Goal: Task Accomplishment & Management: Use online tool/utility

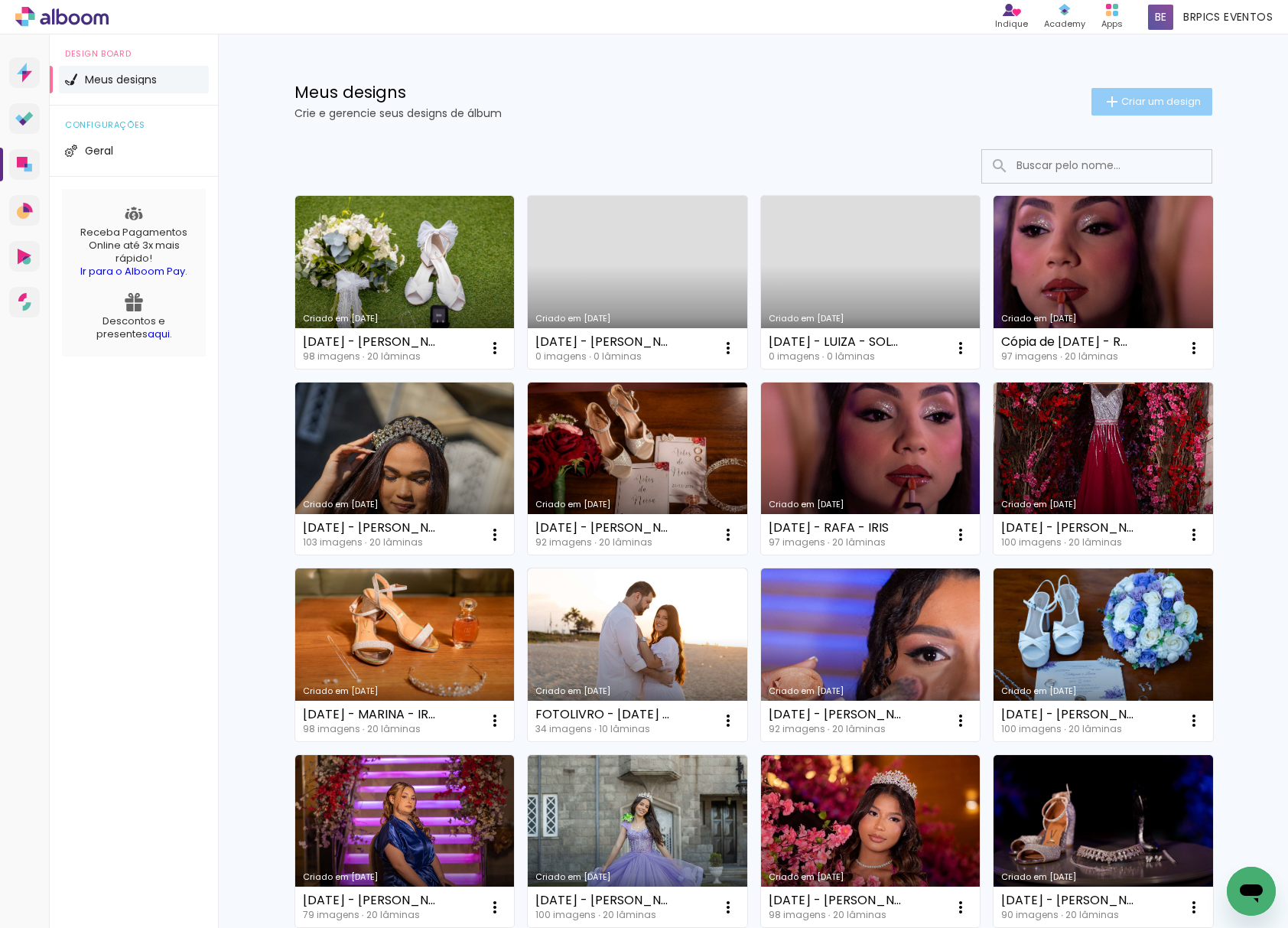
click at [1126, 114] on paper-button "Criar um design" at bounding box center [1151, 102] width 121 height 28
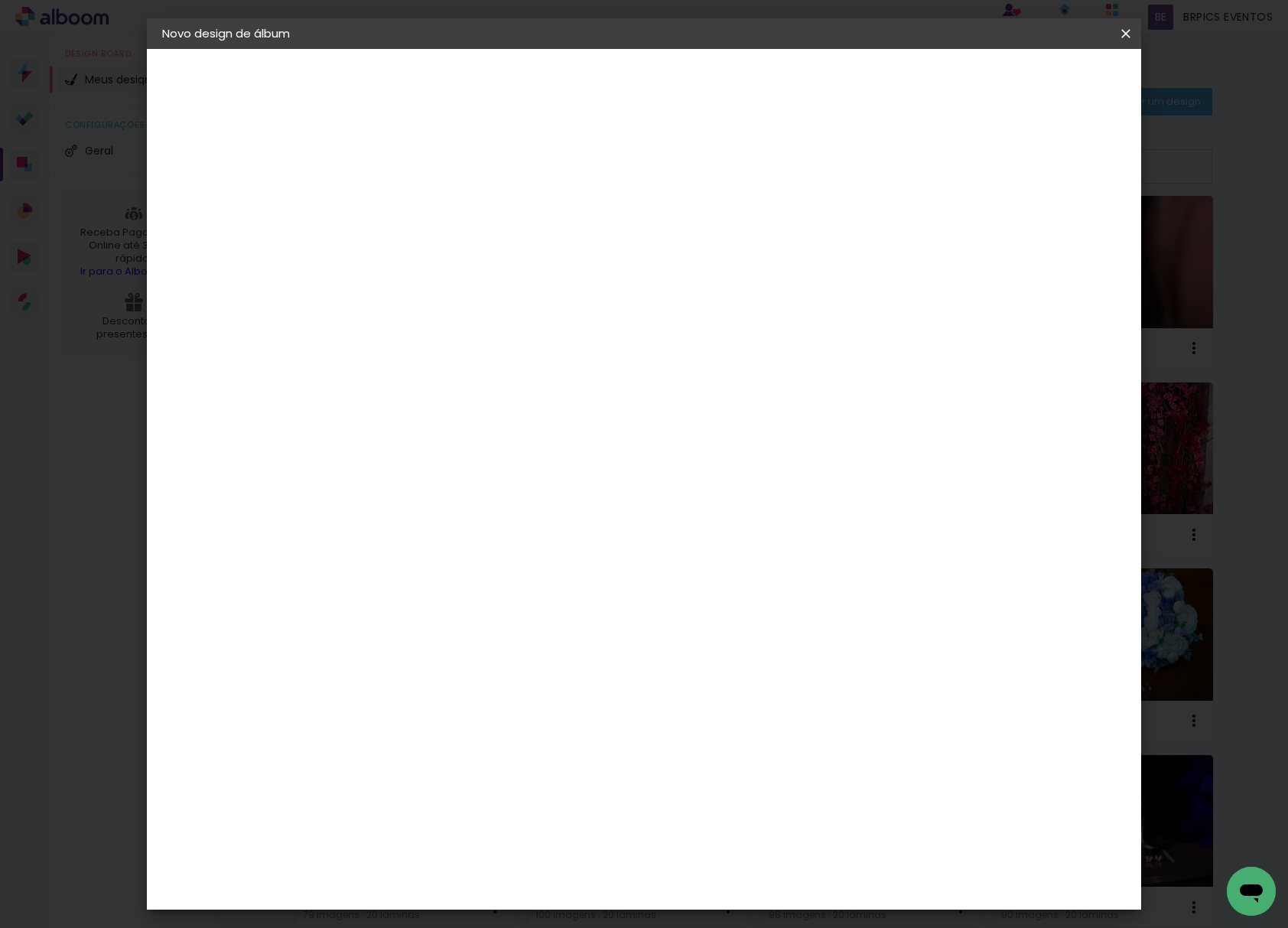
click at [412, 212] on input at bounding box center [412, 205] width 0 height 23
type input "[DATE] - [PERSON_NAME]"
type paper-input "[DATE] - [PERSON_NAME]"
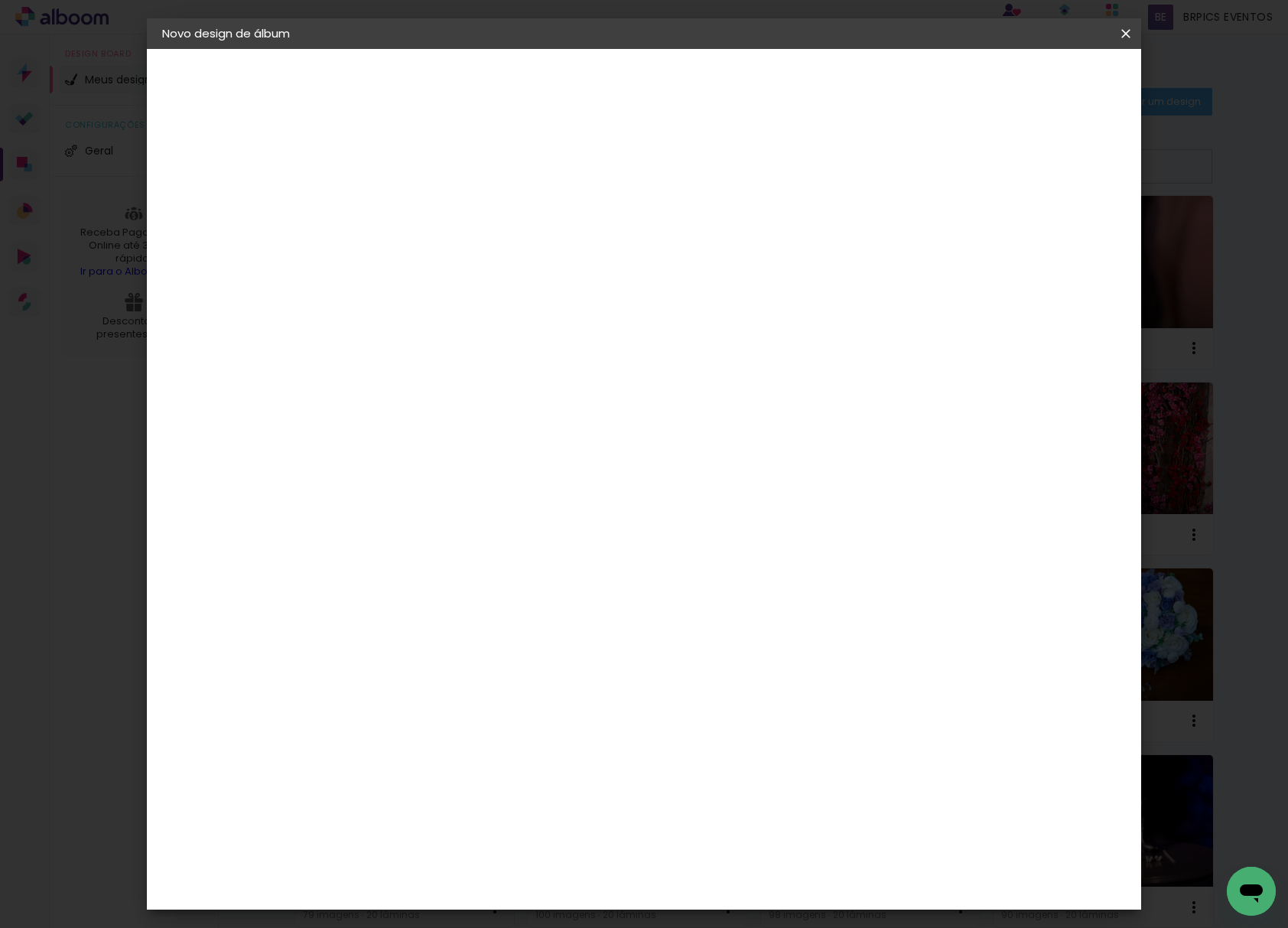
click at [0, 0] on slot "Avançar" at bounding box center [0, 0] width 0 height 0
click at [698, 213] on div at bounding box center [626, 205] width 147 height 20
click at [698, 229] on paper-item "Tamanho Livre" at bounding box center [626, 232] width 147 height 34
click at [0, 0] on slot "Avançar" at bounding box center [0, 0] width 0 height 0
click at [373, 436] on input "30" at bounding box center [364, 433] width 40 height 23
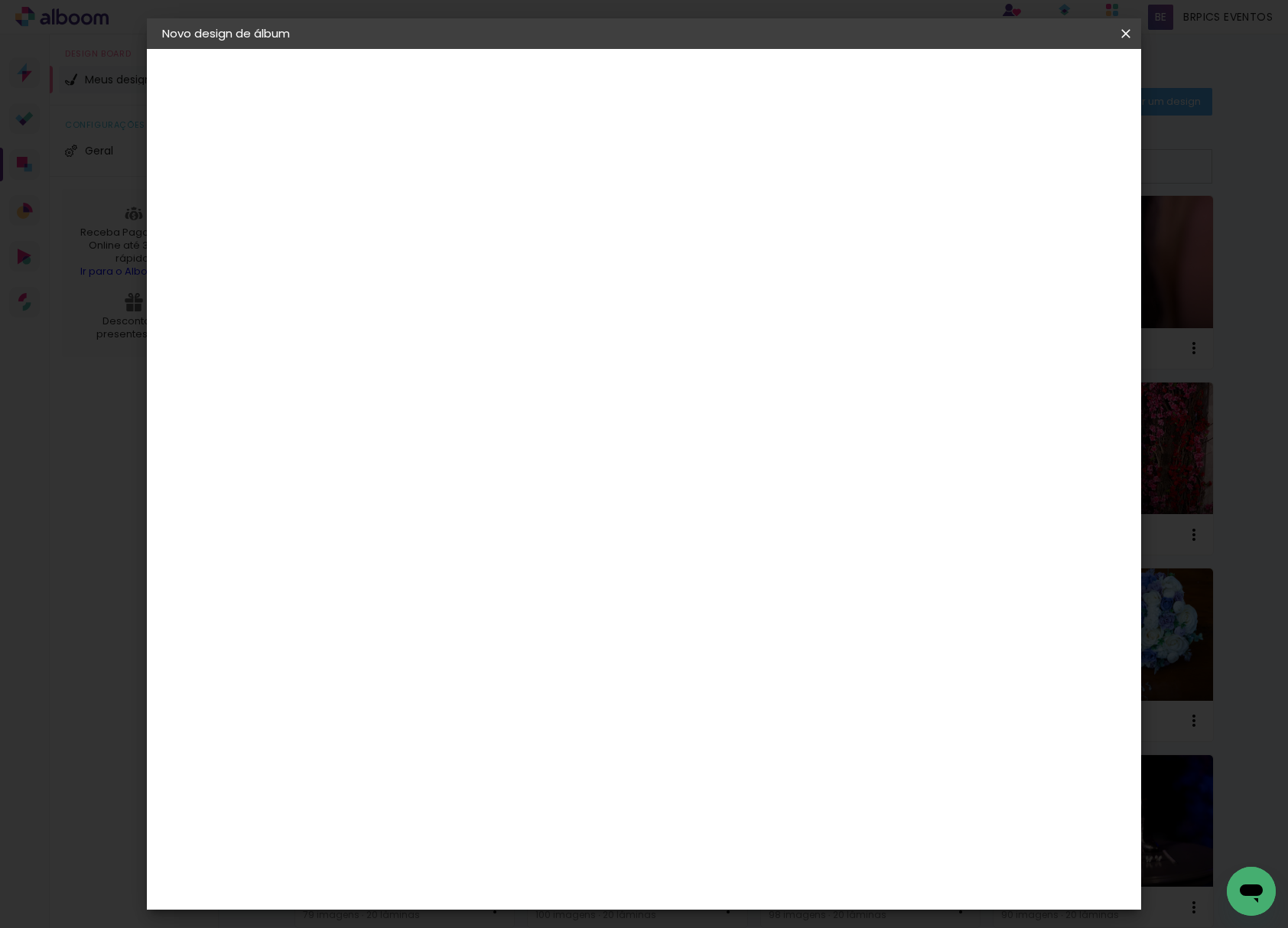
click at [373, 436] on input "30" at bounding box center [364, 433] width 40 height 23
type input "25,4"
type paper-input "25,4"
click at [732, 599] on input "60" at bounding box center [726, 591] width 40 height 23
click at [734, 597] on input "60" at bounding box center [726, 591] width 40 height 23
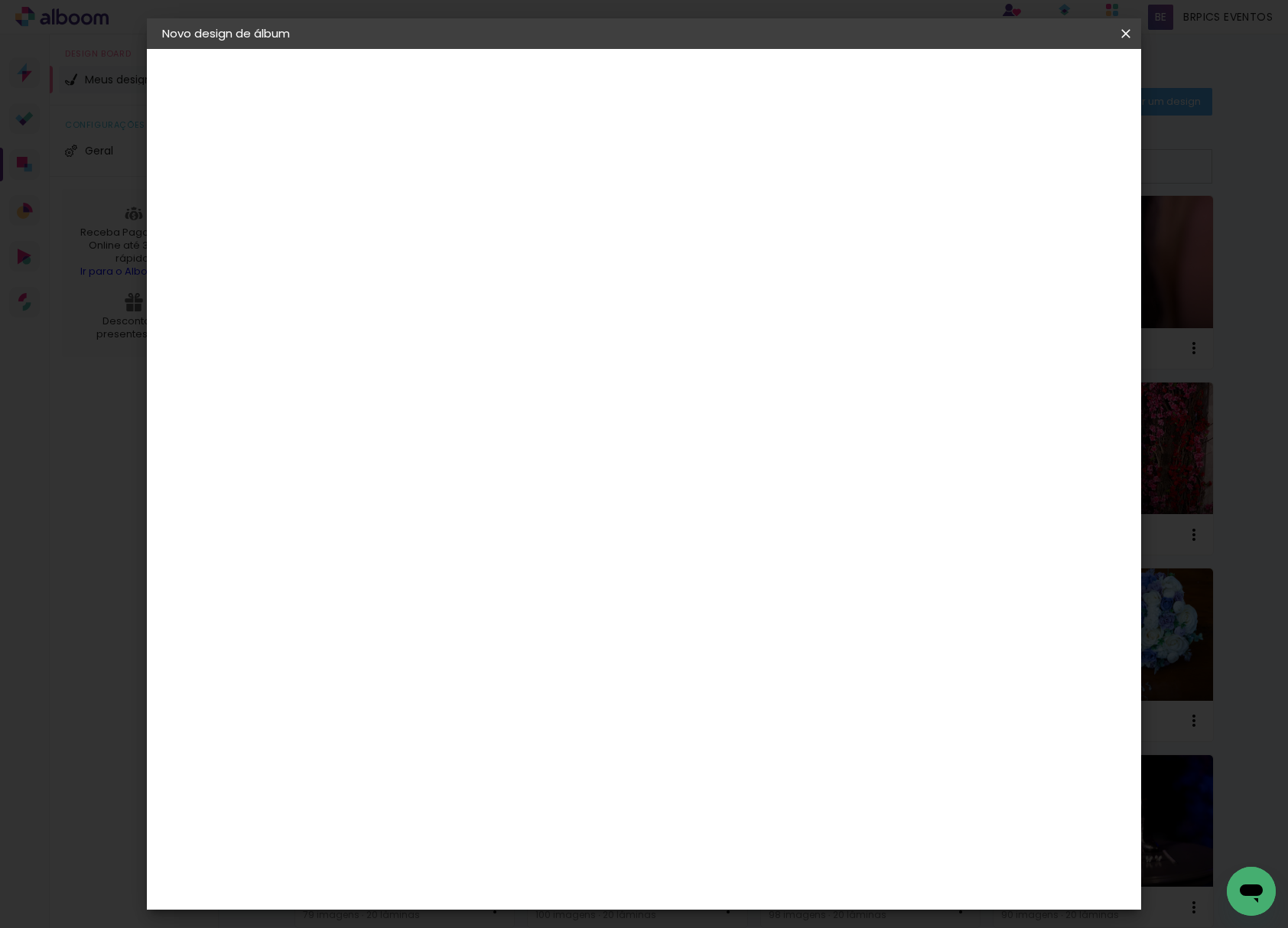
click at [734, 597] on input "60" at bounding box center [726, 591] width 40 height 23
type input "4"
type input "50"
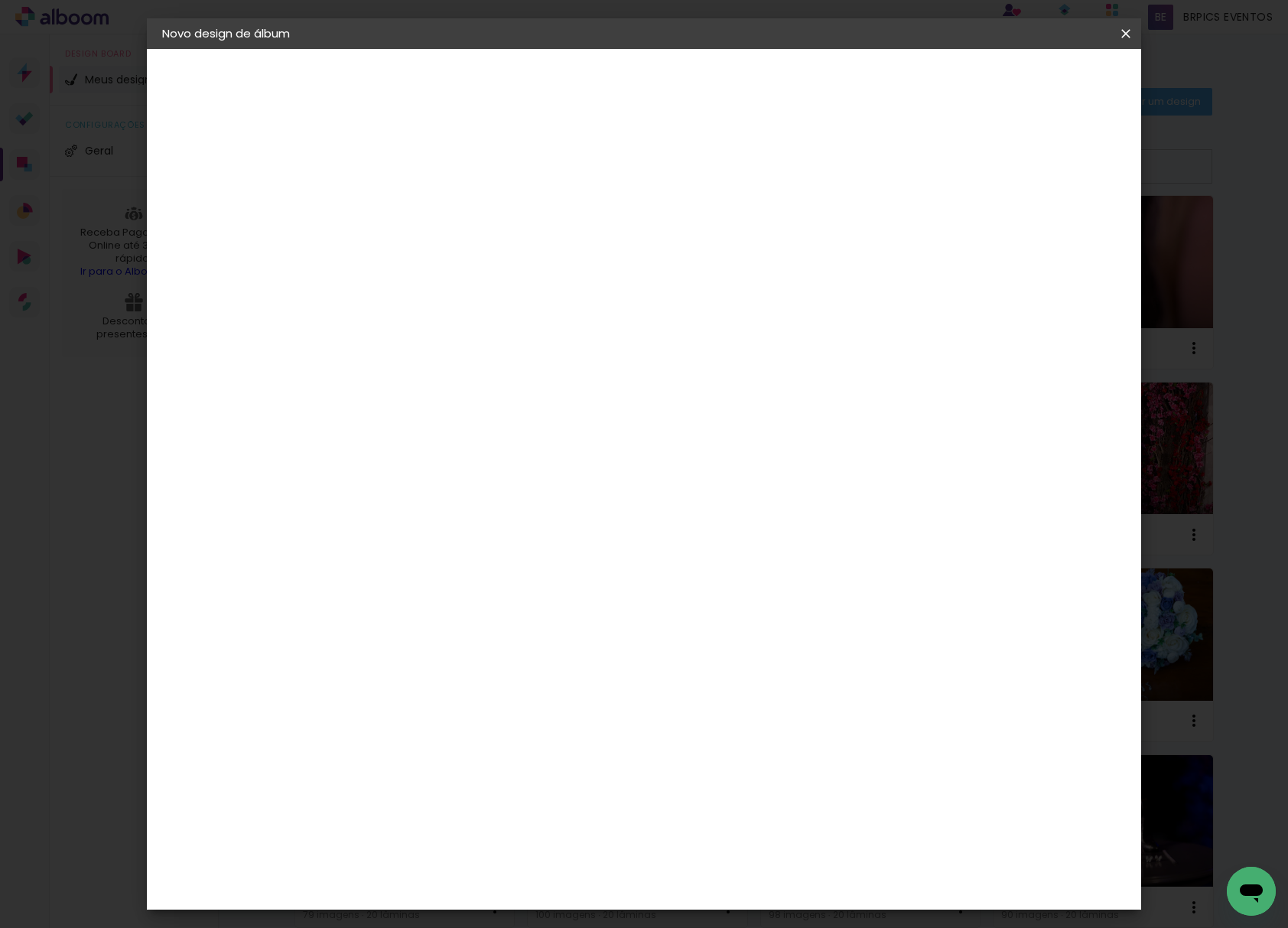
type paper-input "50"
click at [1026, 78] on span "Iniciar design" at bounding box center [992, 81] width 69 height 10
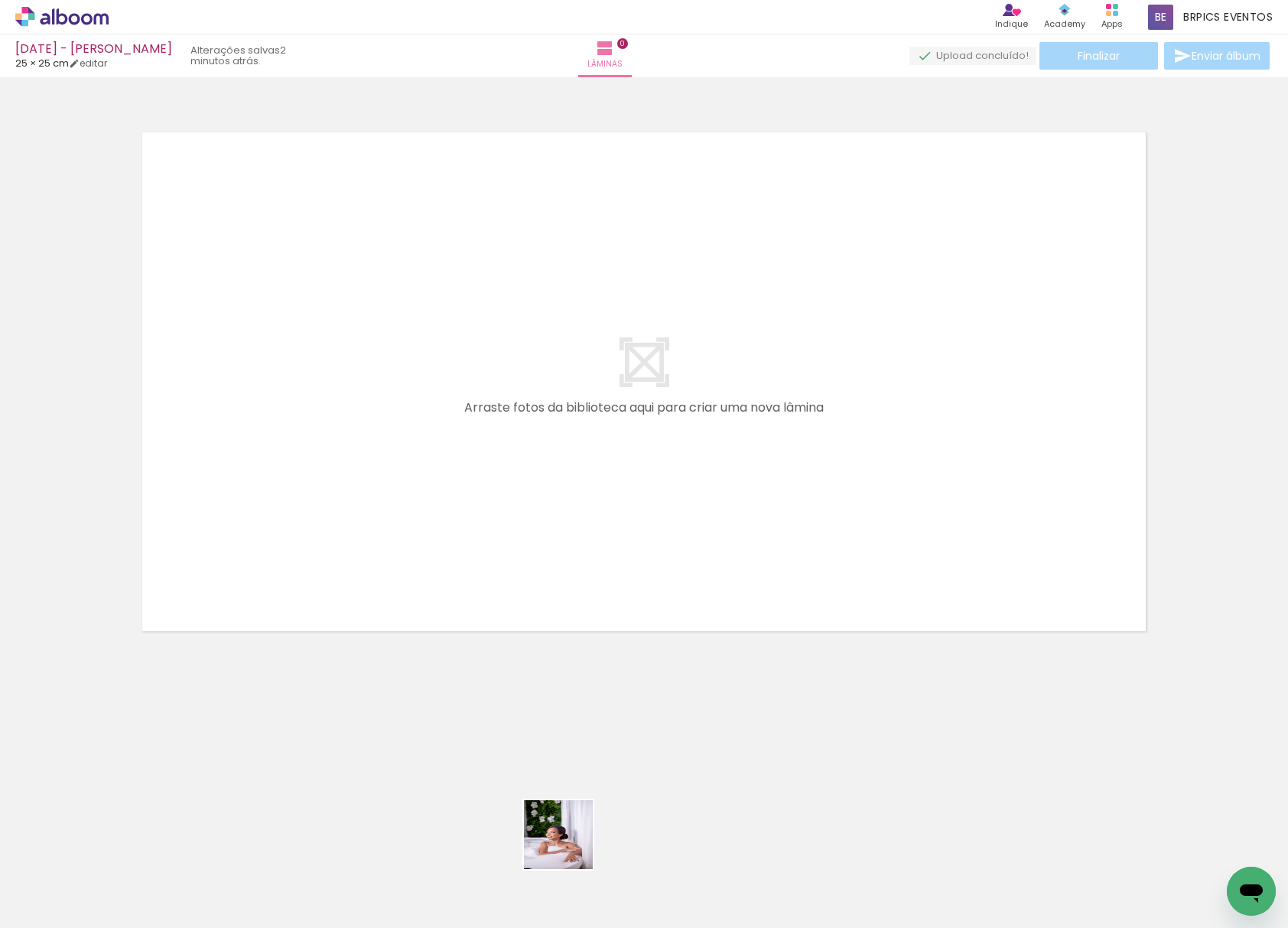
drag, startPoint x: 570, startPoint y: 846, endPoint x: 685, endPoint y: 729, distance: 164.1
click at [496, 414] on quentale-workspace at bounding box center [644, 464] width 1288 height 928
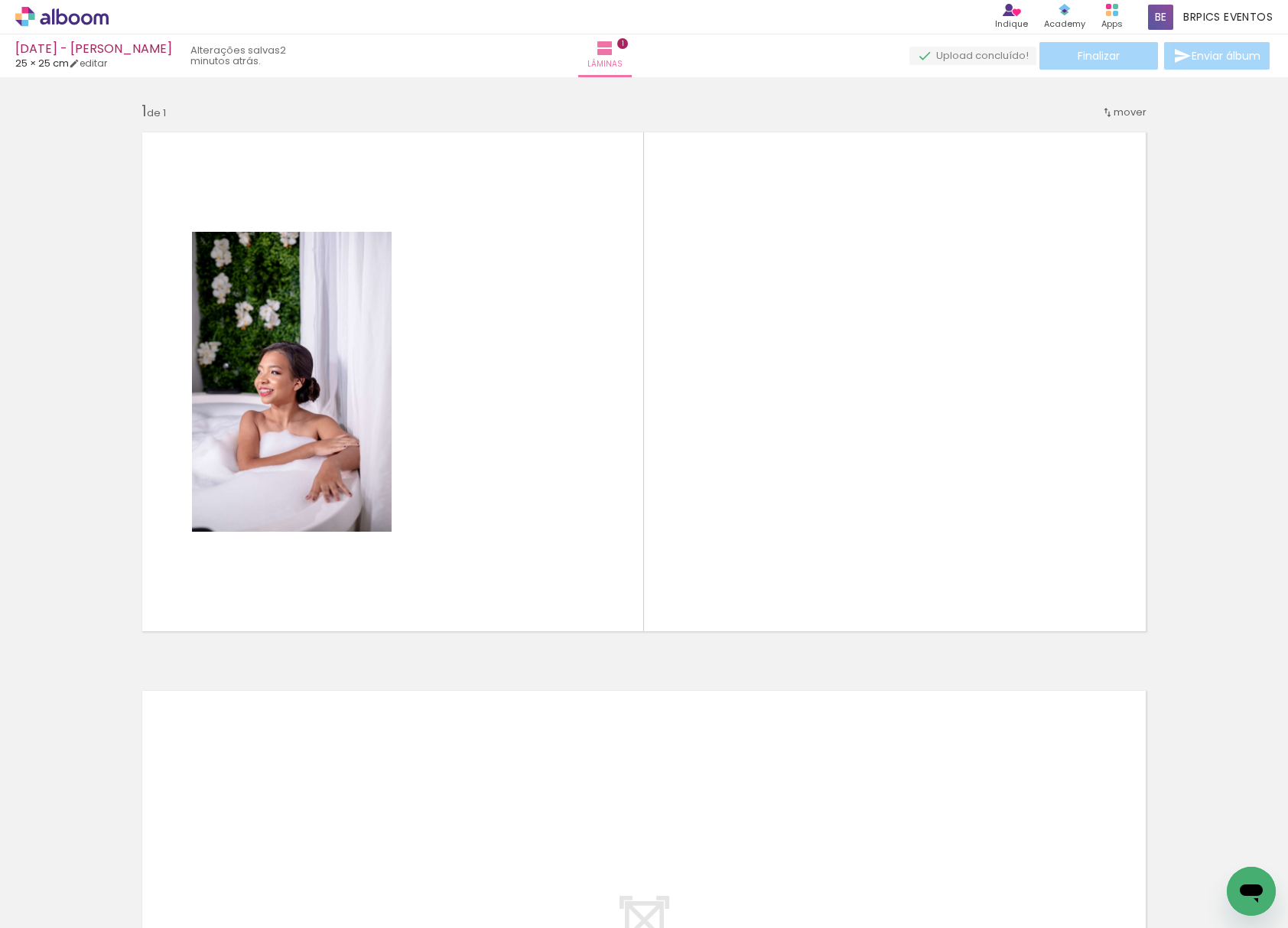
drag, startPoint x: 661, startPoint y: 893, endPoint x: 858, endPoint y: 416, distance: 516.1
click at [858, 416] on quentale-workspace at bounding box center [644, 464] width 1288 height 928
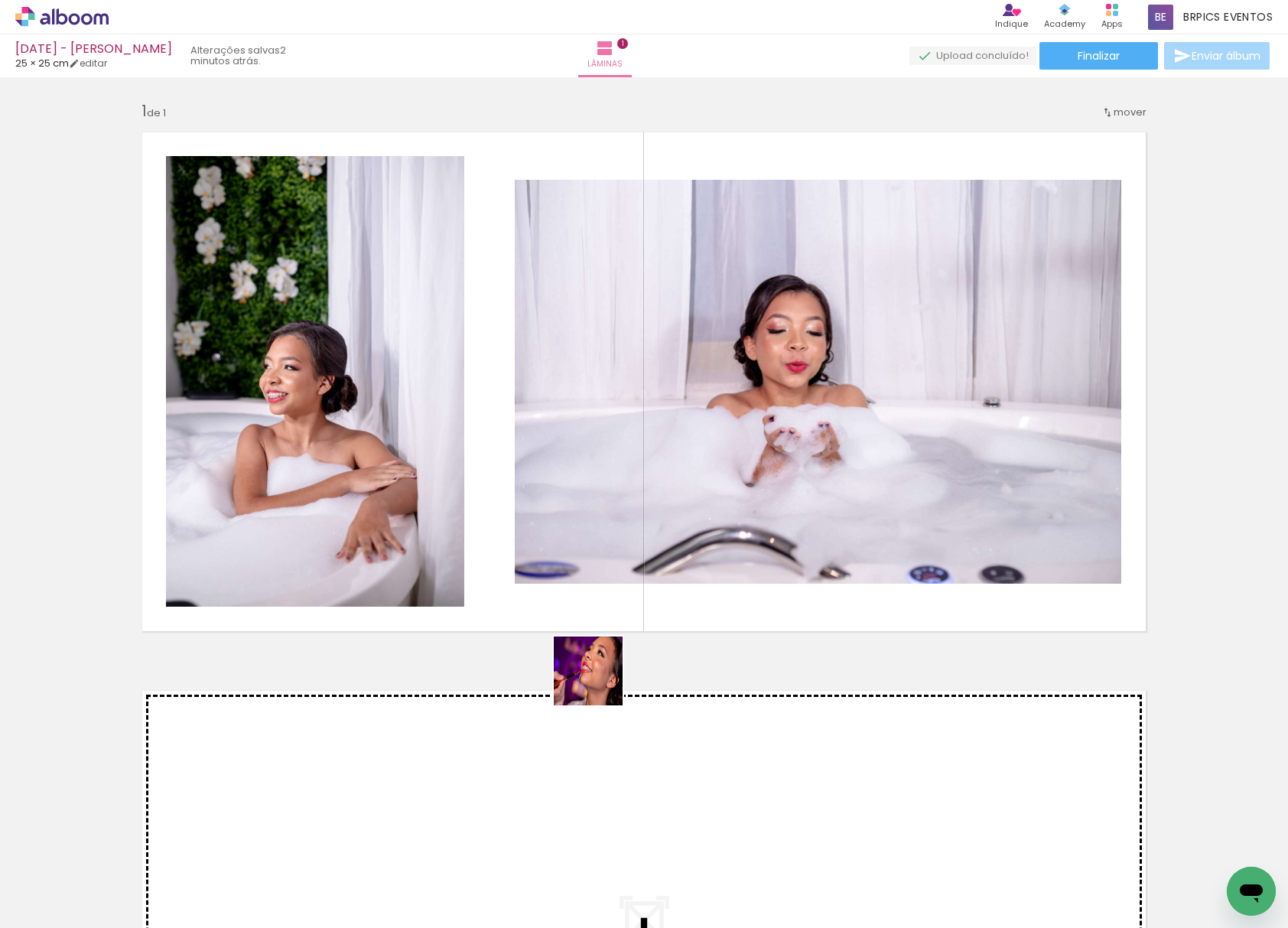
drag, startPoint x: 513, startPoint y: 897, endPoint x: 475, endPoint y: 833, distance: 74.4
click at [673, 453] on quentale-workspace at bounding box center [644, 464] width 1288 height 928
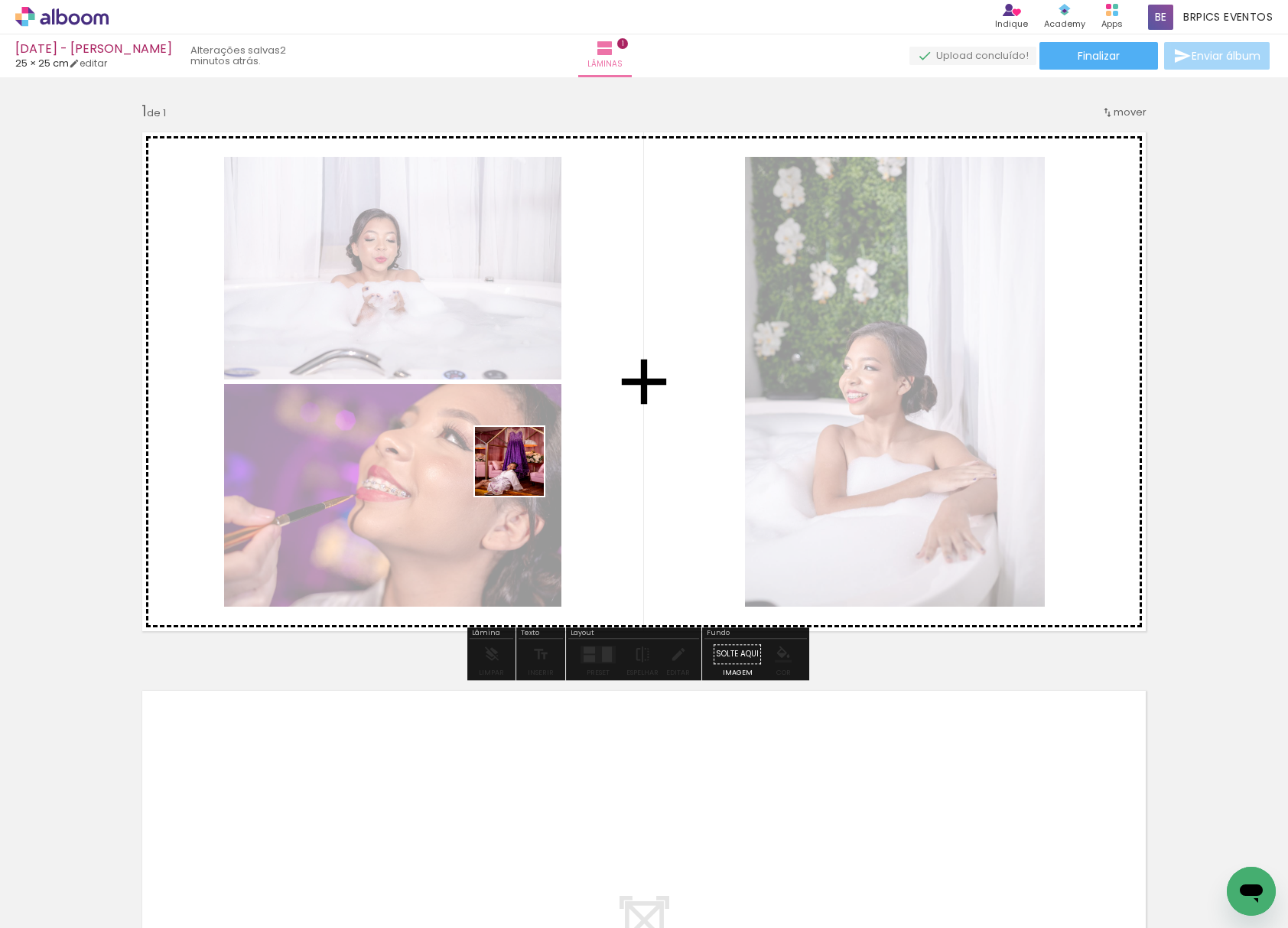
drag, startPoint x: 413, startPoint y: 899, endPoint x: 394, endPoint y: 790, distance: 110.6
click at [526, 447] on quentale-workspace at bounding box center [644, 464] width 1288 height 928
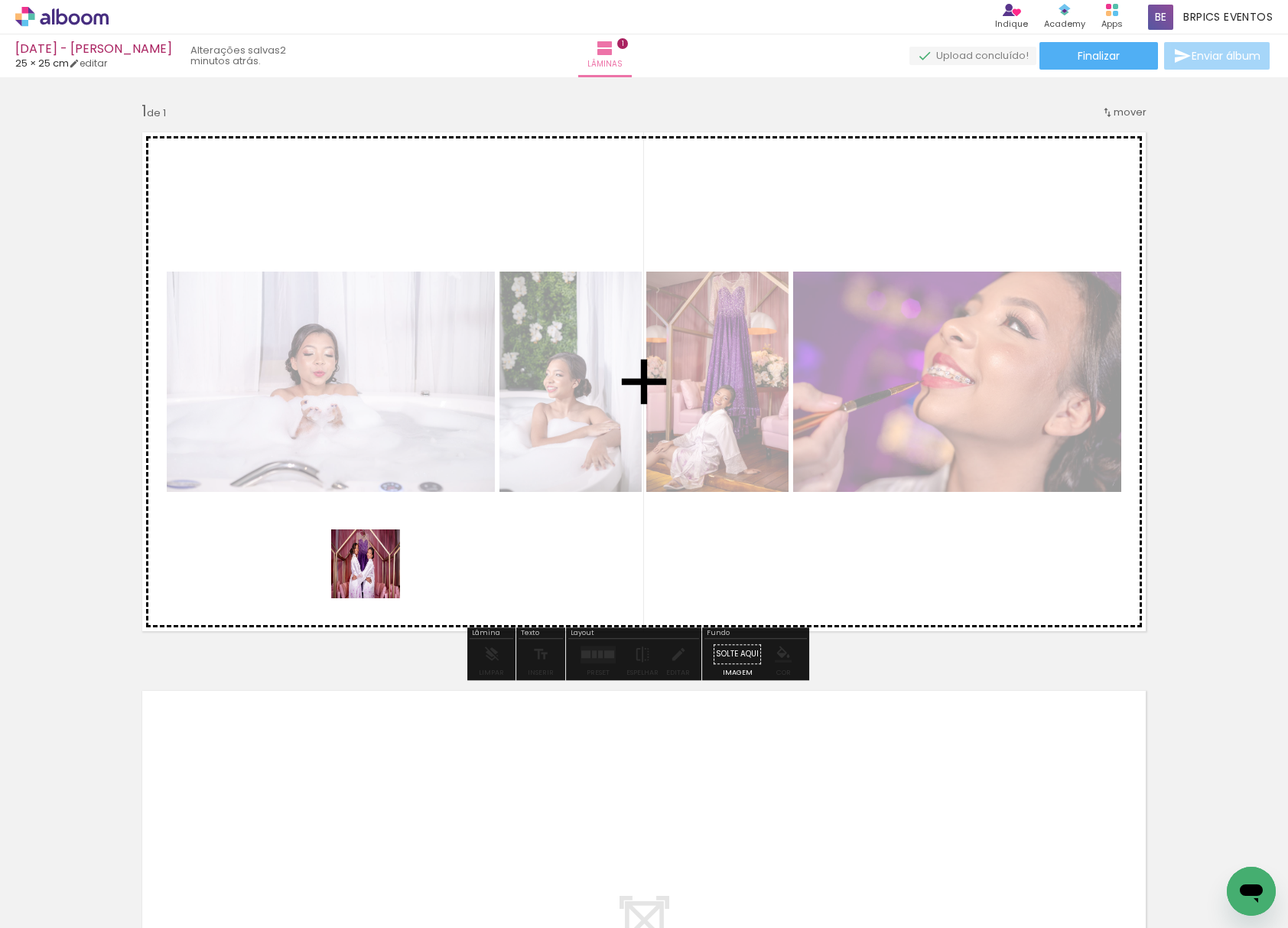
drag, startPoint x: 322, startPoint y: 873, endPoint x: 260, endPoint y: 806, distance: 91.3
click at [399, 429] on quentale-workspace at bounding box center [644, 464] width 1288 height 928
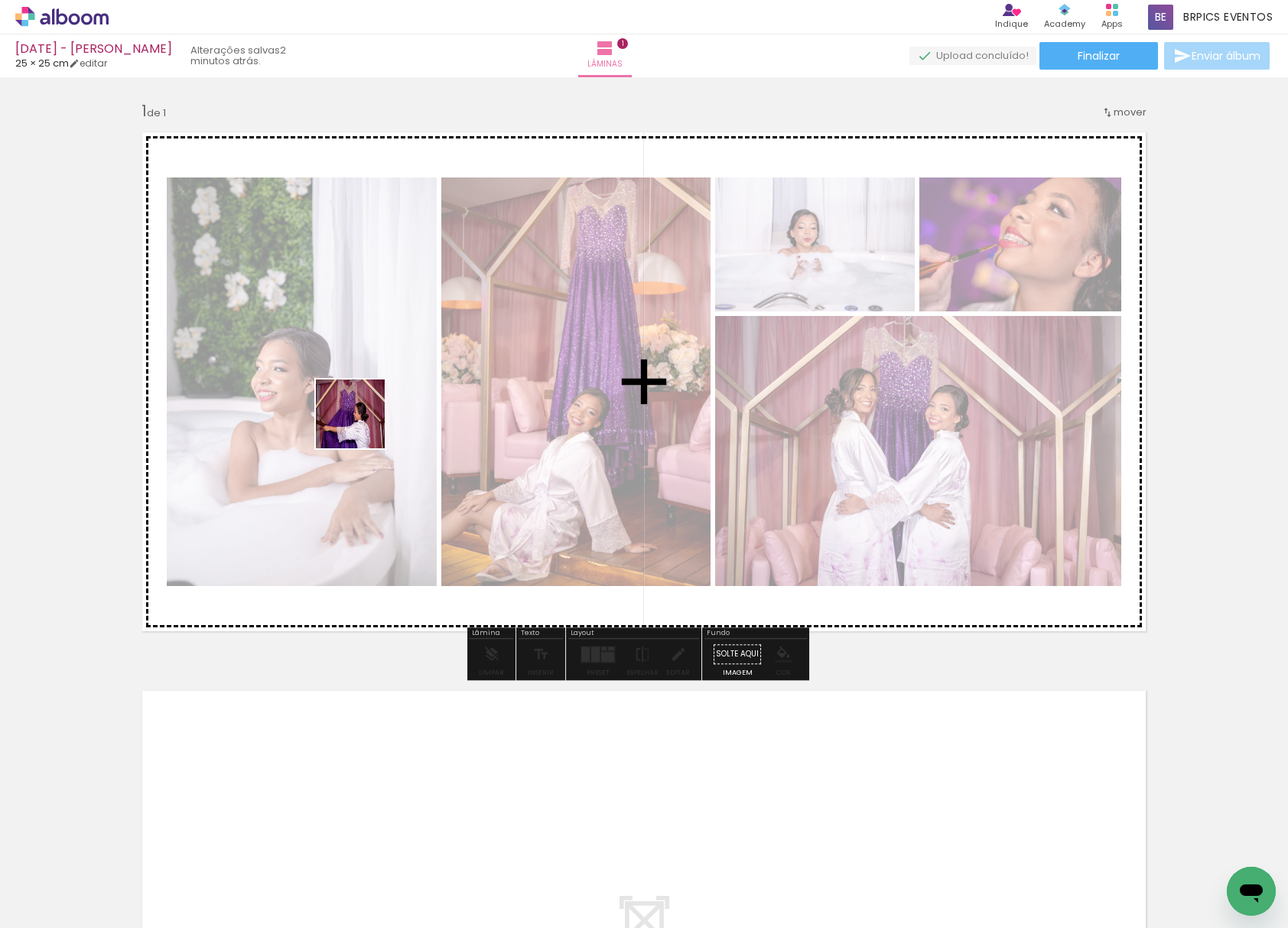
drag, startPoint x: 252, startPoint y: 870, endPoint x: 193, endPoint y: 821, distance: 76.7
click at [364, 420] on quentale-workspace at bounding box center [644, 464] width 1288 height 928
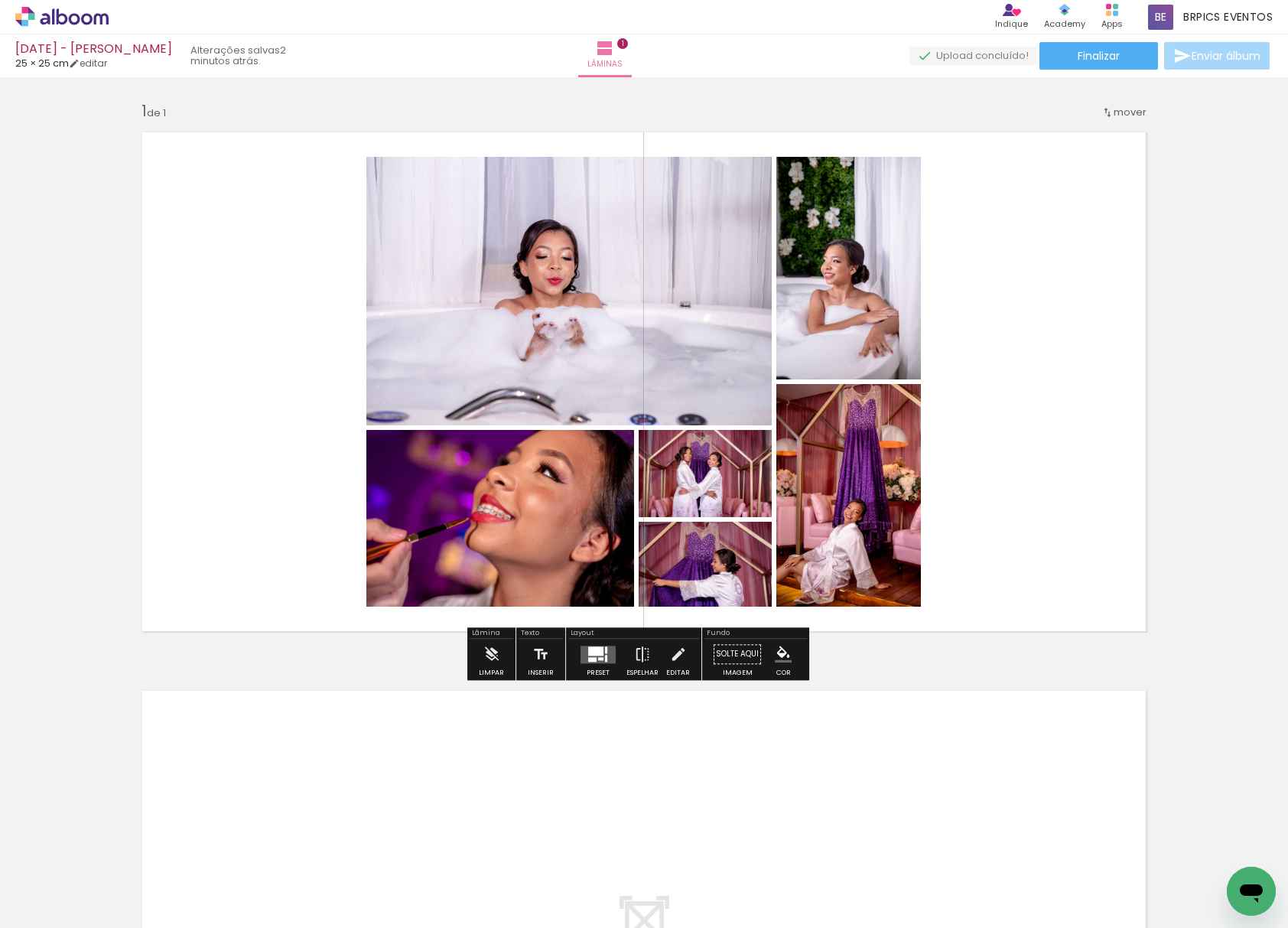
drag, startPoint x: 166, startPoint y: 867, endPoint x: 161, endPoint y: 778, distance: 89.1
click at [353, 362] on quentale-workspace at bounding box center [644, 464] width 1288 height 928
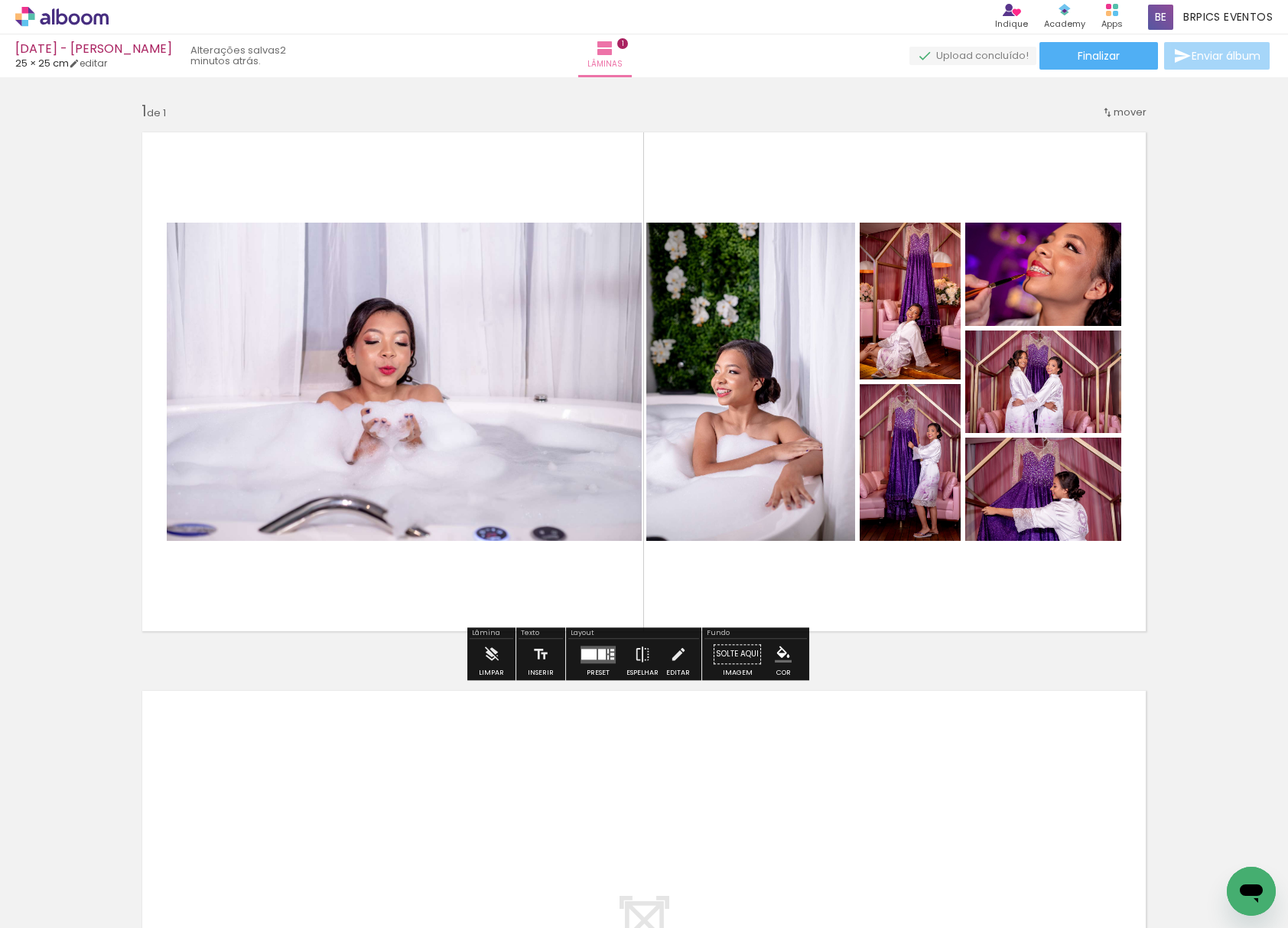
click at [69, 881] on input "Todas as fotos" at bounding box center [42, 881] width 58 height 13
click at [0, 0] on slot "Não utilizadas" at bounding box center [0, 0] width 0 height 0
type input "Não utilizadas"
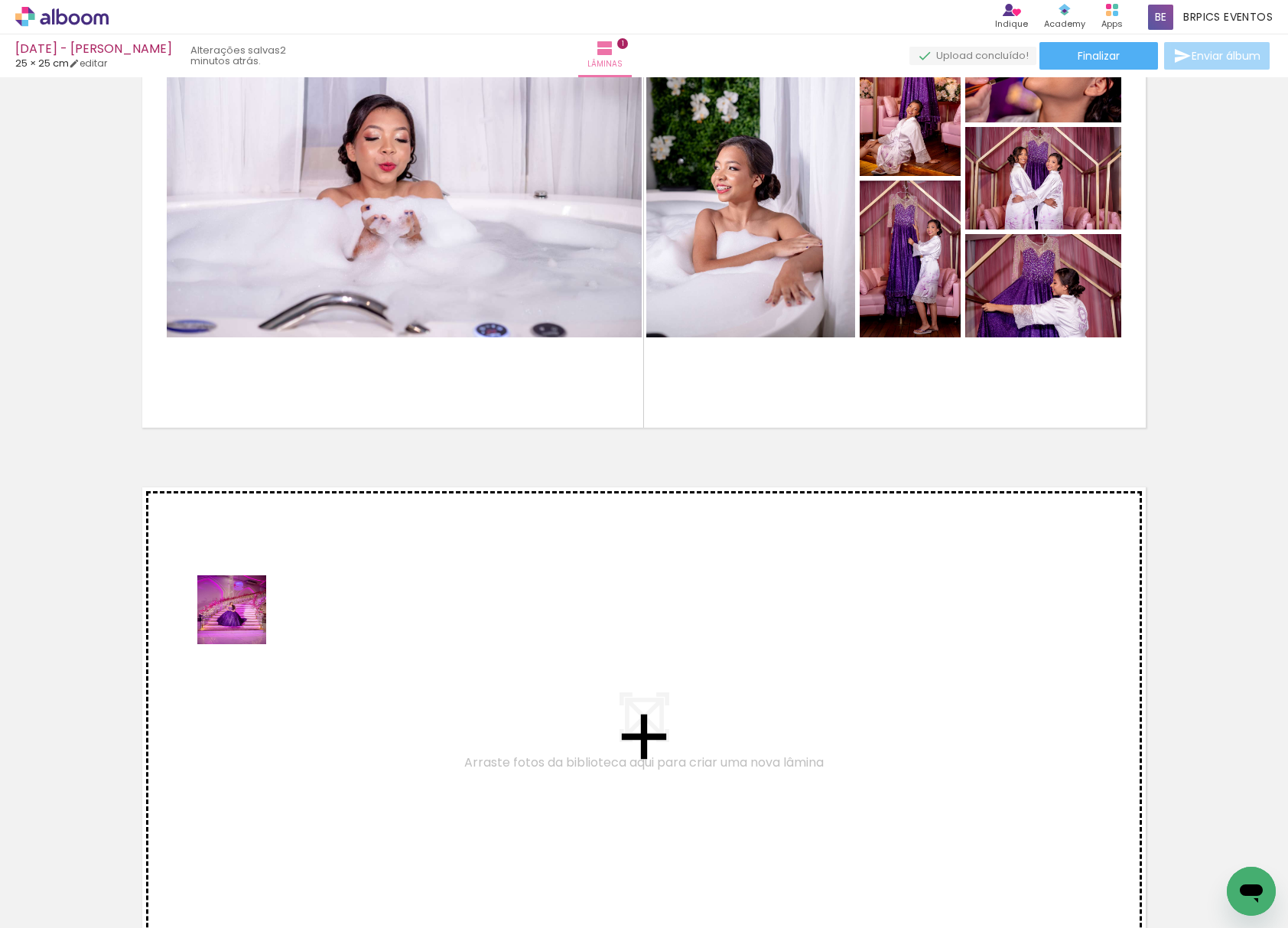
drag, startPoint x: 194, startPoint y: 754, endPoint x: 276, endPoint y: 515, distance: 252.7
click at [276, 515] on quentale-workspace at bounding box center [644, 464] width 1288 height 928
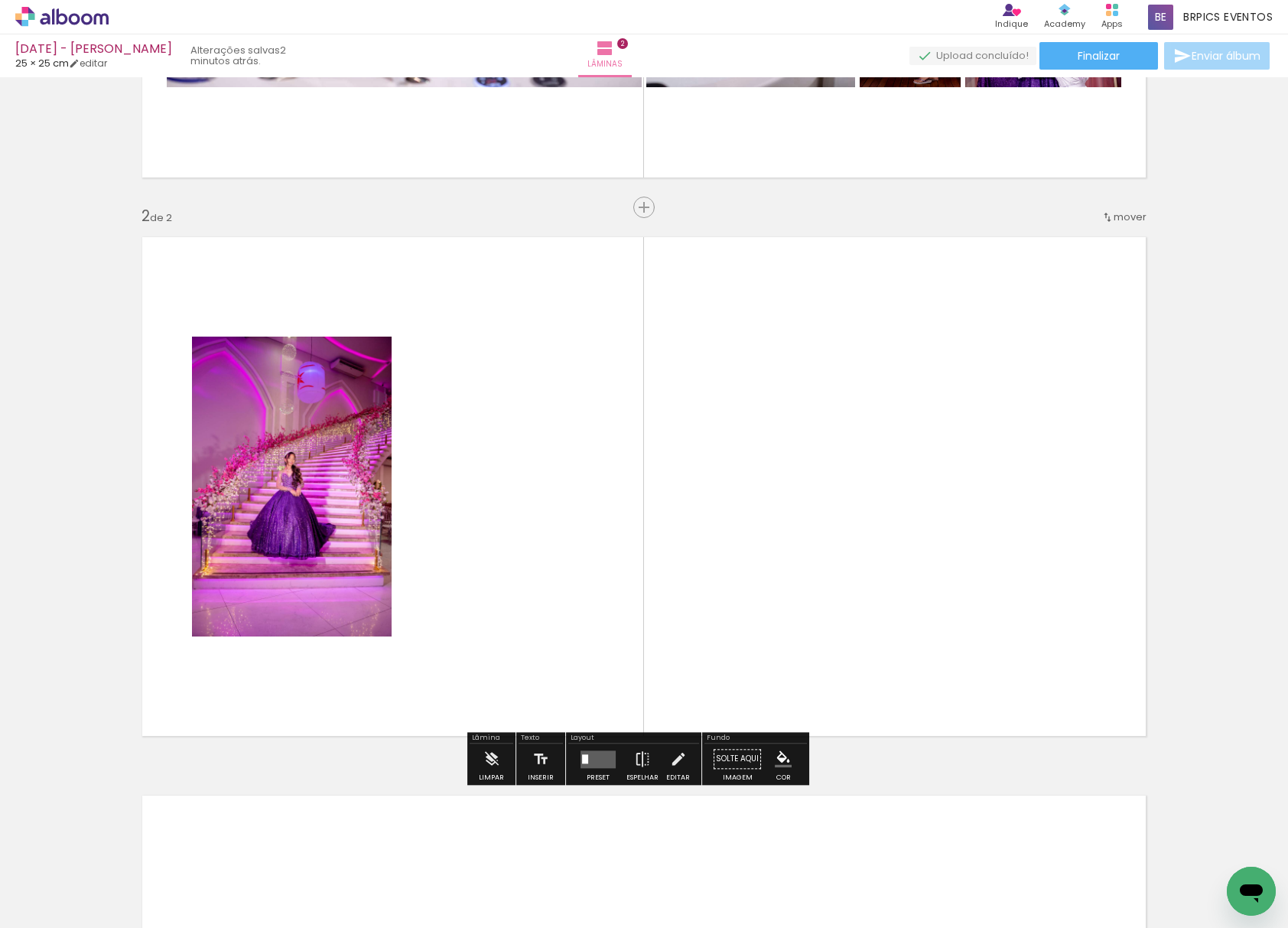
scroll to position [485, 0]
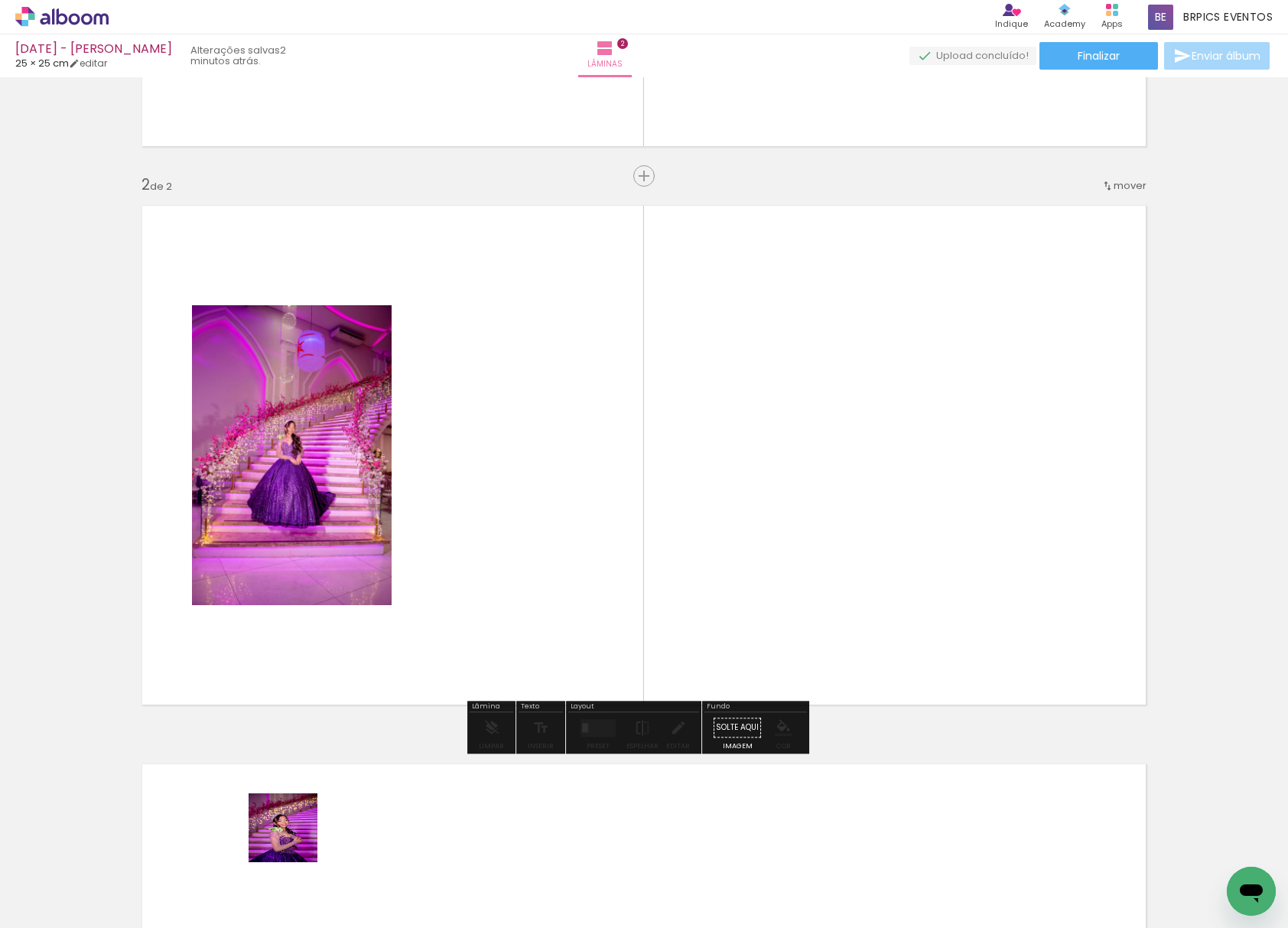
drag, startPoint x: 295, startPoint y: 839, endPoint x: 395, endPoint y: 797, distance: 108.5
click at [536, 468] on quentale-workspace at bounding box center [644, 464] width 1288 height 928
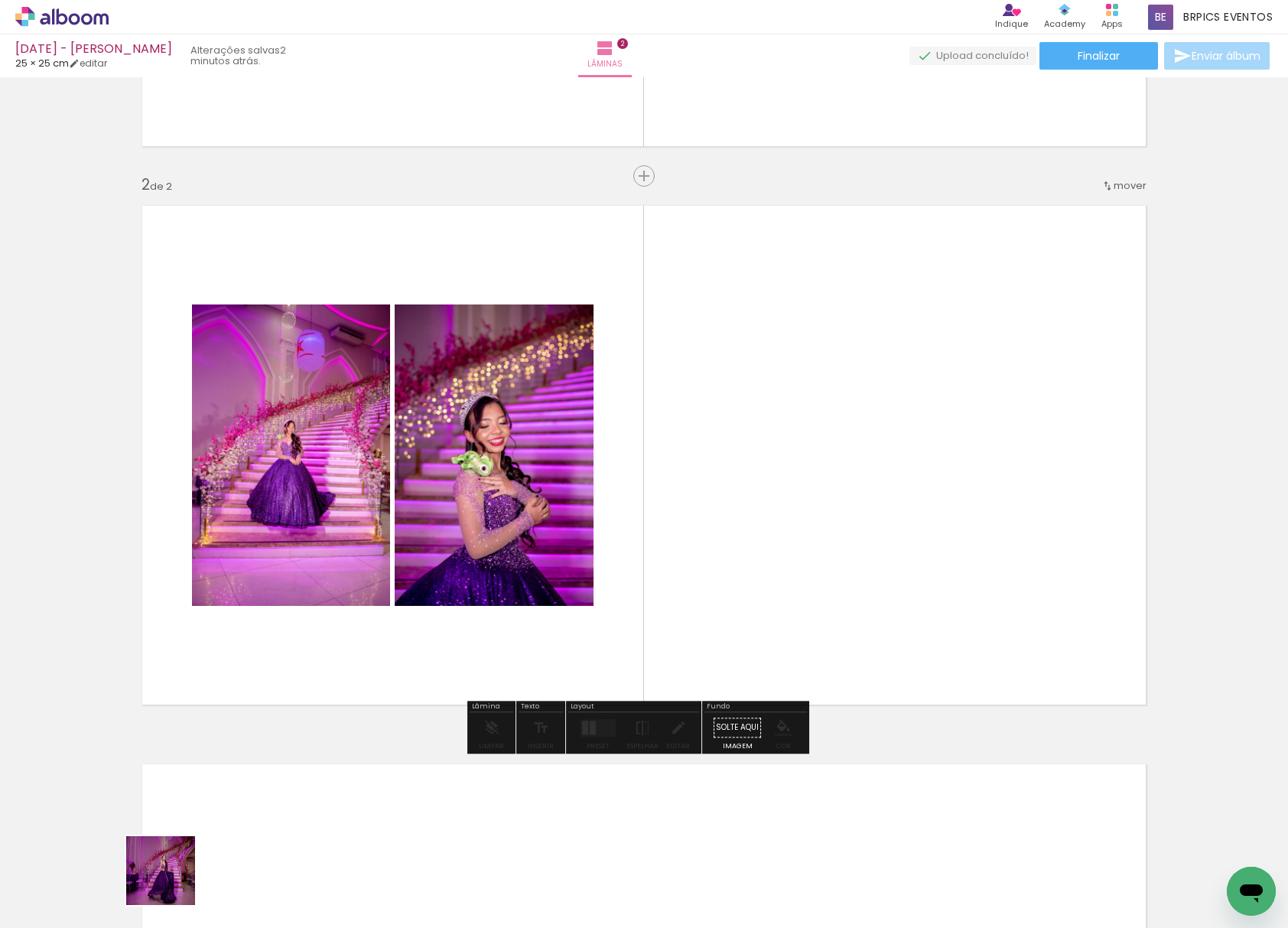
drag, startPoint x: 159, startPoint y: 886, endPoint x: 803, endPoint y: 519, distance: 741.2
click at [803, 519] on quentale-workspace at bounding box center [644, 464] width 1288 height 928
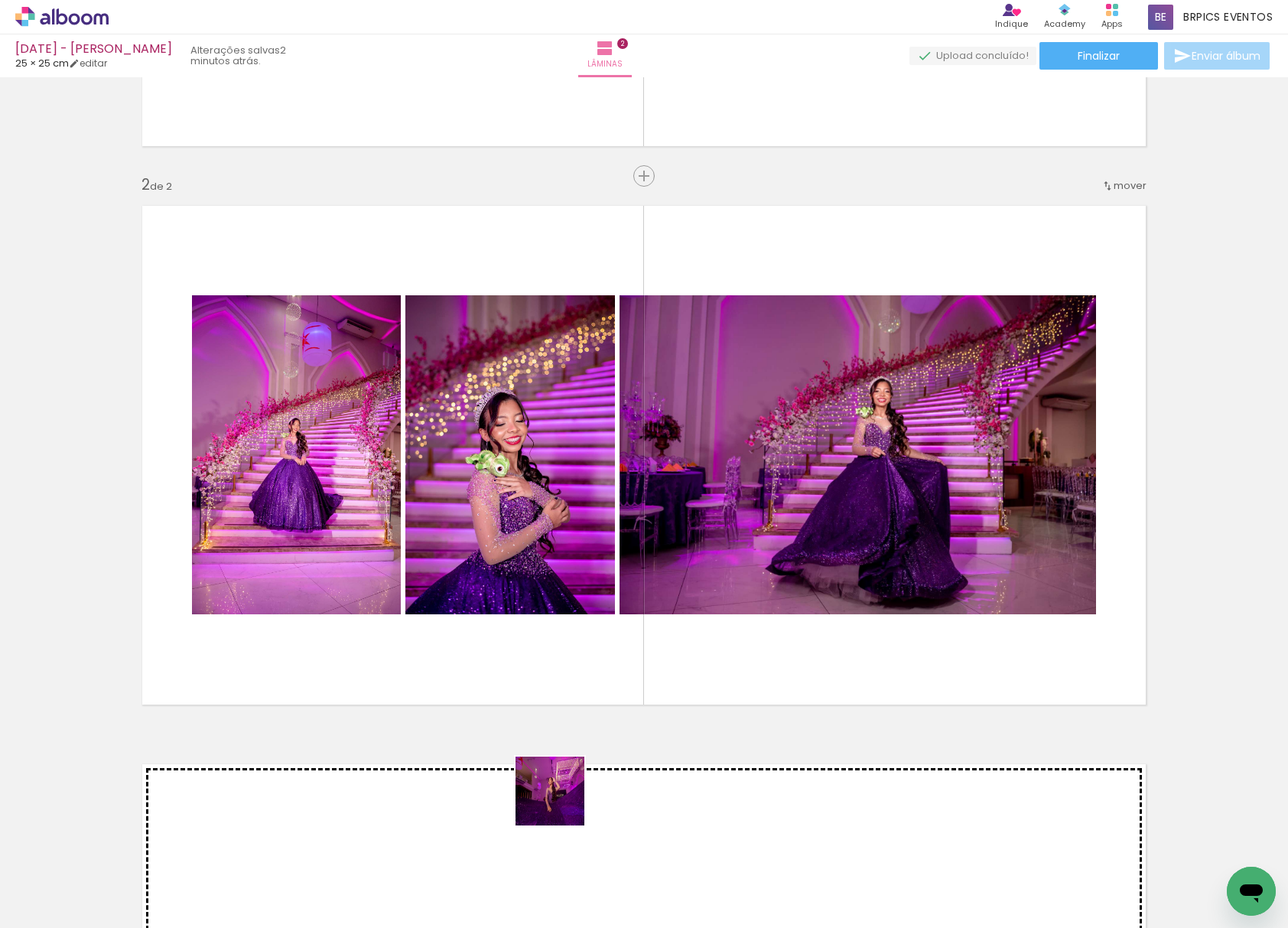
drag, startPoint x: 422, startPoint y: 892, endPoint x: 701, endPoint y: 633, distance: 380.7
click at [961, 542] on quentale-workspace at bounding box center [644, 464] width 1288 height 928
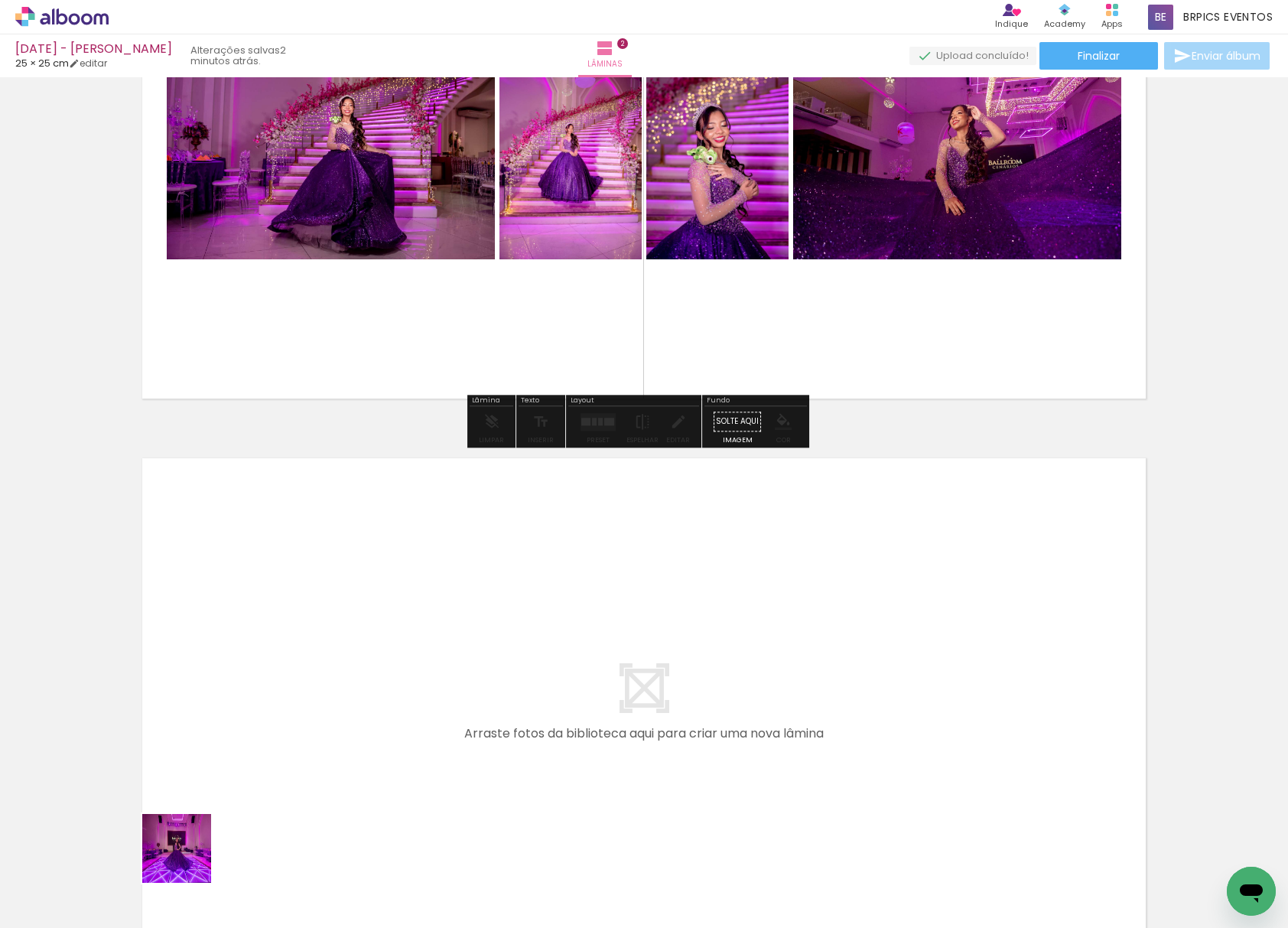
drag, startPoint x: 171, startPoint y: 883, endPoint x: 227, endPoint y: 833, distance: 75.1
click at [356, 501] on quentale-workspace at bounding box center [644, 464] width 1288 height 928
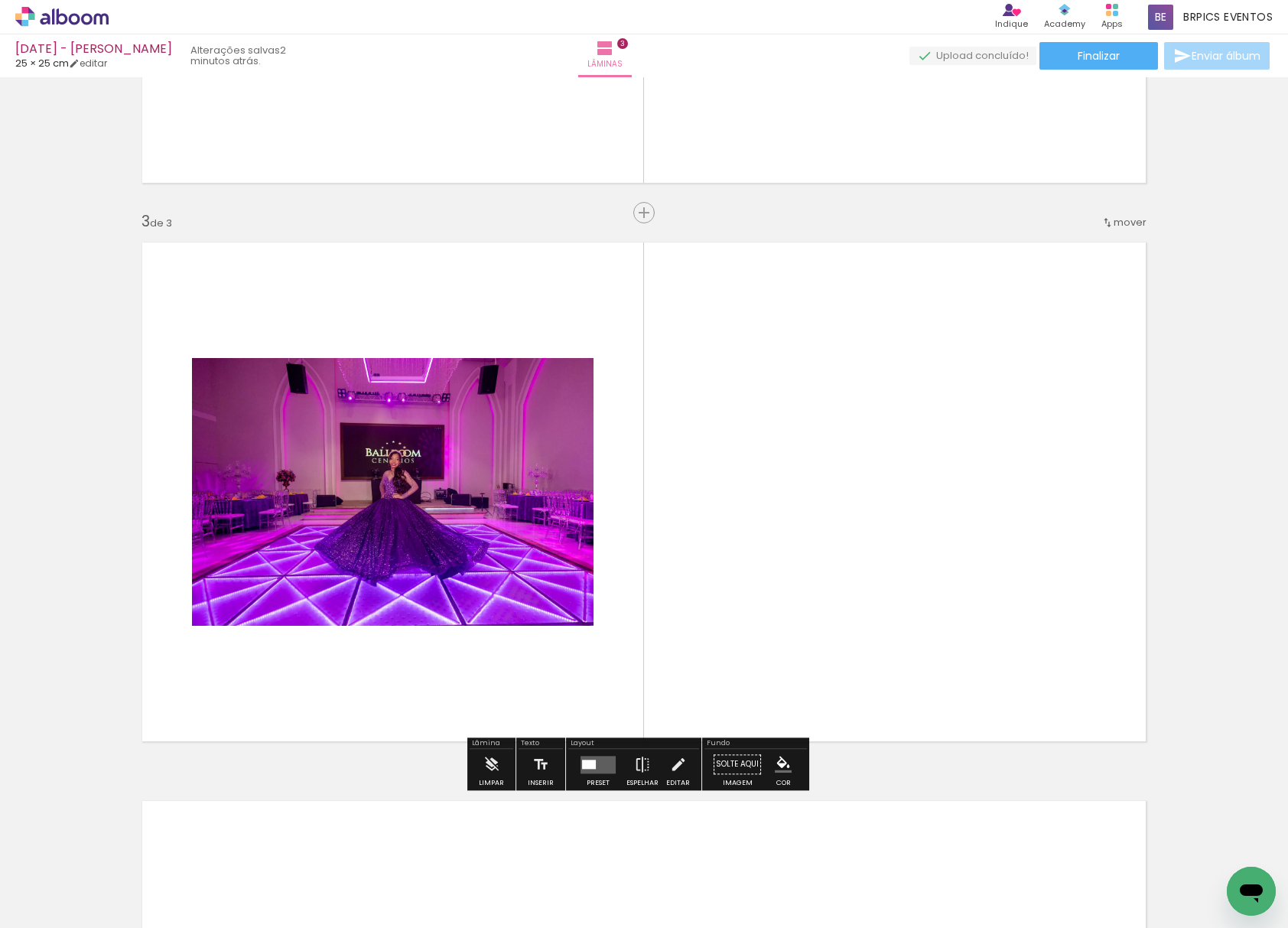
scroll to position [1044, 0]
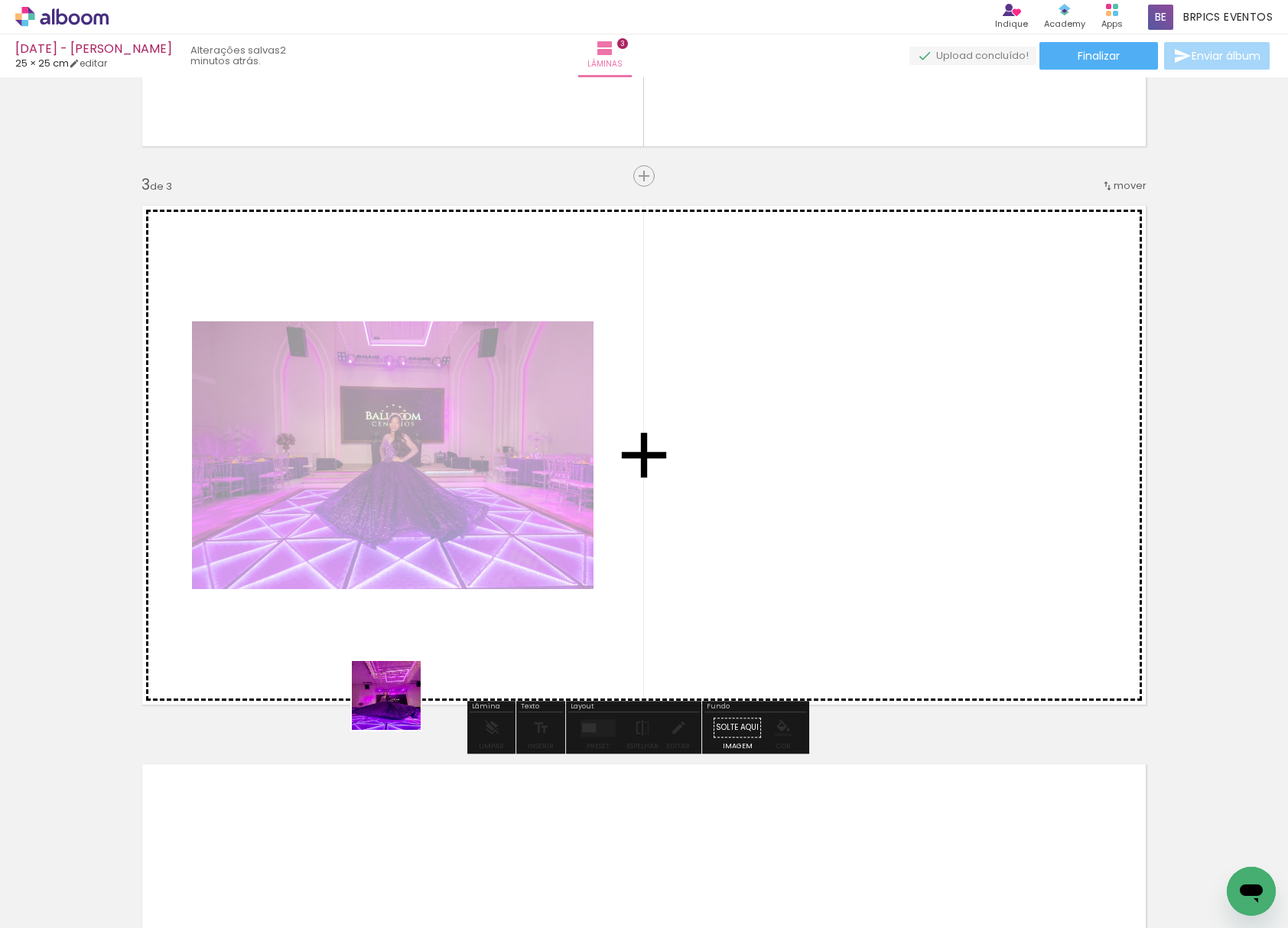
drag, startPoint x: 398, startPoint y: 707, endPoint x: 642, endPoint y: 563, distance: 283.3
click at [762, 496] on quentale-workspace at bounding box center [644, 464] width 1288 height 928
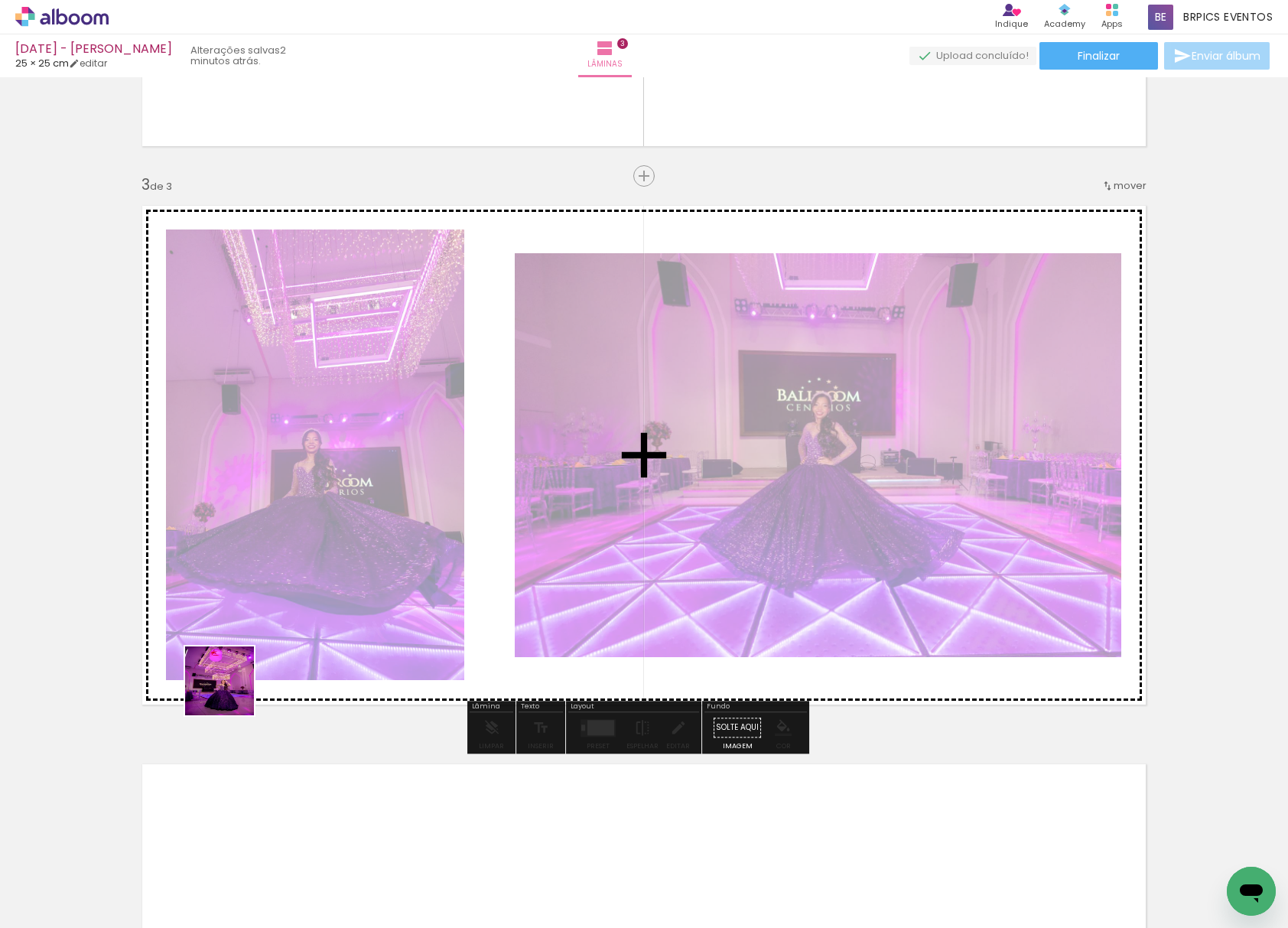
drag, startPoint x: 154, startPoint y: 889, endPoint x: 273, endPoint y: 855, distance: 123.8
click at [328, 488] on quentale-workspace at bounding box center [644, 464] width 1288 height 928
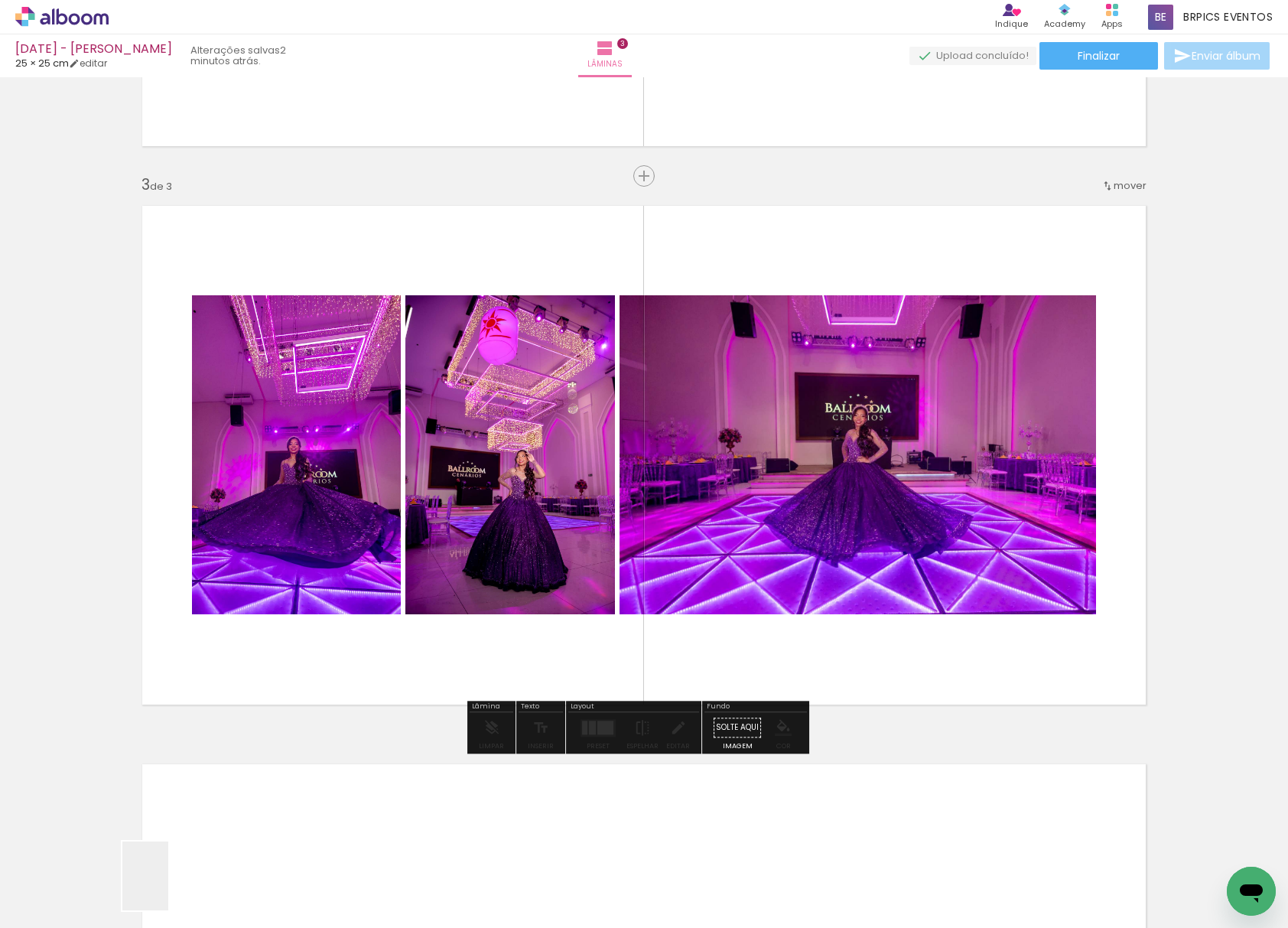
drag, startPoint x: 169, startPoint y: 887, endPoint x: 356, endPoint y: 659, distance: 294.9
click at [463, 358] on quentale-workspace at bounding box center [644, 464] width 1288 height 928
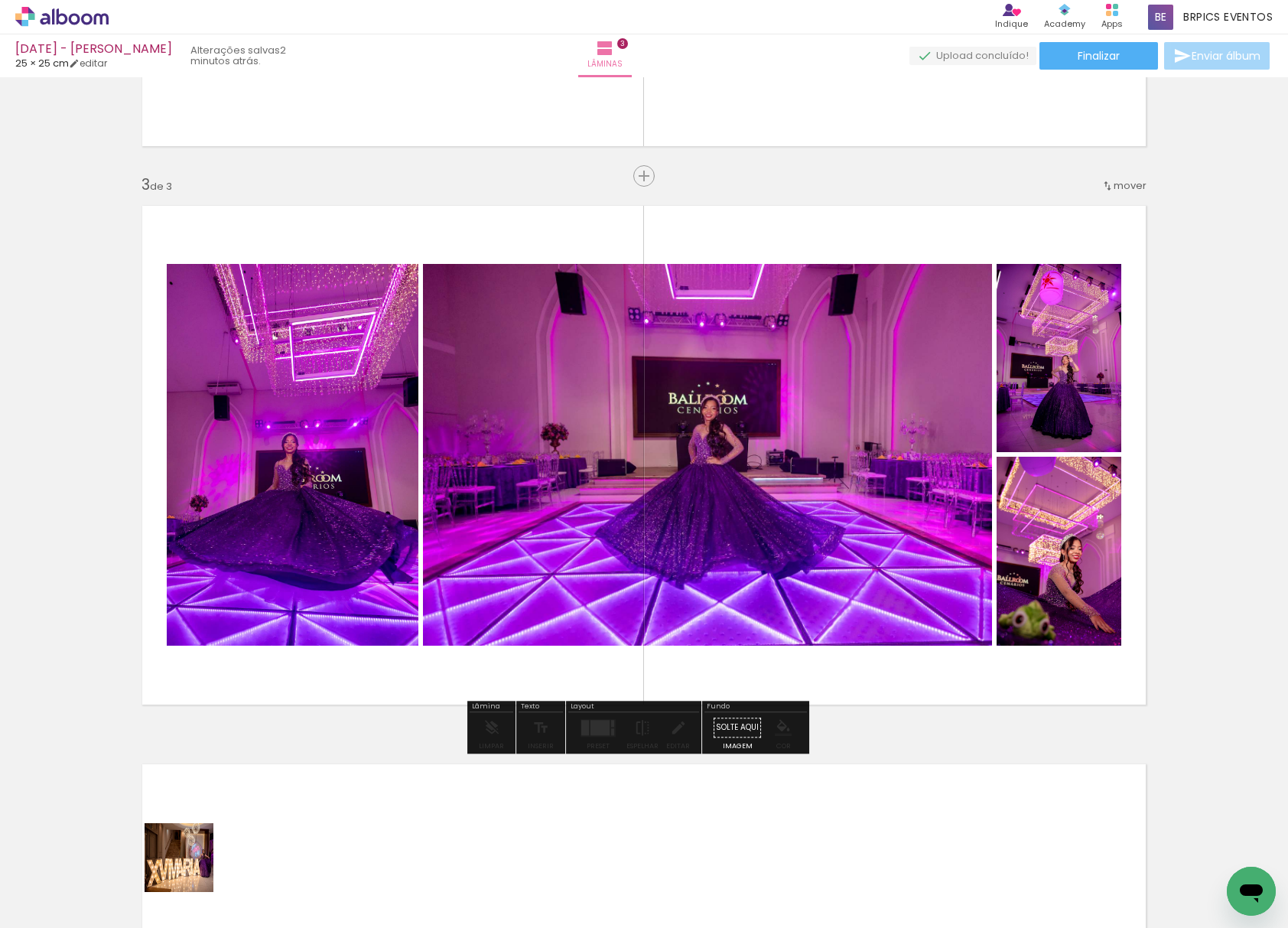
drag, startPoint x: 190, startPoint y: 869, endPoint x: 225, endPoint y: 803, distance: 74.7
click at [225, 803] on quentale-workspace at bounding box center [644, 464] width 1288 height 928
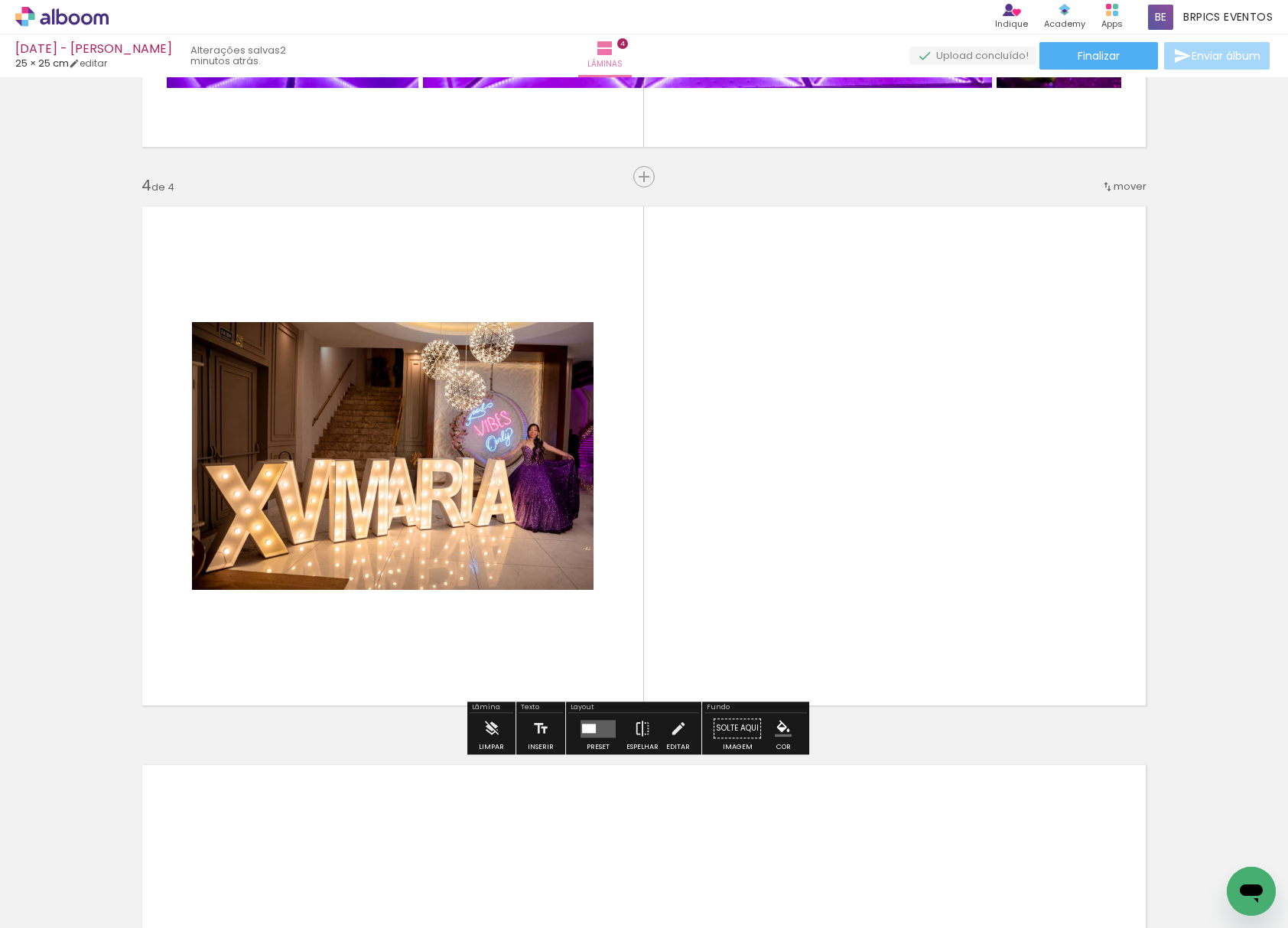
scroll to position [1602, 0]
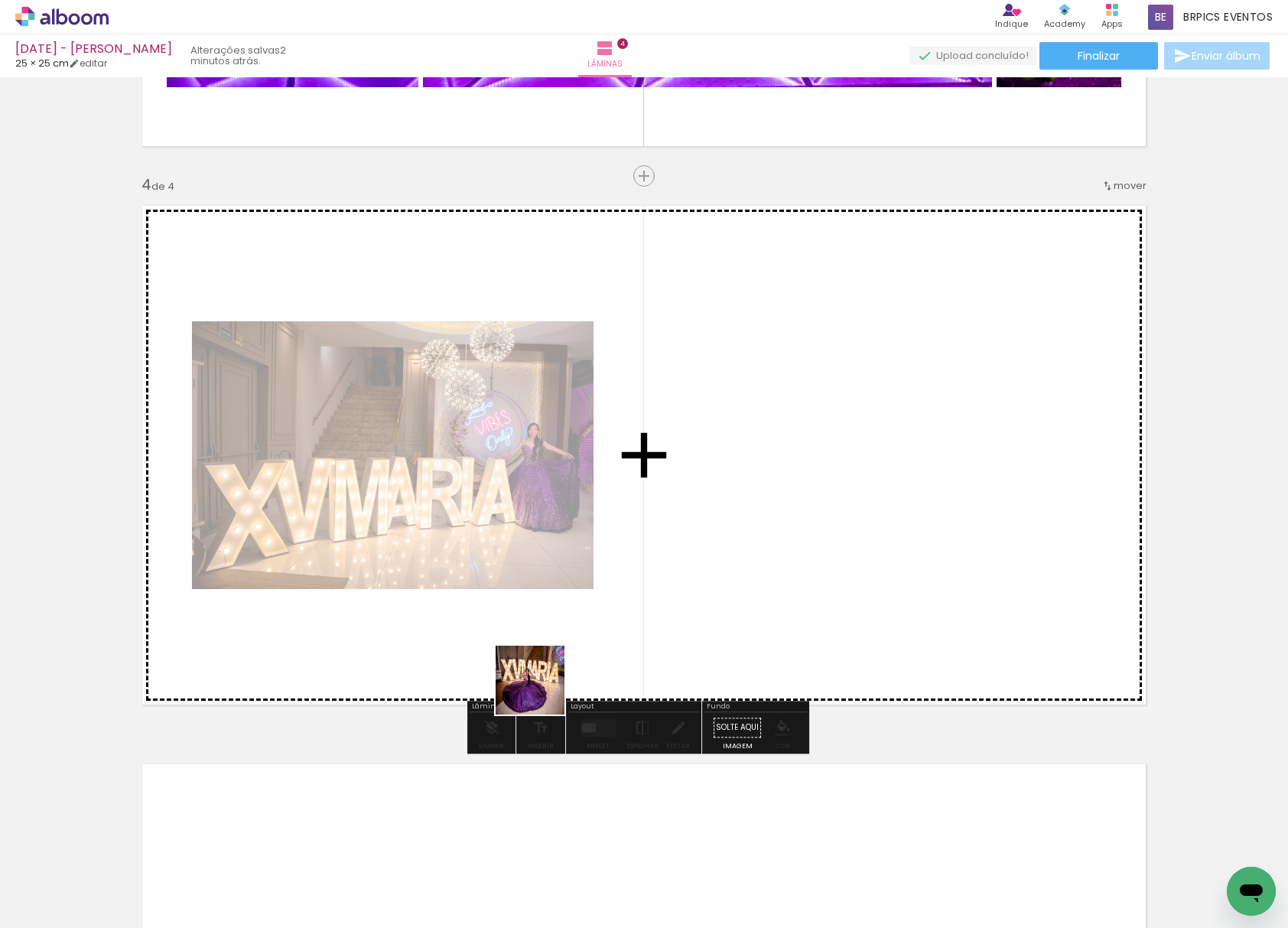
drag, startPoint x: 411, startPoint y: 766, endPoint x: 805, endPoint y: 563, distance: 443.2
click at [805, 563] on quentale-workspace at bounding box center [644, 464] width 1288 height 928
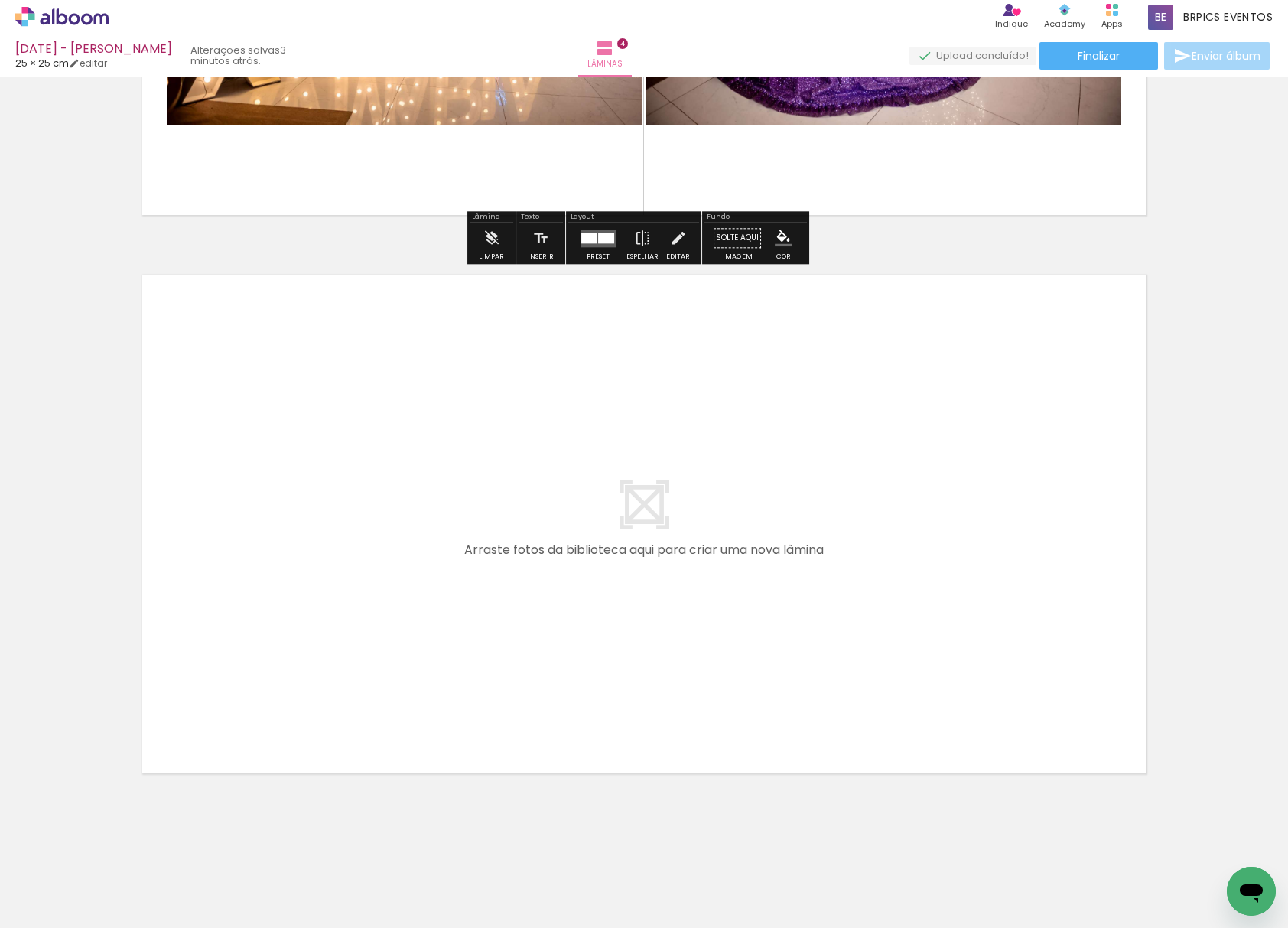
scroll to position [2097, 0]
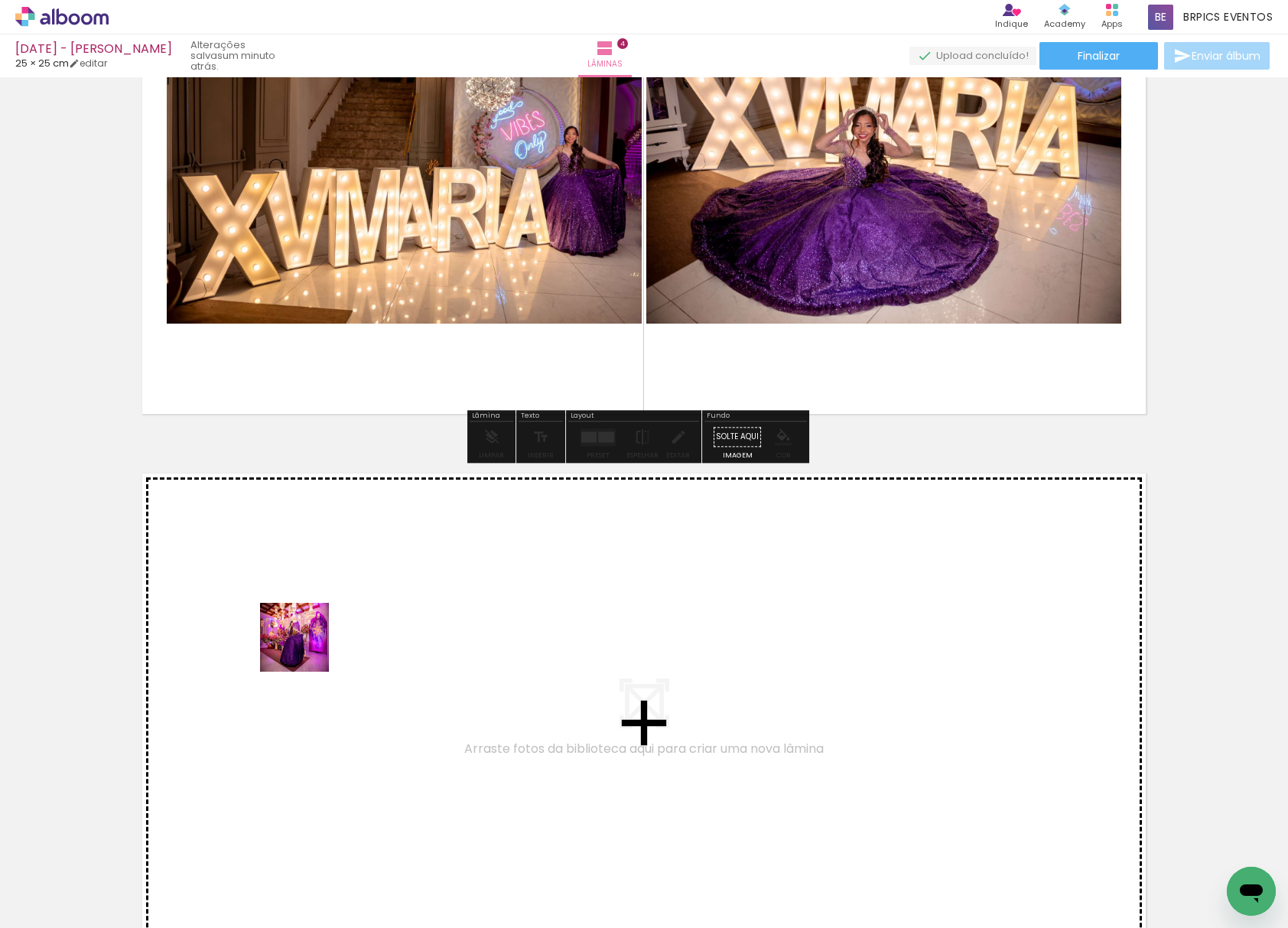
drag, startPoint x: 157, startPoint y: 855, endPoint x: 188, endPoint y: 922, distance: 73.8
click at [330, 621] on quentale-workspace at bounding box center [644, 464] width 1288 height 928
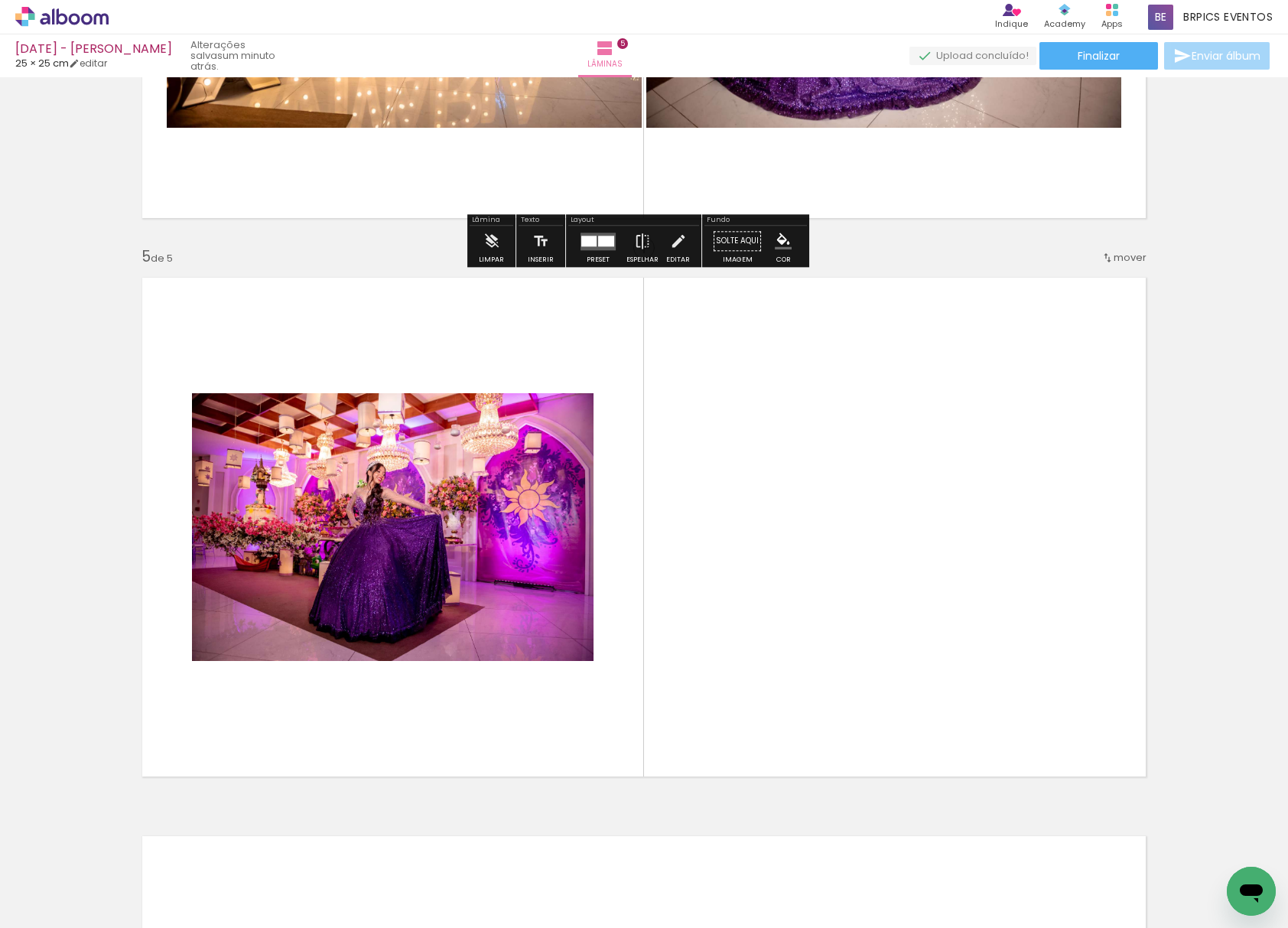
scroll to position [2160, 0]
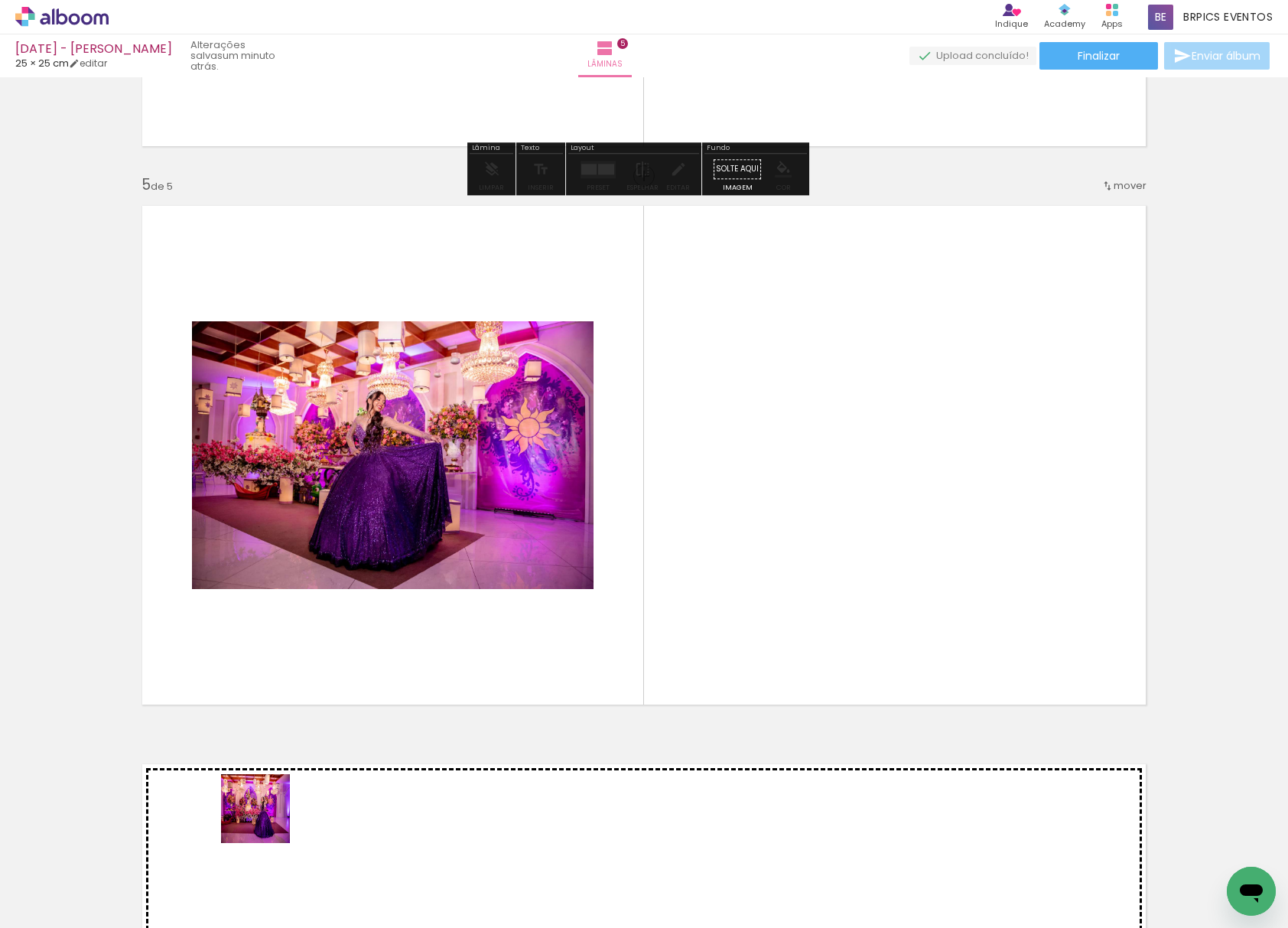
drag, startPoint x: 177, startPoint y: 885, endPoint x: 606, endPoint y: 537, distance: 552.4
click at [925, 528] on quentale-workspace at bounding box center [644, 464] width 1288 height 928
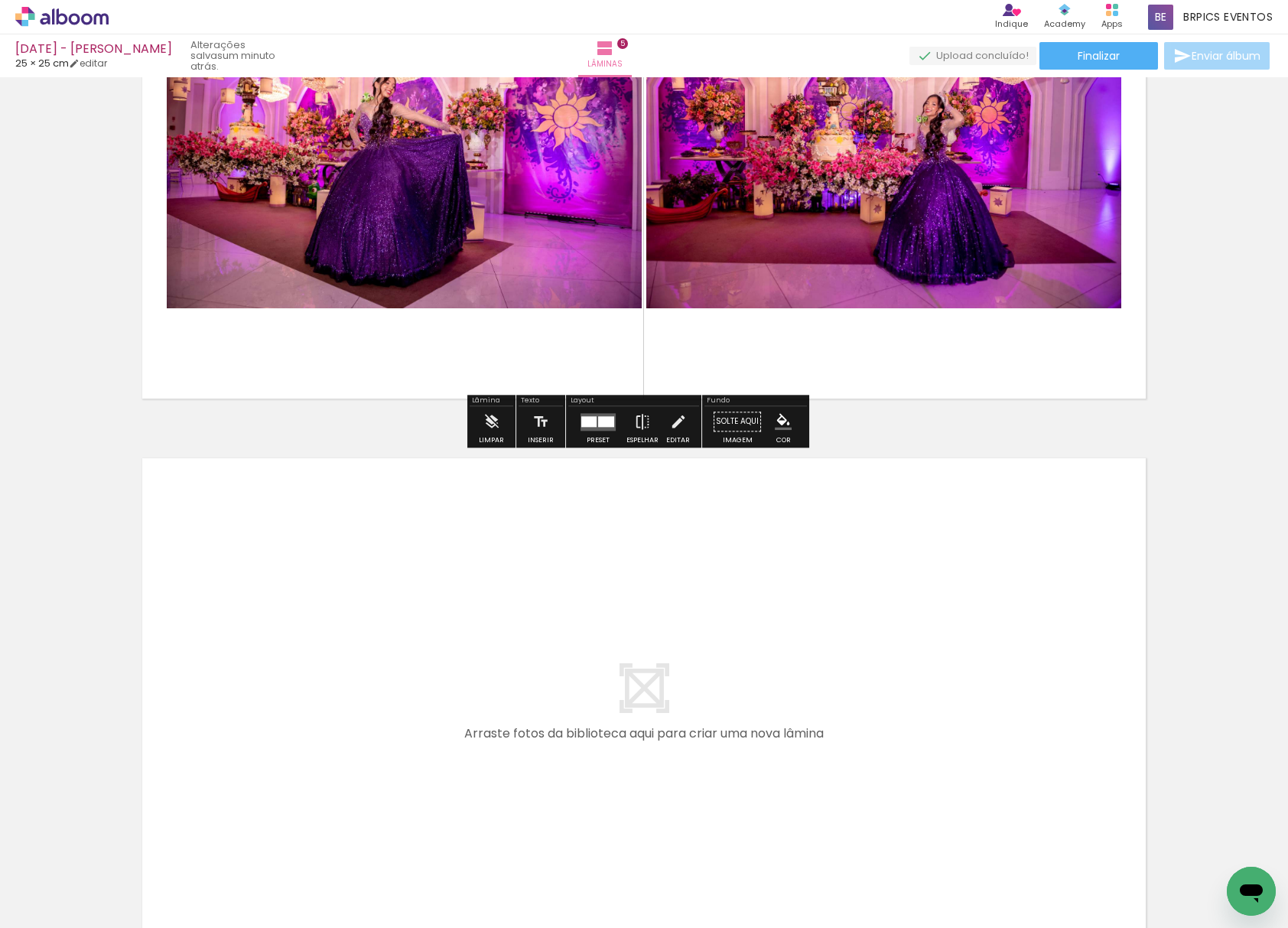
drag, startPoint x: 150, startPoint y: 888, endPoint x: 248, endPoint y: 876, distance: 98.7
click at [286, 603] on quentale-workspace at bounding box center [644, 464] width 1288 height 928
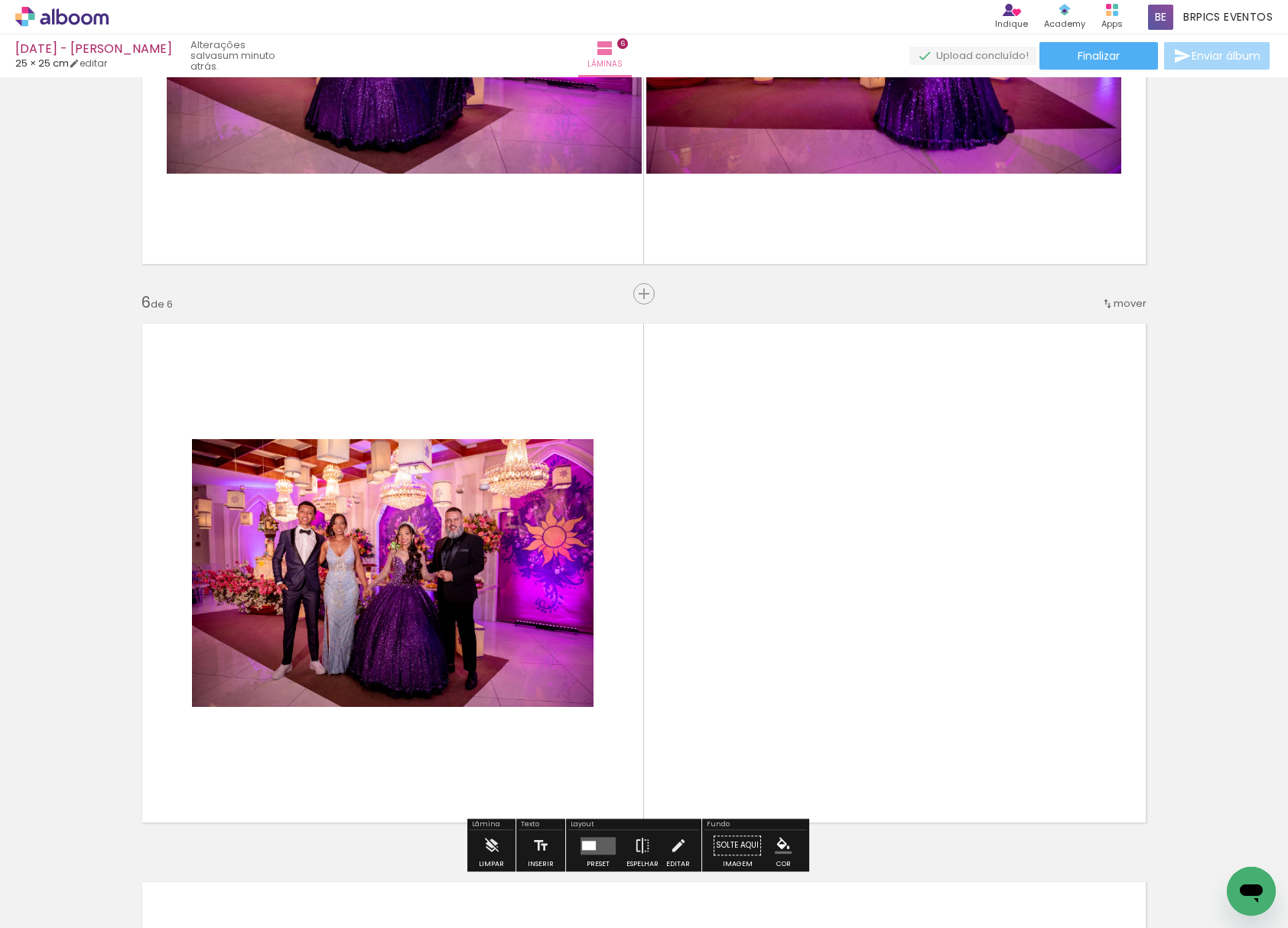
scroll to position [2719, 0]
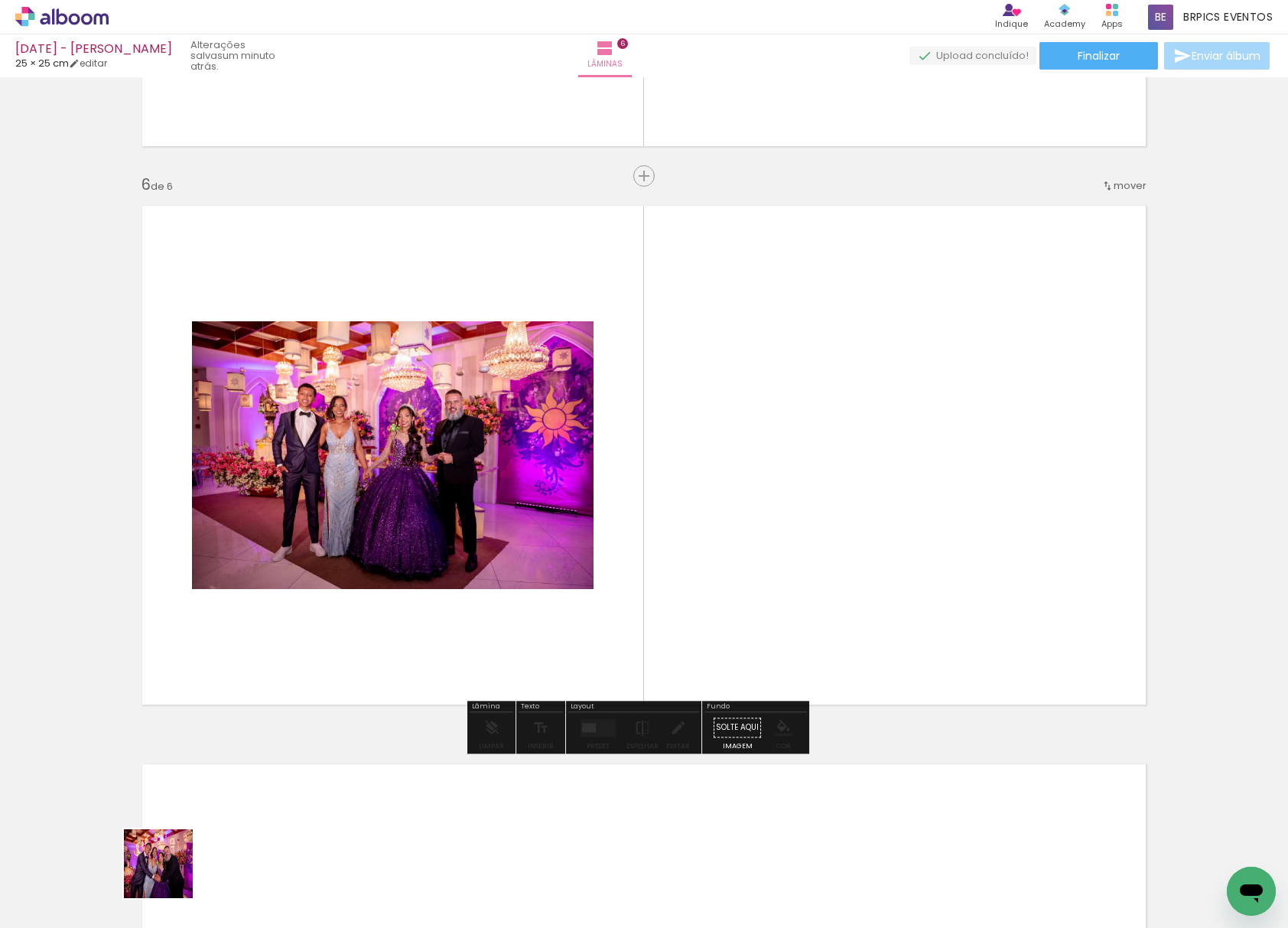
drag, startPoint x: 163, startPoint y: 883, endPoint x: 815, endPoint y: 501, distance: 755.7
click at [815, 501] on quentale-workspace at bounding box center [644, 464] width 1288 height 928
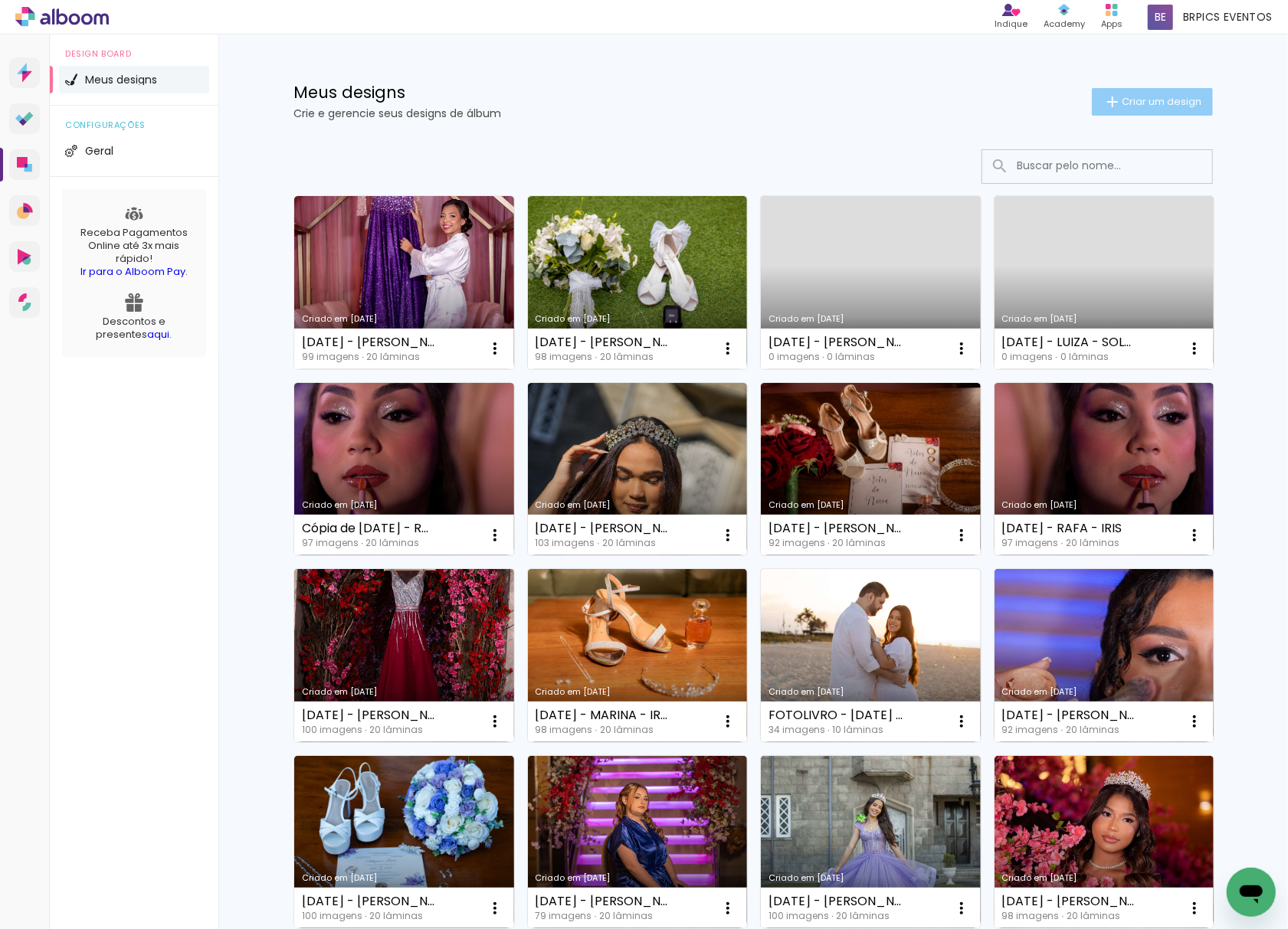
click at [1134, 99] on span "Criar um design" at bounding box center [1162, 100] width 80 height 10
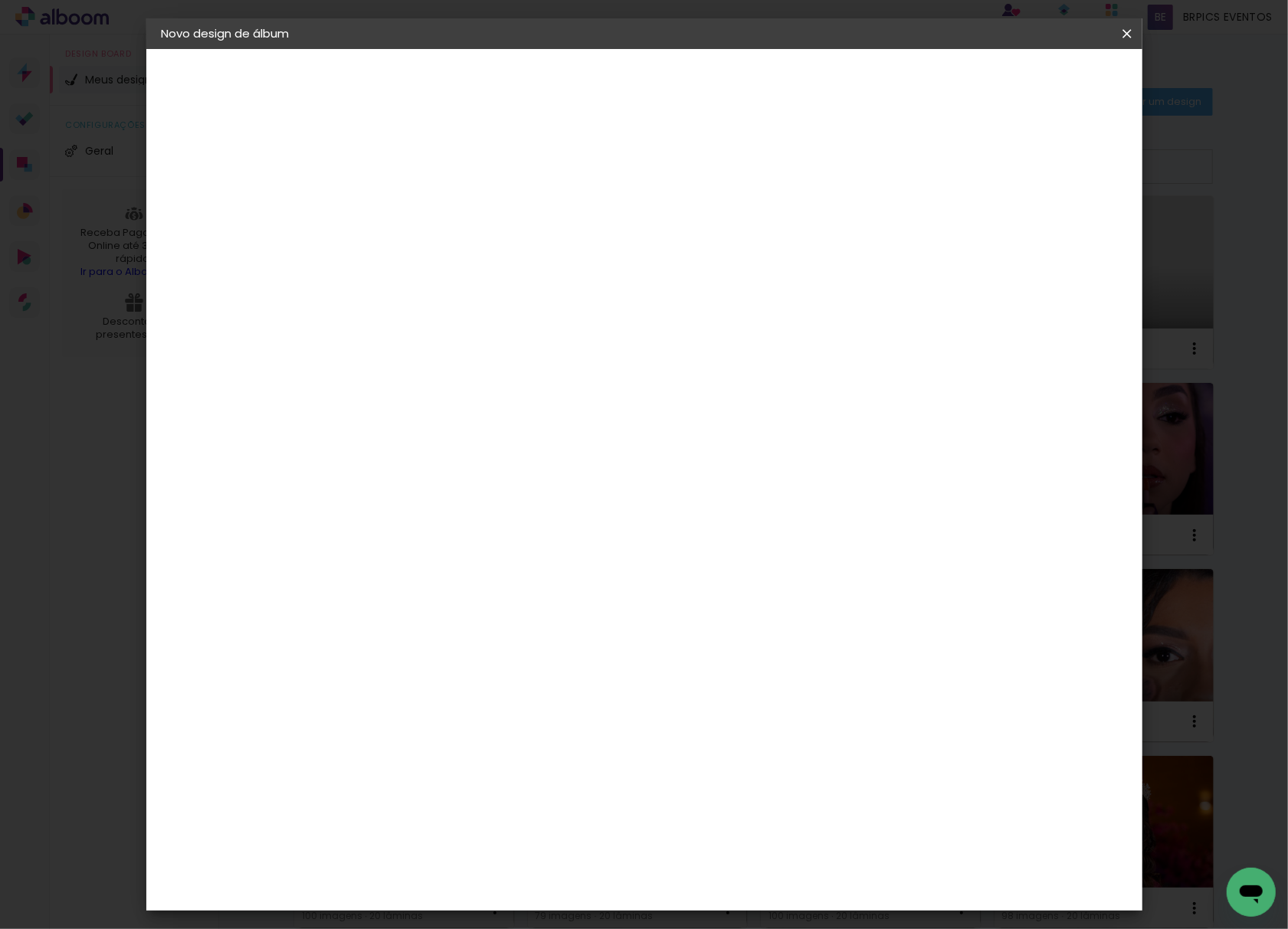
click at [412, 209] on input at bounding box center [412, 205] width 0 height 23
type input "[DATE] - [PERSON_NAME] - ALTO DA BOA VISTA"
type paper-input "[DATE] - [PERSON_NAME] - ALTO DA BOA VISTA"
click at [0, 0] on slot "Avançar" at bounding box center [0, 0] width 0 height 0
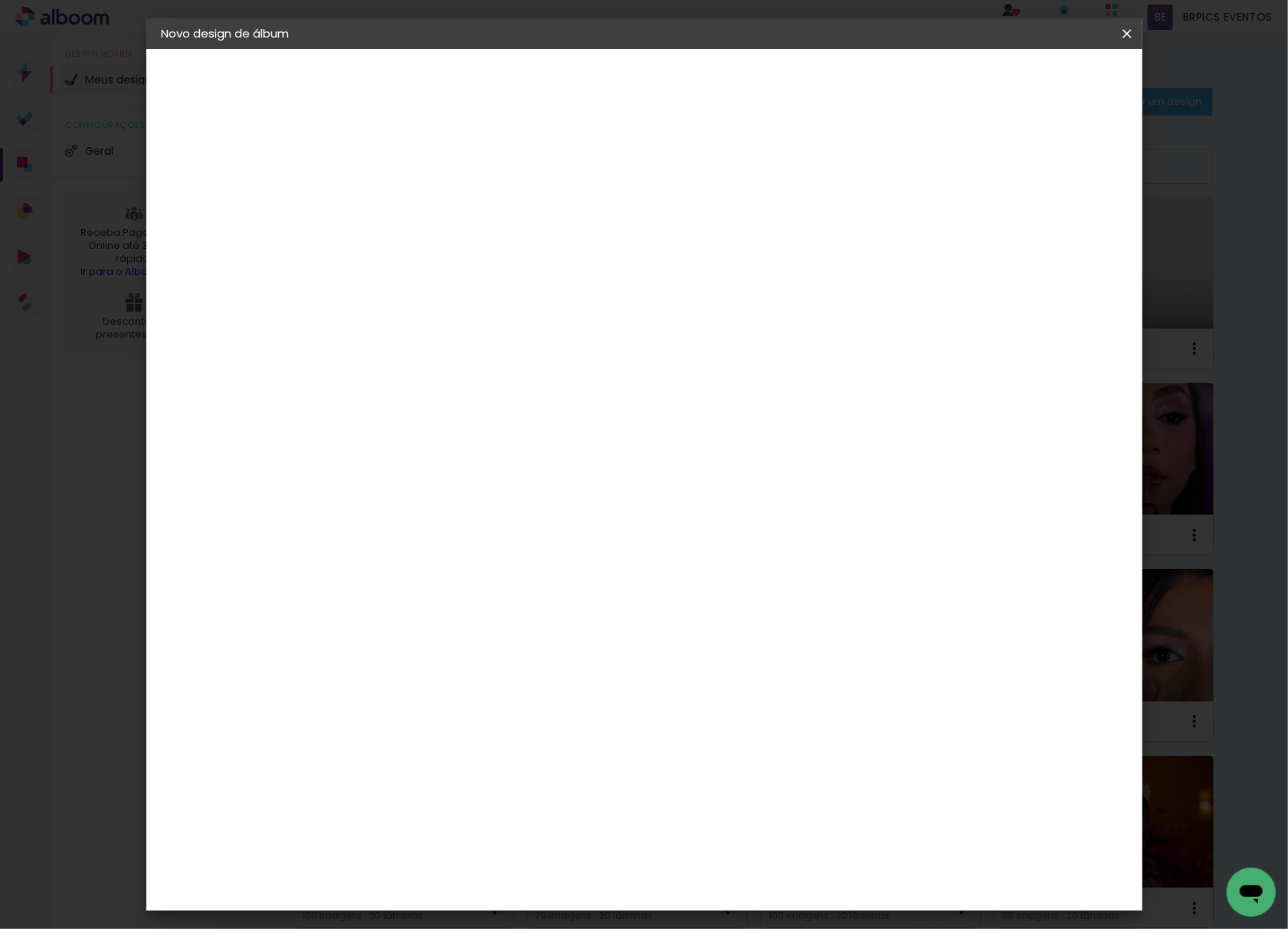
click at [699, 237] on paper-item "Tamanho Livre" at bounding box center [625, 232] width 147 height 34
click at [722, 95] on header "Fornecedor Escolha um fornecedor ou avance com o tamanho livre. Voltar Avançar" at bounding box center [534, 94] width 376 height 91
click at [699, 71] on paper-button "Avançar" at bounding box center [661, 81] width 75 height 26
click at [375, 432] on input "30" at bounding box center [364, 434] width 40 height 23
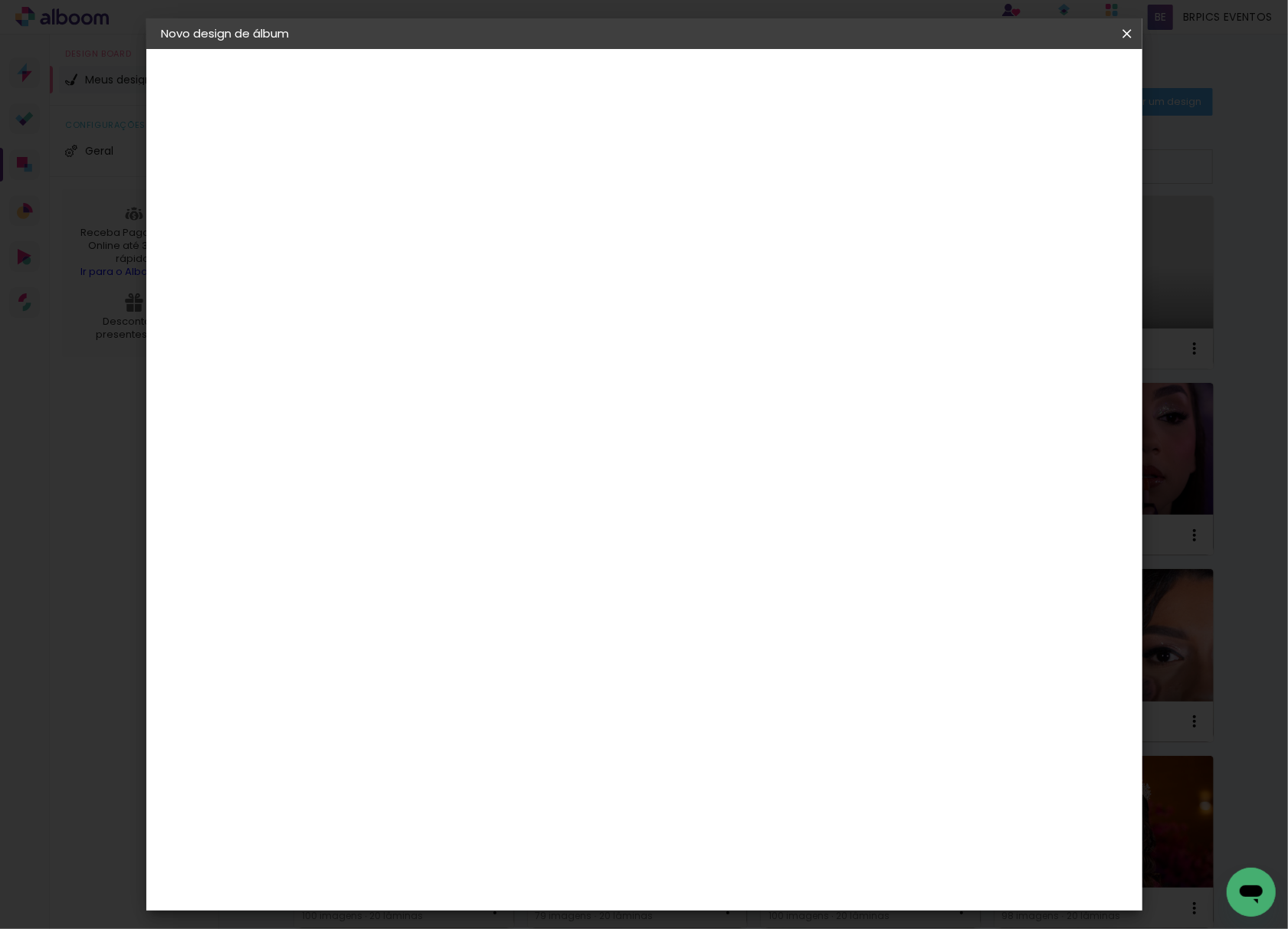
type input "20,3"
type paper-input "20,3"
click at [735, 539] on input "60" at bounding box center [727, 539] width 40 height 23
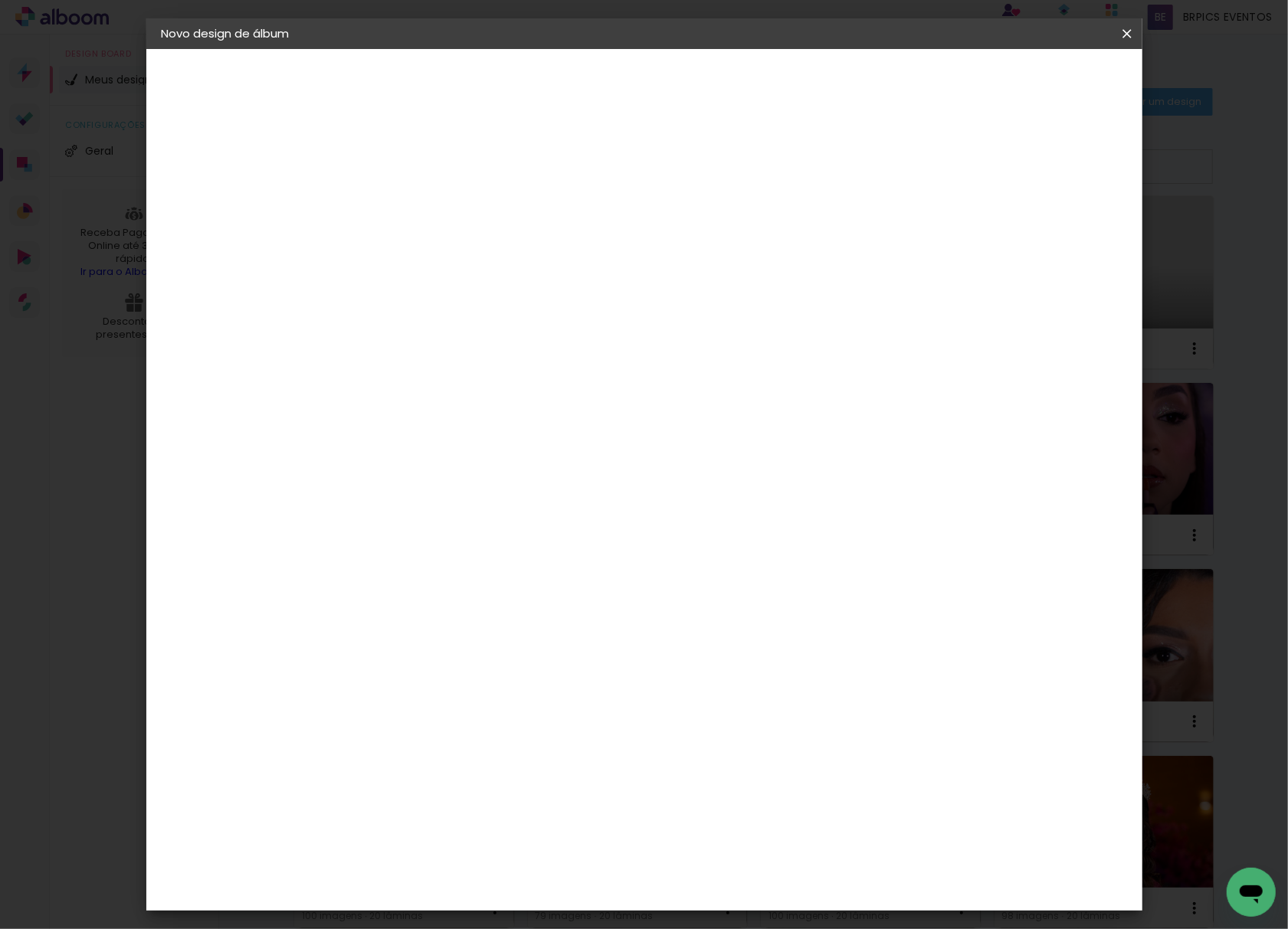
type input "50"
type paper-input "50"
click at [1027, 83] on span "Iniciar design" at bounding box center [993, 81] width 69 height 10
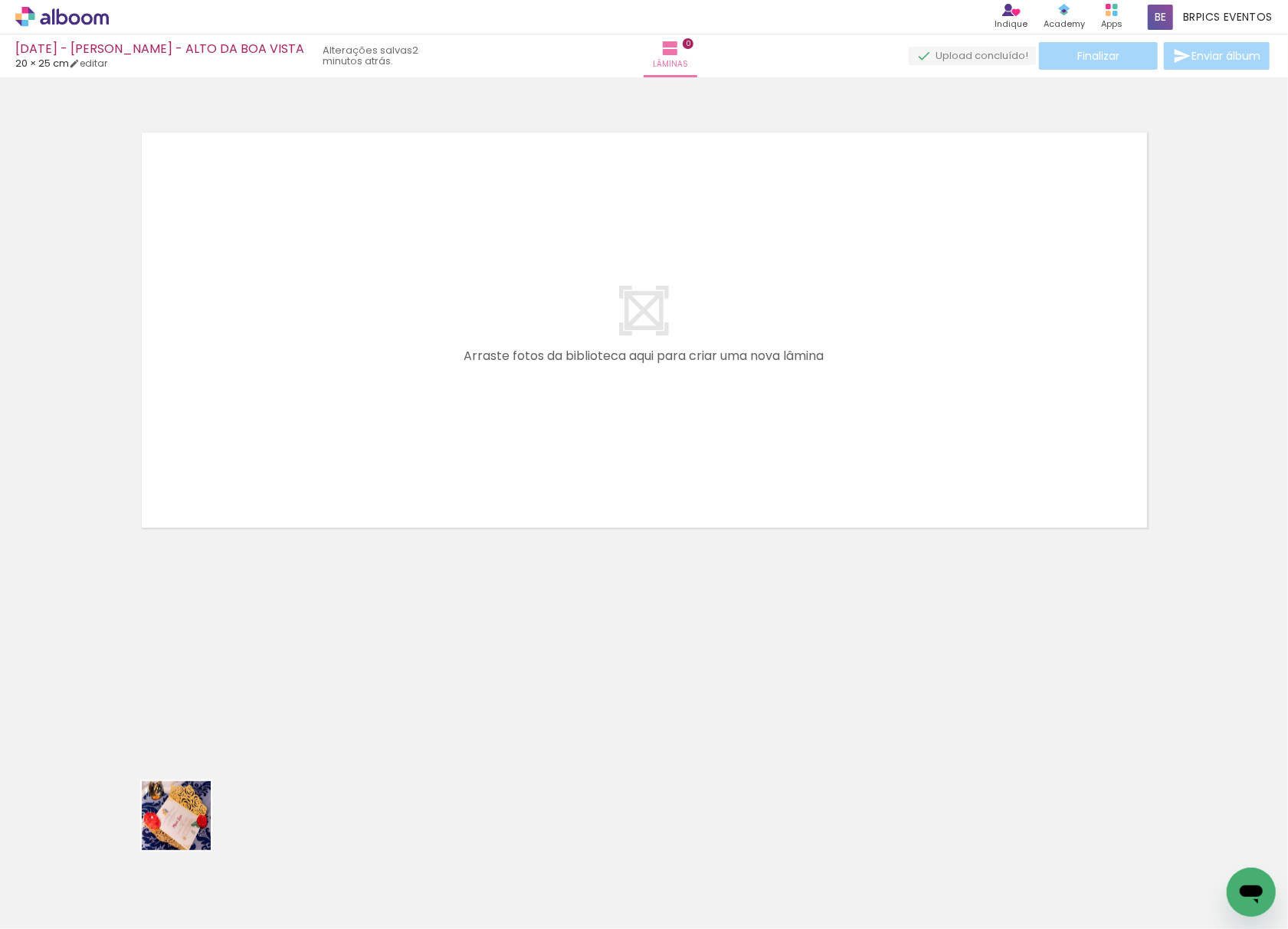
drag, startPoint x: 166, startPoint y: 884, endPoint x: 259, endPoint y: 861, distance: 95.8
click at [405, 322] on quentale-workspace at bounding box center [644, 464] width 1288 height 929
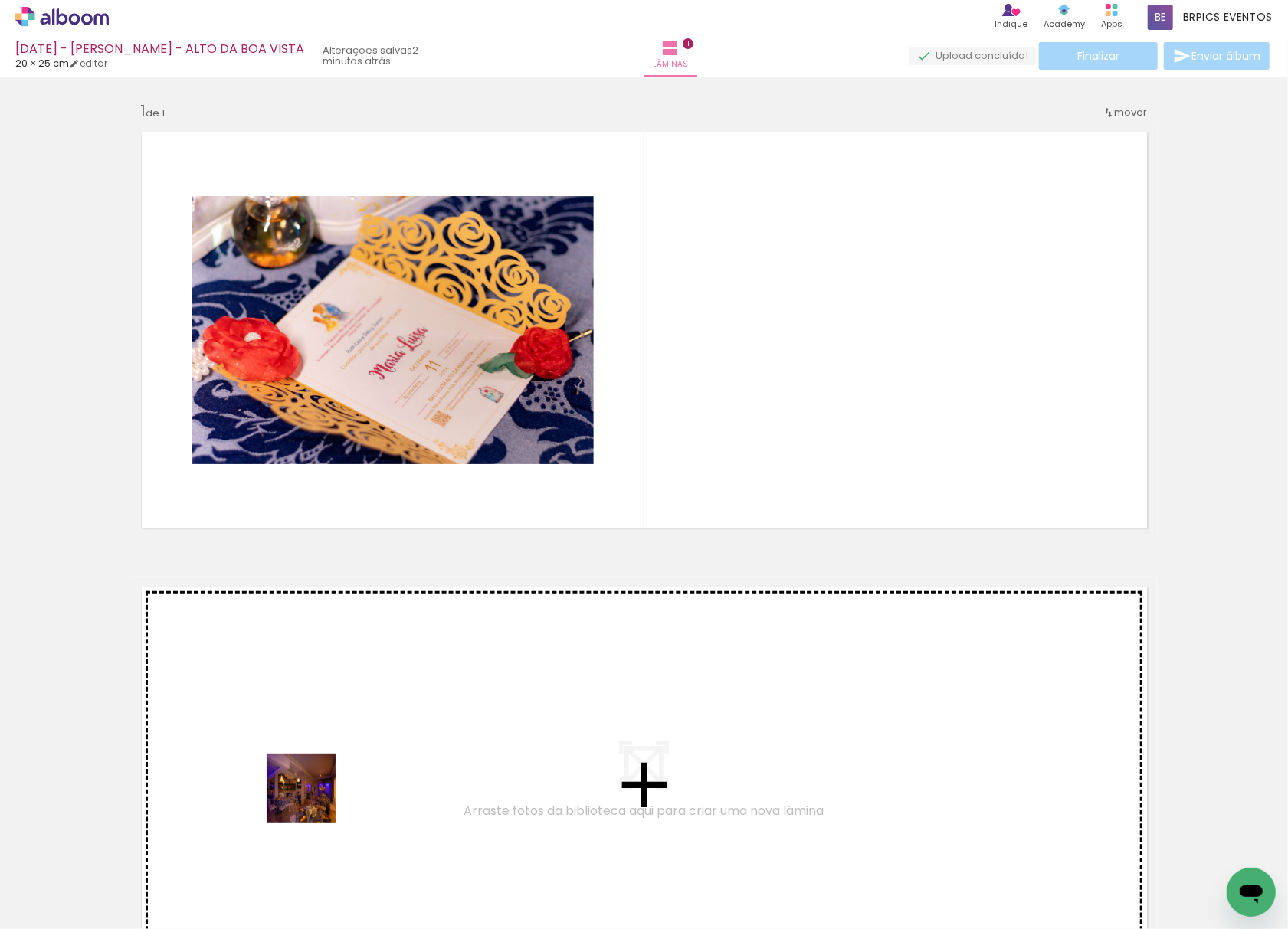
drag, startPoint x: 246, startPoint y: 886, endPoint x: 363, endPoint y: 828, distance: 130.6
click at [789, 282] on quentale-workspace at bounding box center [644, 464] width 1288 height 929
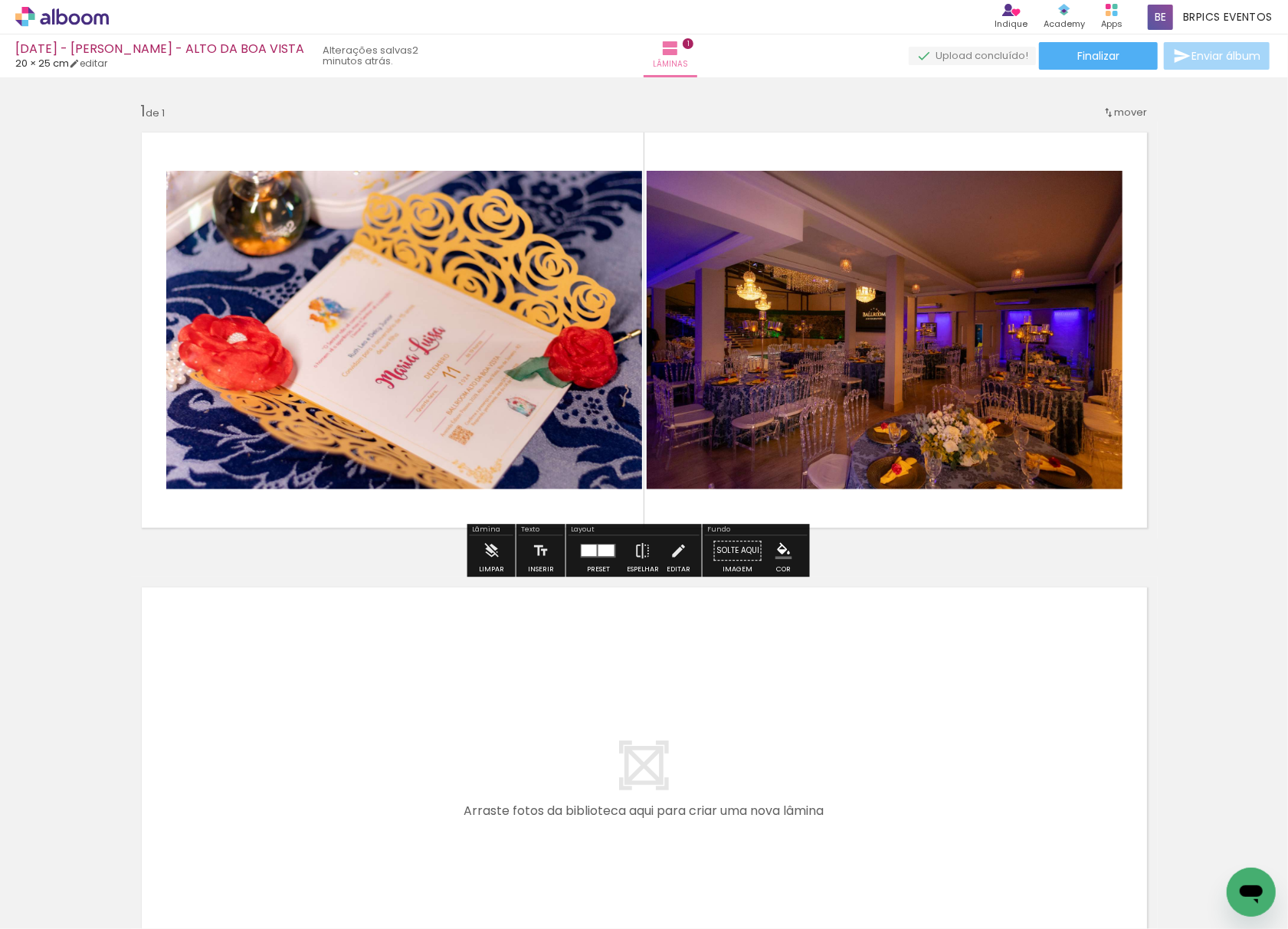
click at [26, 884] on input "Todas as fotos" at bounding box center [42, 882] width 58 height 13
click at [26, 884] on paper-item "Não utilizadas" at bounding box center [49, 879] width 79 height 13
type input "Não utilizadas"
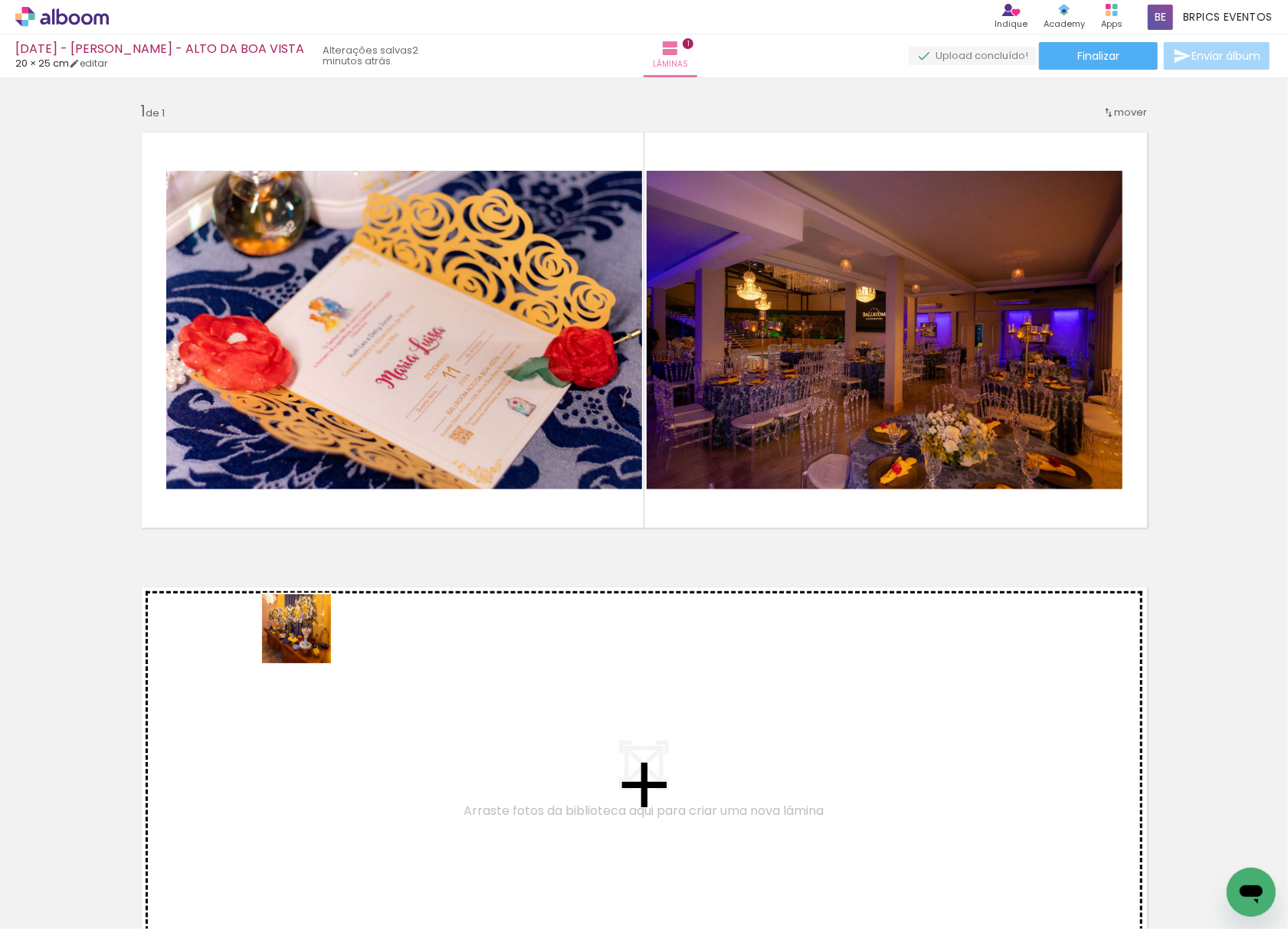
drag, startPoint x: 308, startPoint y: 640, endPoint x: 469, endPoint y: 488, distance: 221.4
click at [498, 239] on quentale-workspace at bounding box center [644, 464] width 1288 height 929
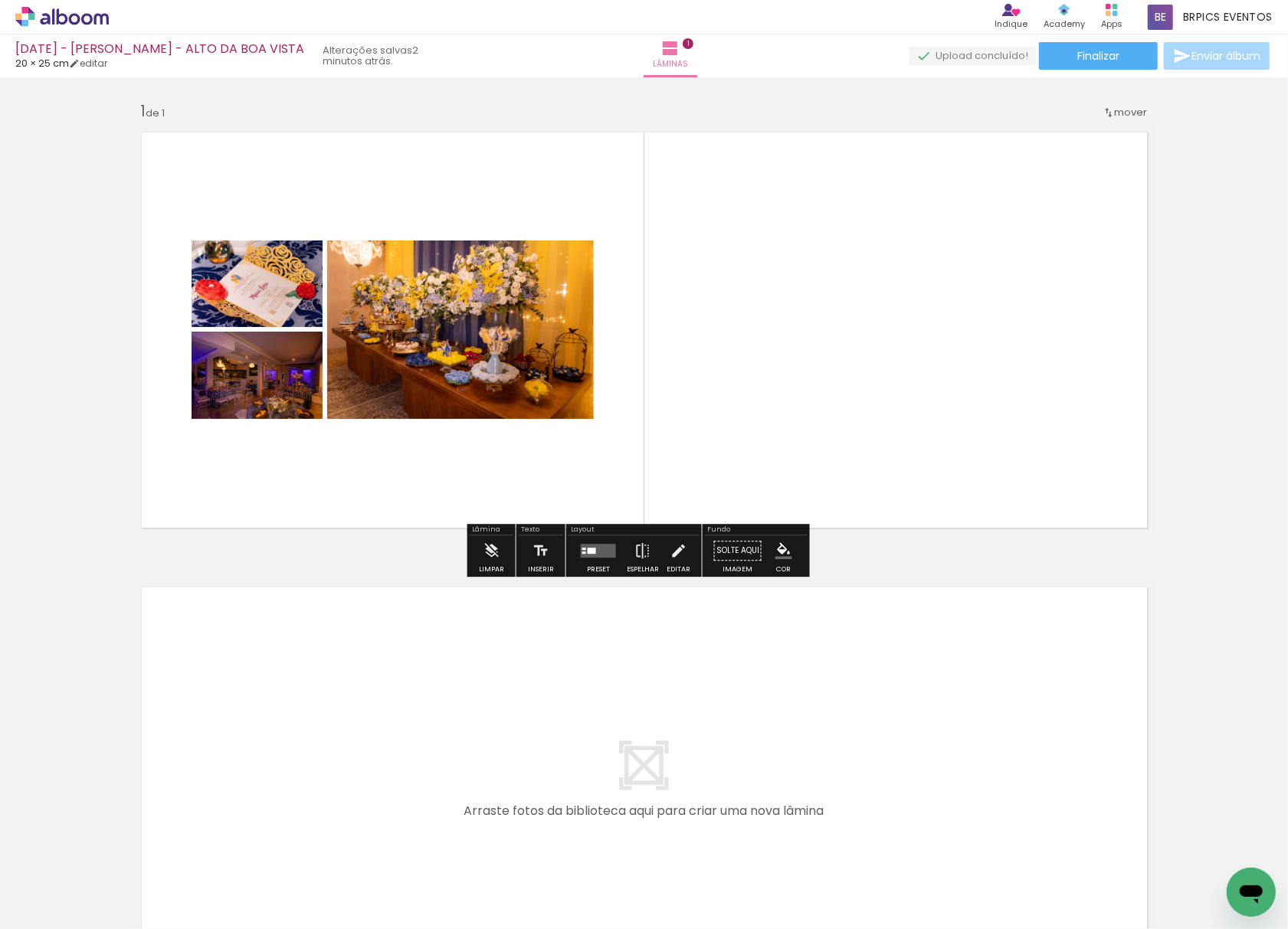
drag, startPoint x: 159, startPoint y: 886, endPoint x: 345, endPoint y: 779, distance: 214.6
click at [445, 197] on quentale-workspace at bounding box center [644, 464] width 1288 height 929
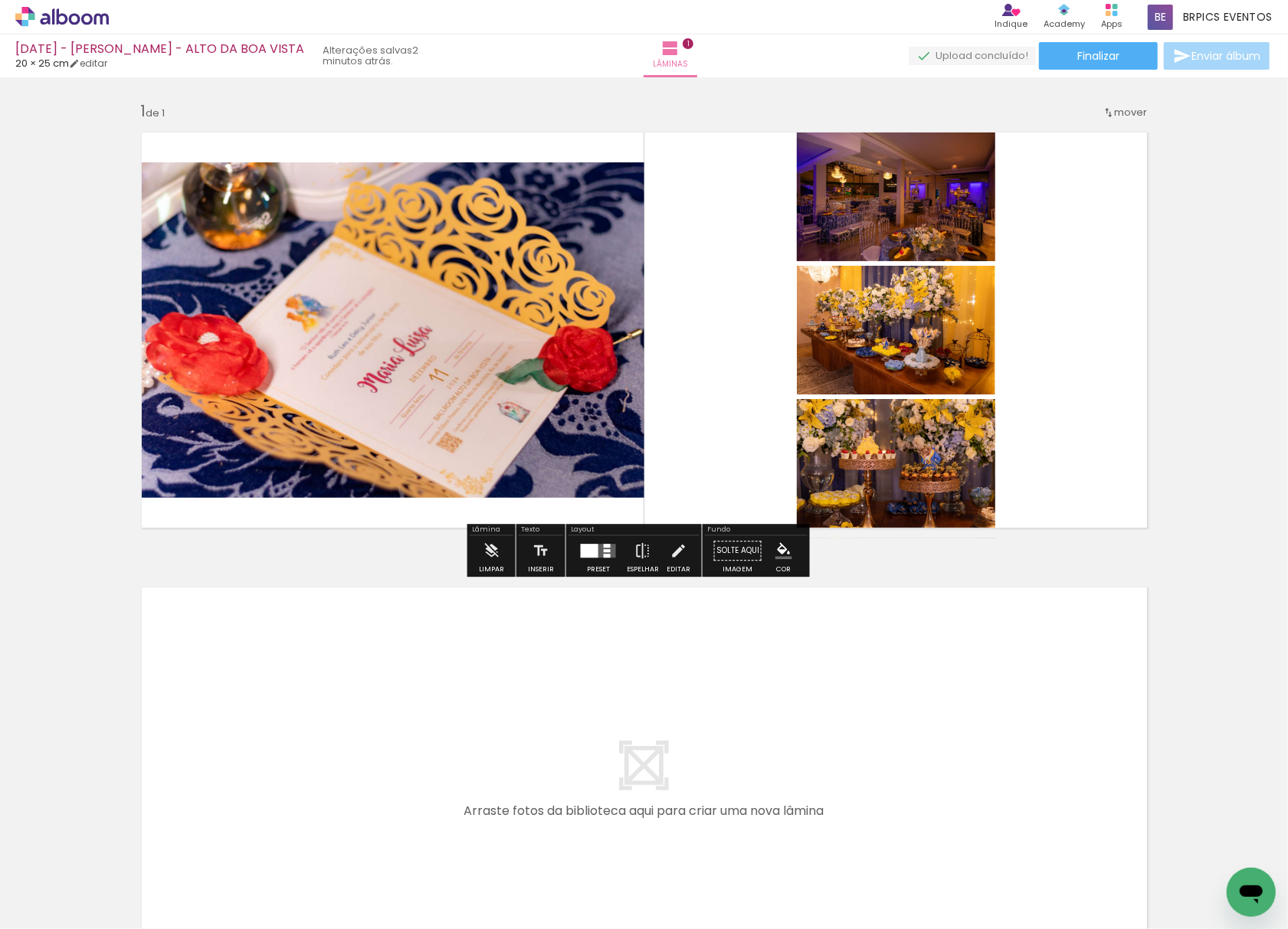
drag, startPoint x: 148, startPoint y: 881, endPoint x: 489, endPoint y: 313, distance: 662.5
click at [498, 322] on quentale-workspace at bounding box center [644, 464] width 1288 height 929
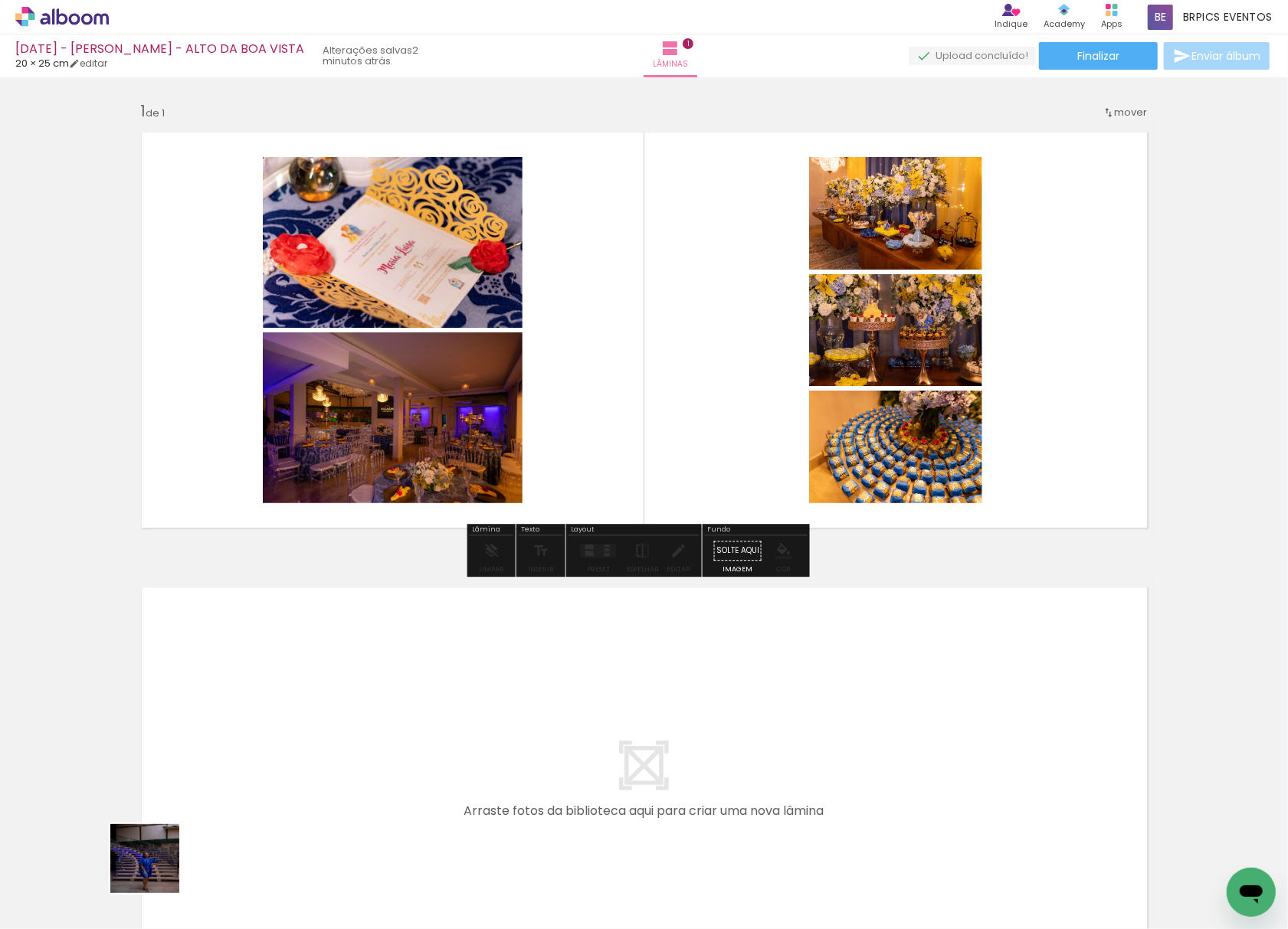
drag, startPoint x: 156, startPoint y: 870, endPoint x: 224, endPoint y: 638, distance: 241.8
click at [224, 638] on quentale-workspace at bounding box center [644, 464] width 1288 height 929
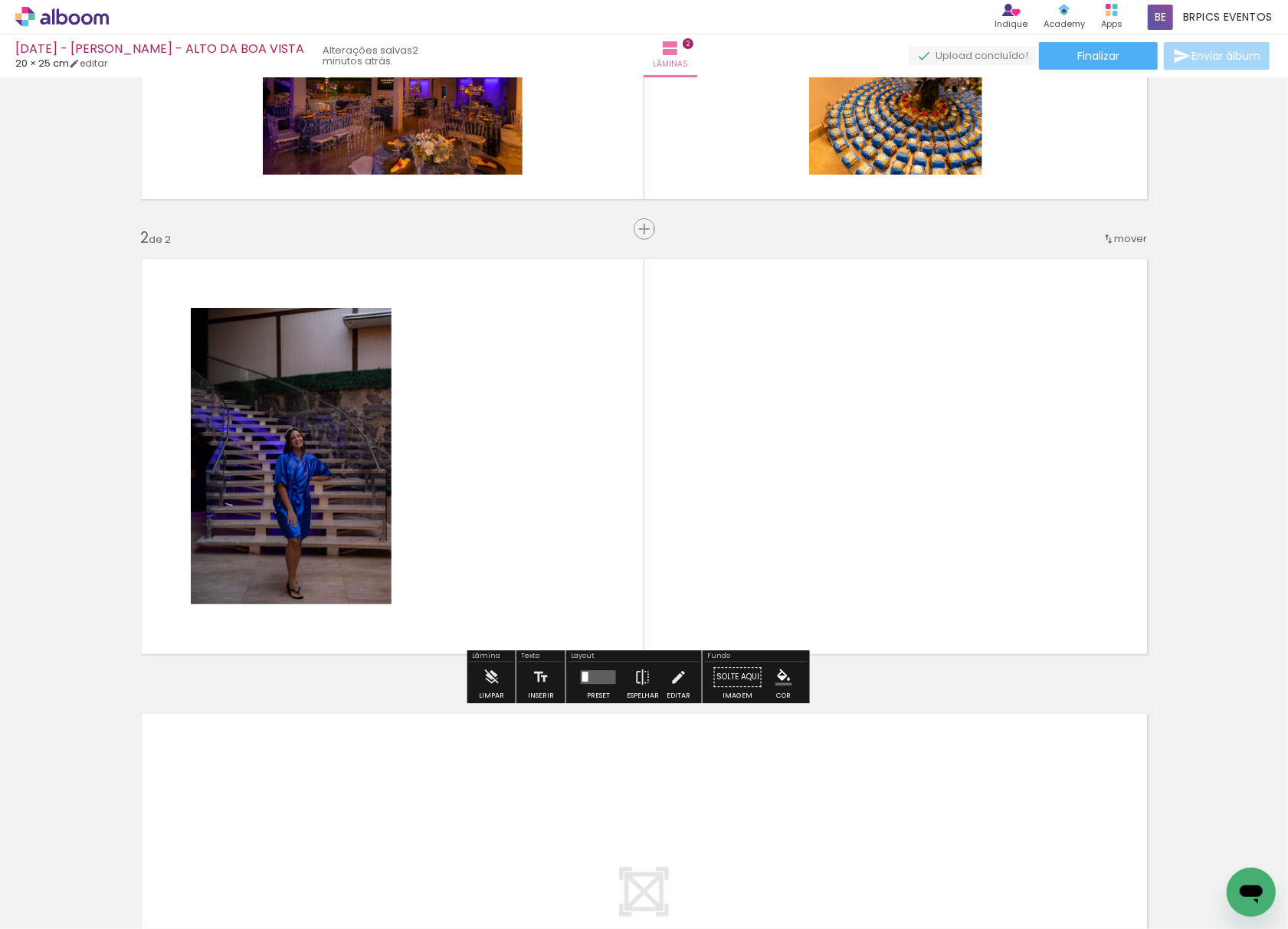
scroll to position [329, 0]
drag, startPoint x: 179, startPoint y: 866, endPoint x: 561, endPoint y: 461, distance: 556.7
click at [561, 461] on quentale-workspace at bounding box center [644, 464] width 1288 height 929
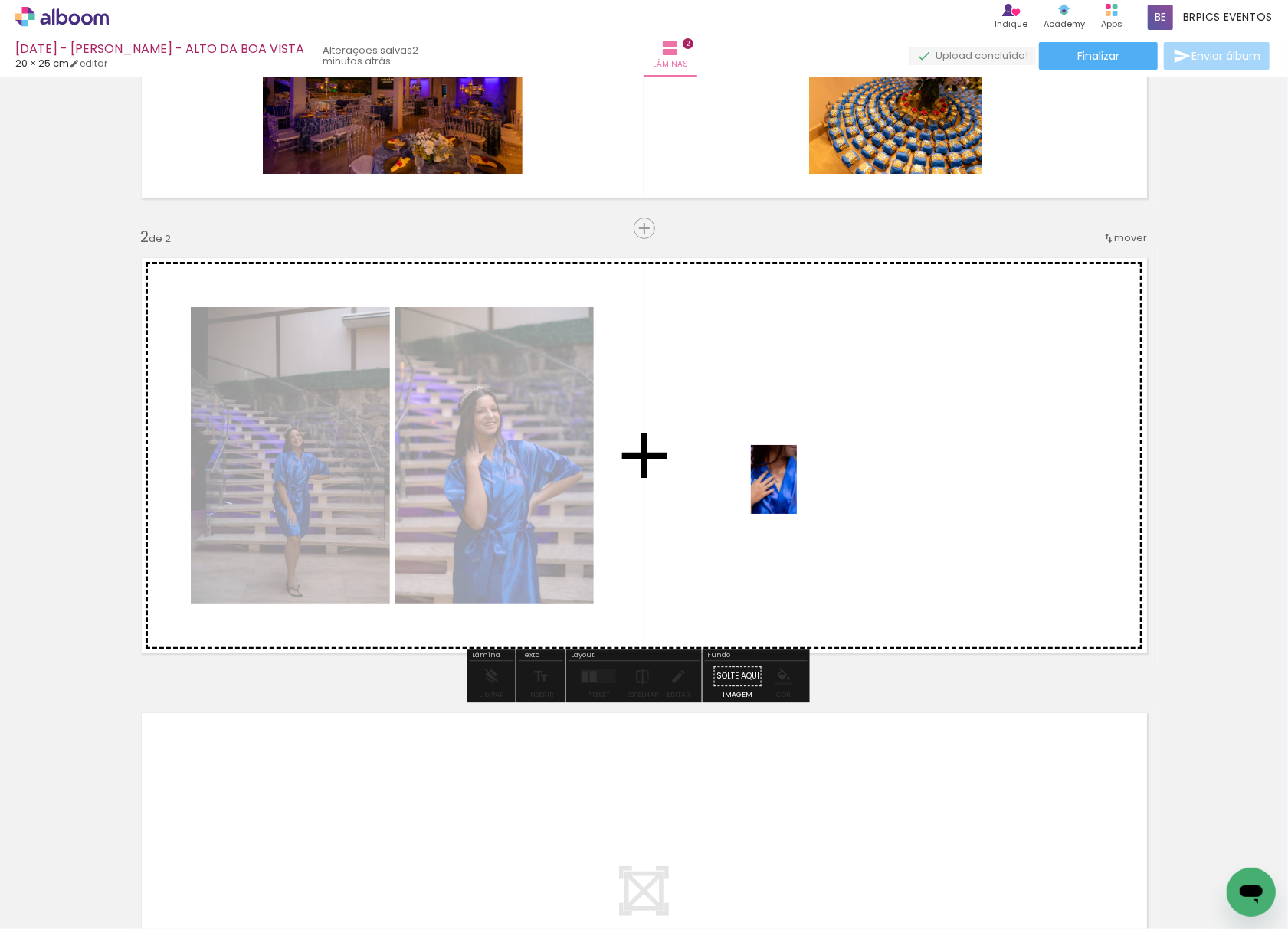
drag, startPoint x: 170, startPoint y: 896, endPoint x: 705, endPoint y: 554, distance: 635.0
click at [799, 468] on quentale-workspace at bounding box center [644, 464] width 1288 height 929
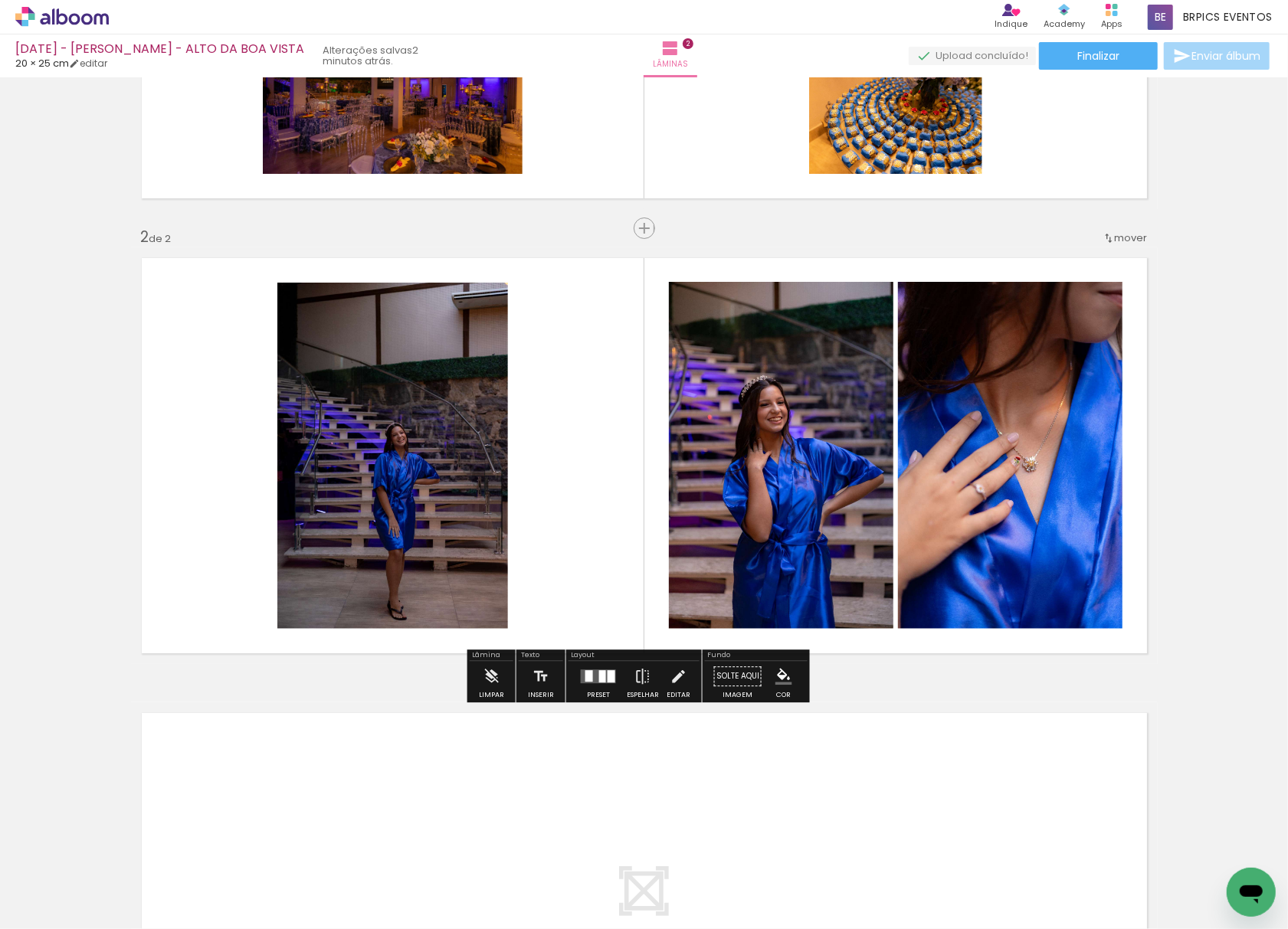
drag, startPoint x: 169, startPoint y: 895, endPoint x: 786, endPoint y: 433, distance: 770.8
click at [878, 416] on quentale-workspace at bounding box center [644, 464] width 1288 height 929
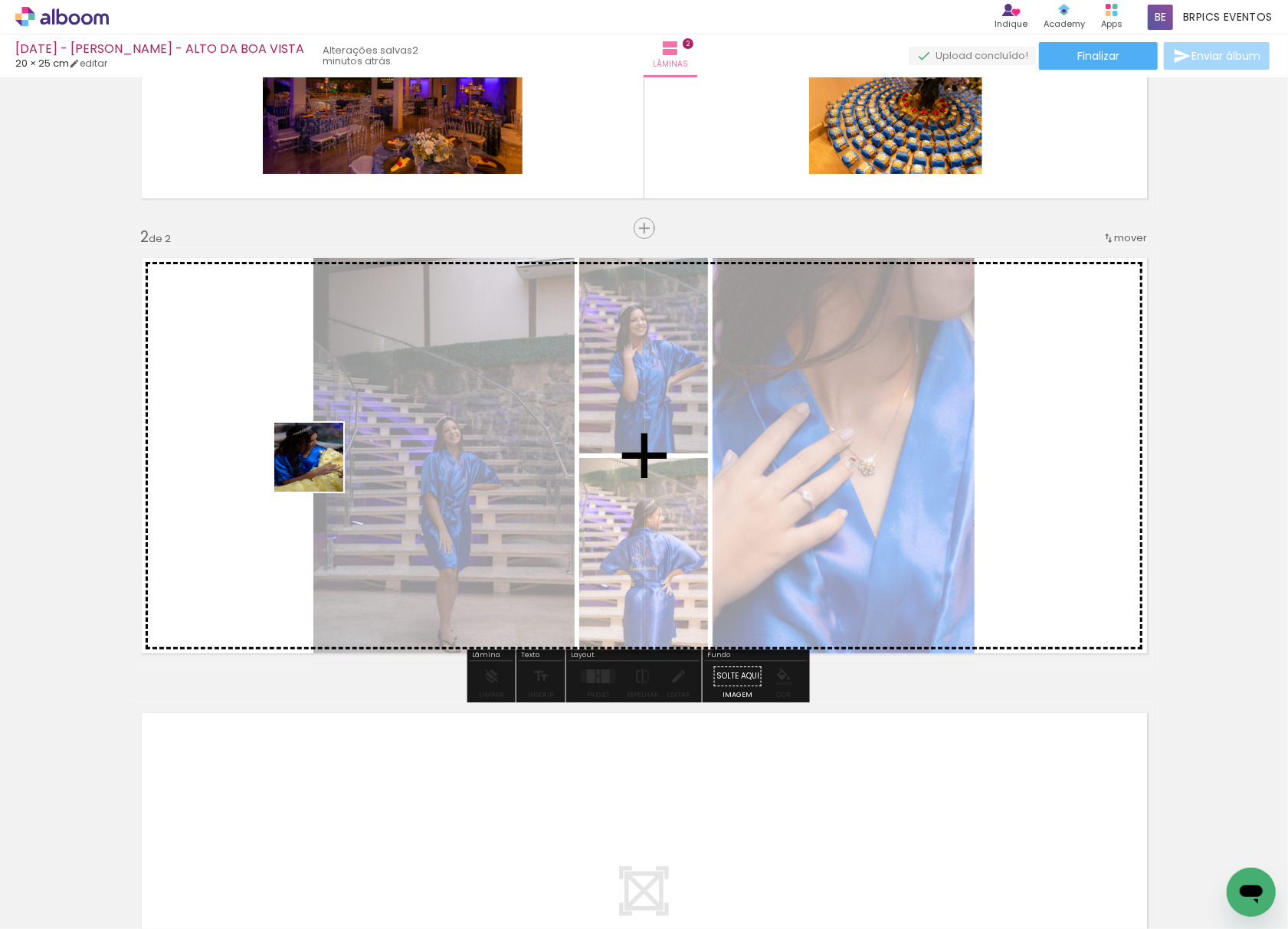
drag, startPoint x: 204, startPoint y: 799, endPoint x: 334, endPoint y: 411, distance: 409.2
click at [332, 415] on quentale-workspace at bounding box center [644, 464] width 1288 height 929
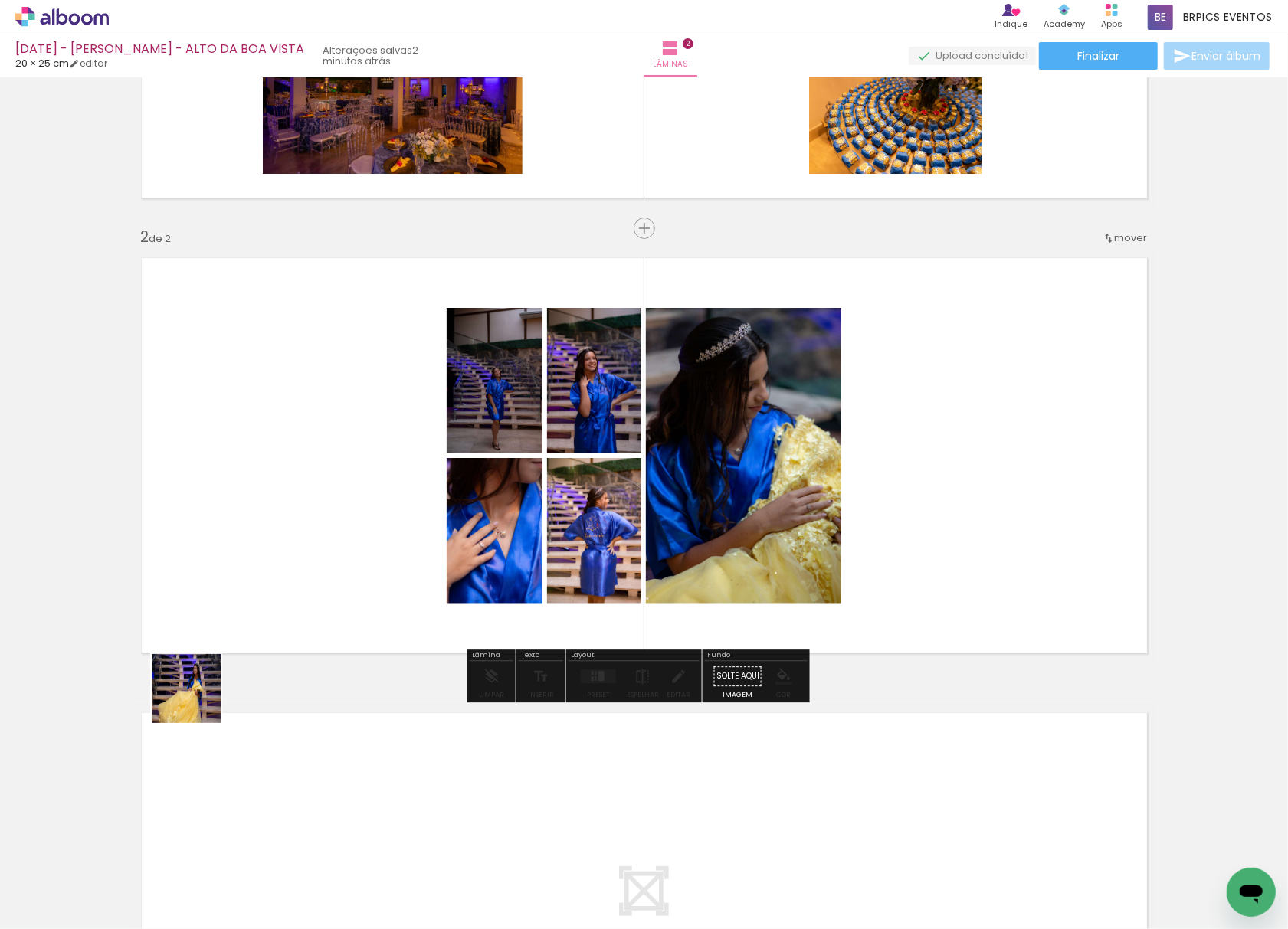
drag, startPoint x: 166, startPoint y: 849, endPoint x: 227, endPoint y: 674, distance: 185.3
click at [236, 531] on quentale-workspace at bounding box center [644, 464] width 1288 height 929
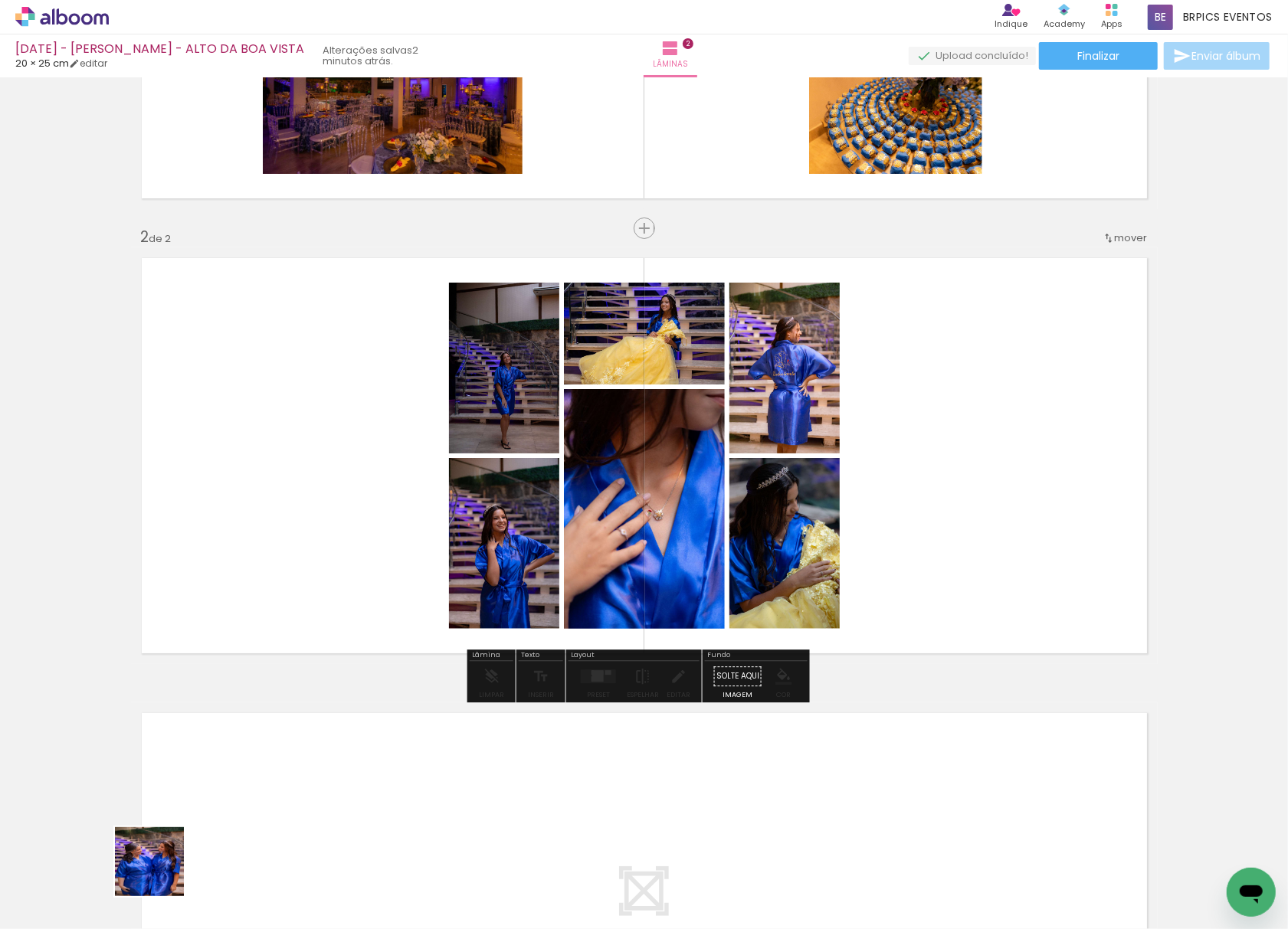
drag, startPoint x: 158, startPoint y: 890, endPoint x: 199, endPoint y: 731, distance: 164.2
click at [199, 731] on quentale-workspace at bounding box center [644, 464] width 1288 height 929
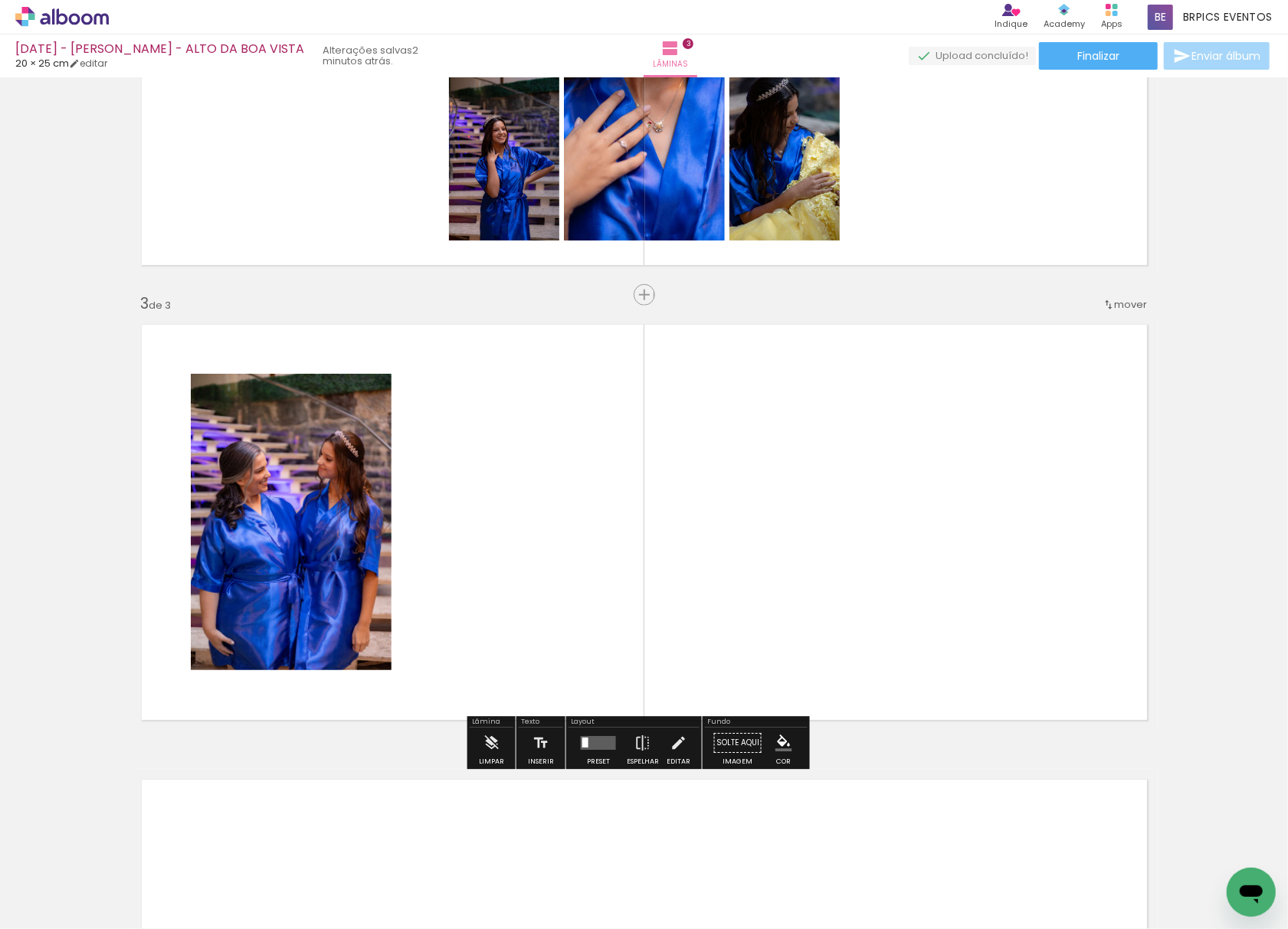
scroll to position [784, 0]
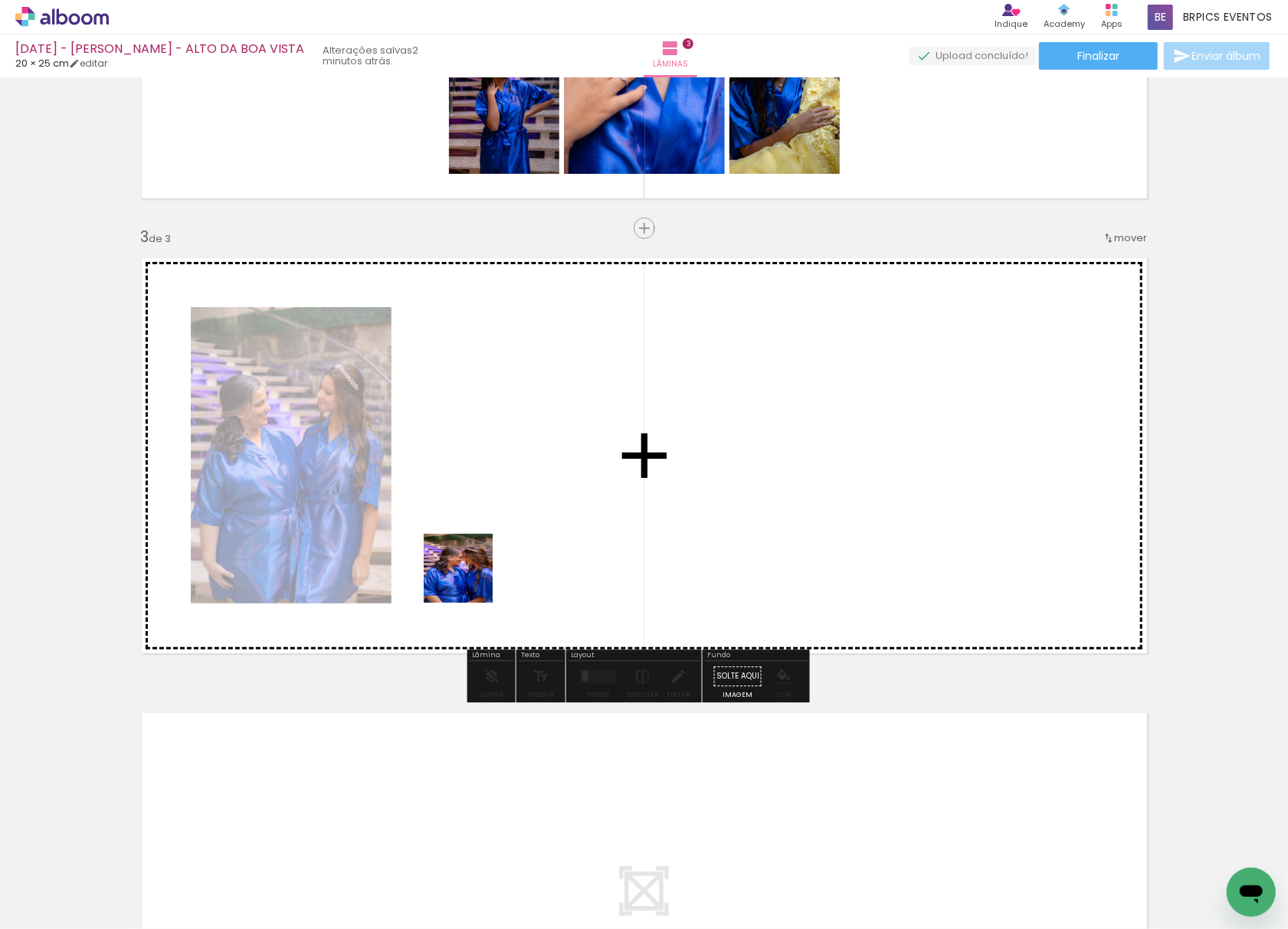
drag, startPoint x: 388, startPoint y: 681, endPoint x: 406, endPoint y: 631, distance: 53.1
click at [567, 418] on quentale-workspace at bounding box center [644, 464] width 1288 height 929
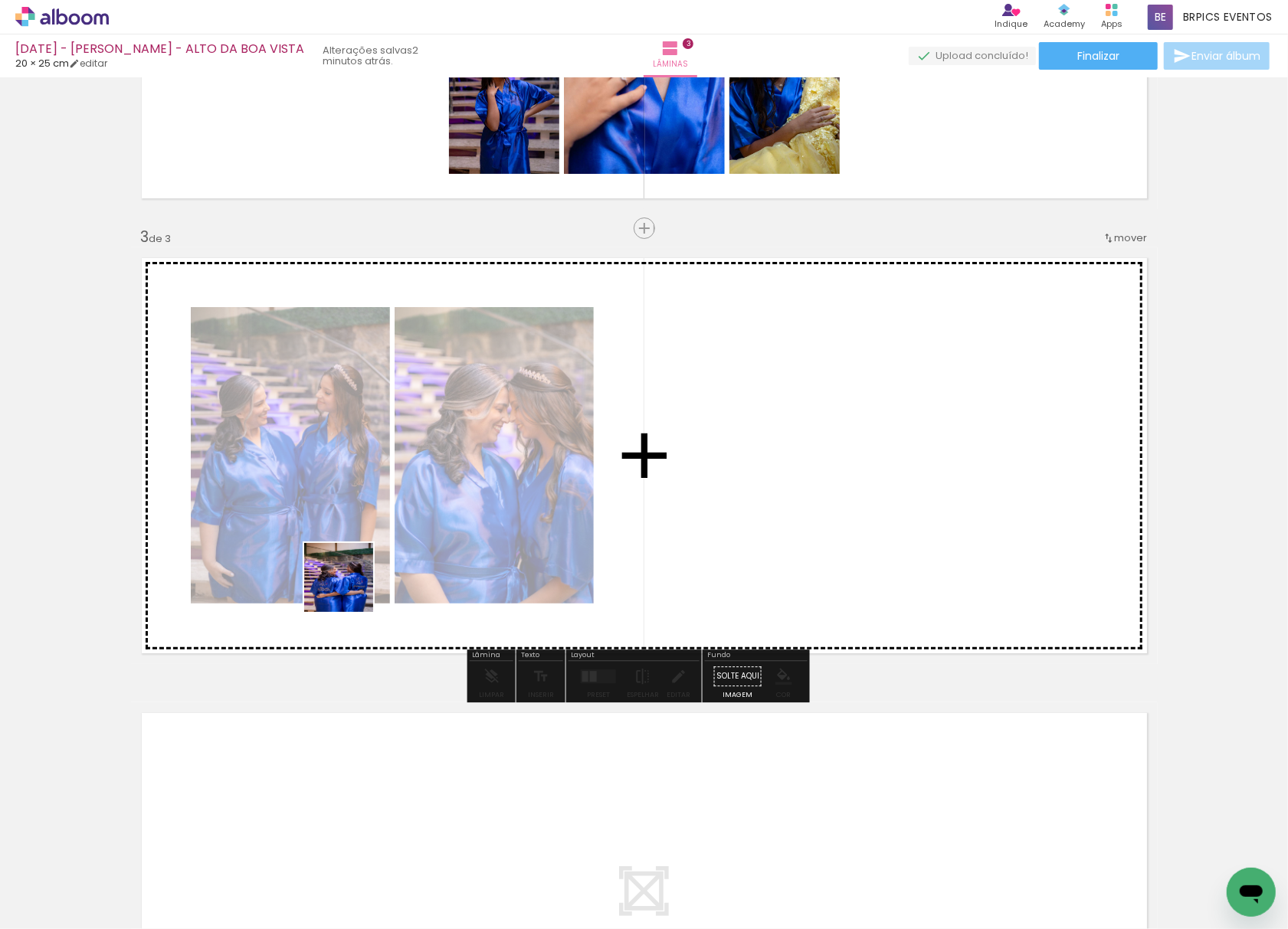
drag, startPoint x: 160, startPoint y: 877, endPoint x: 241, endPoint y: 790, distance: 118.9
click at [437, 424] on quentale-workspace at bounding box center [644, 464] width 1288 height 929
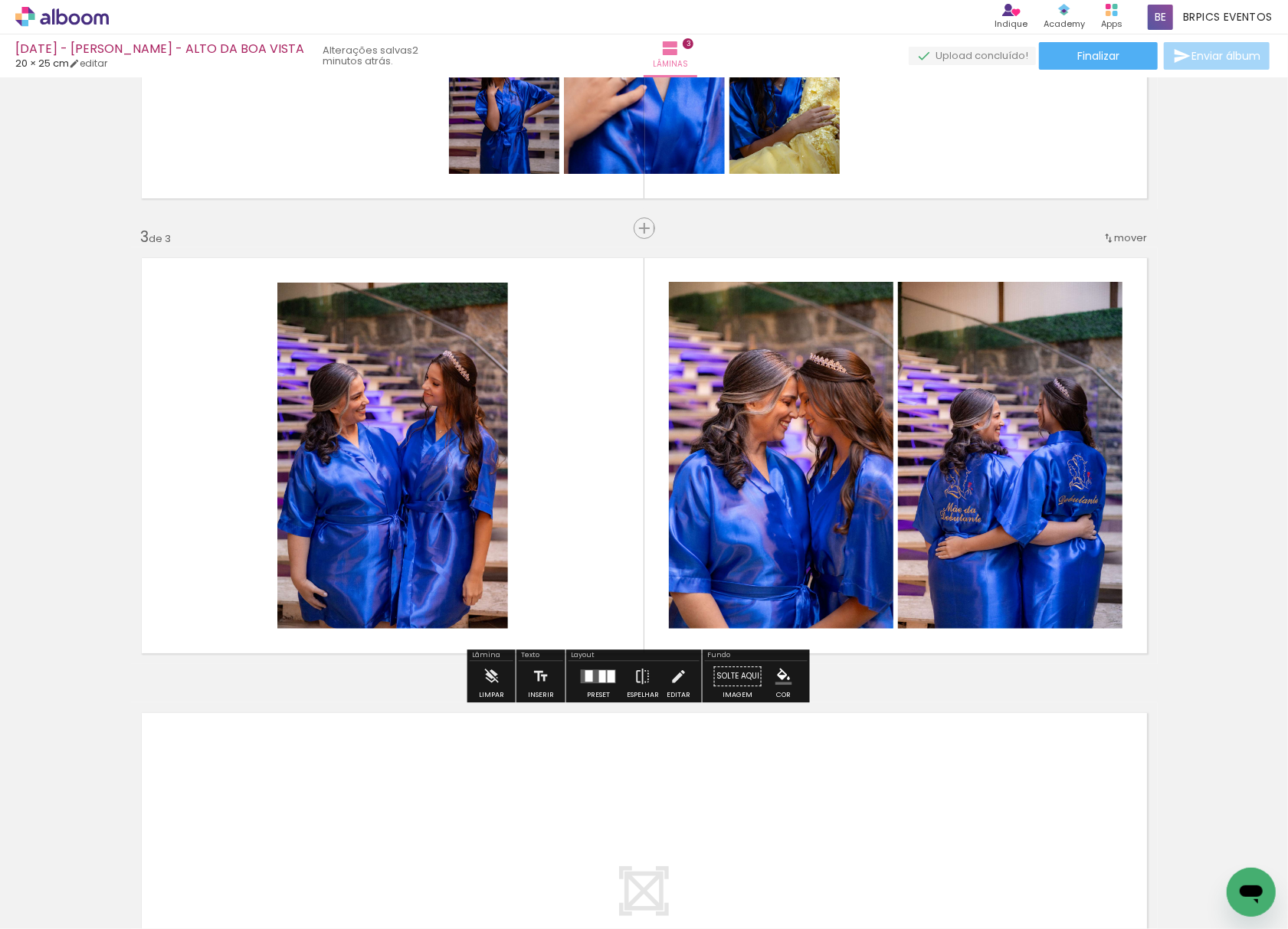
drag, startPoint x: 1239, startPoint y: 504, endPoint x: 951, endPoint y: 667, distance: 330.9
click at [1237, 504] on div "Inserir lâmina 1 de 3 Inserir lâmina 2 de 3 Inserir lâmina 3 de 3" at bounding box center [644, 209] width 1288 height 1821
drag, startPoint x: 190, startPoint y: 864, endPoint x: 161, endPoint y: 883, distance: 34.7
click at [335, 487] on quentale-workspace at bounding box center [644, 464] width 1288 height 929
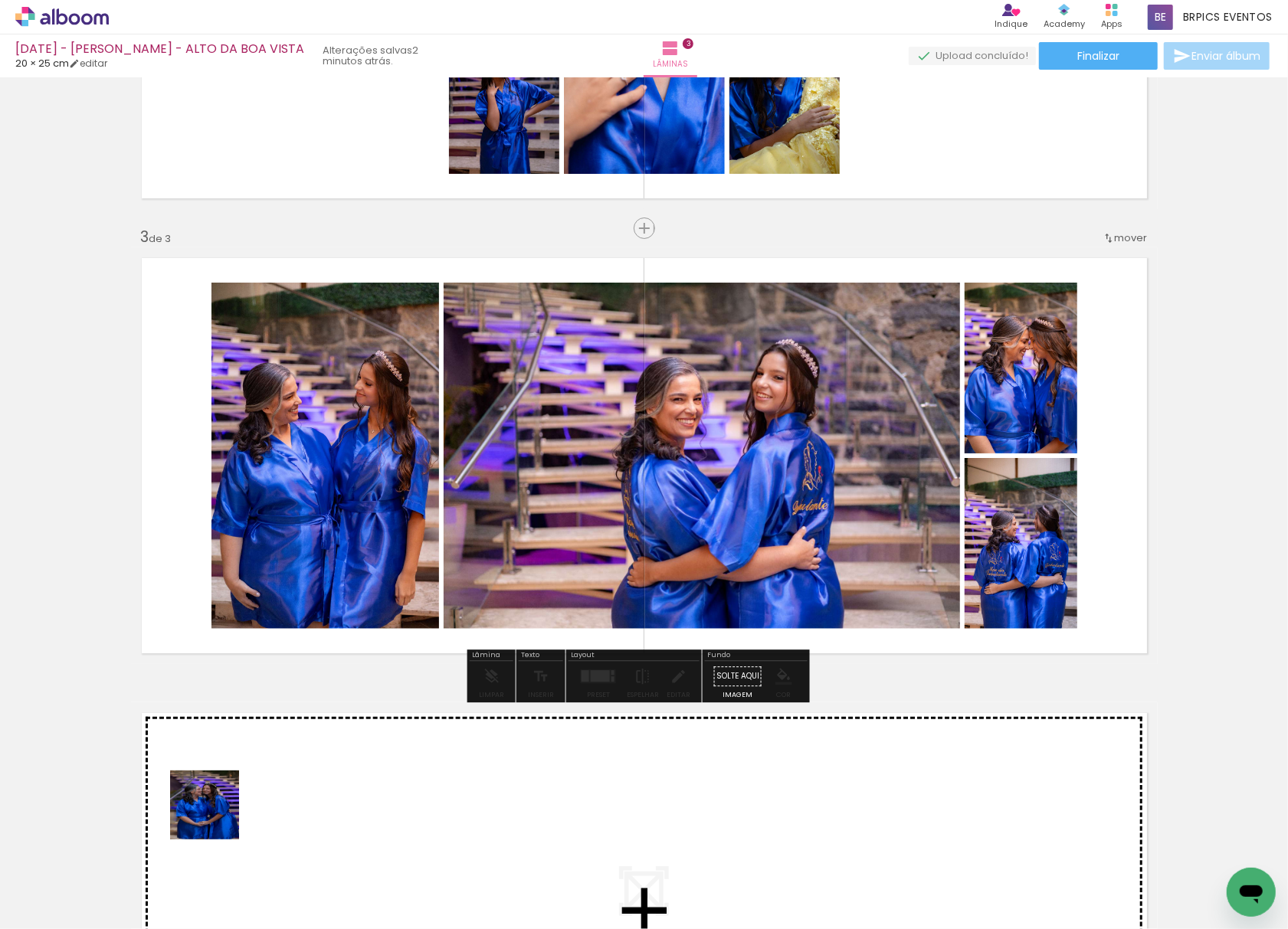
drag, startPoint x: 169, startPoint y: 889, endPoint x: 335, endPoint y: 519, distance: 405.5
click at [332, 504] on quentale-workspace at bounding box center [644, 464] width 1288 height 929
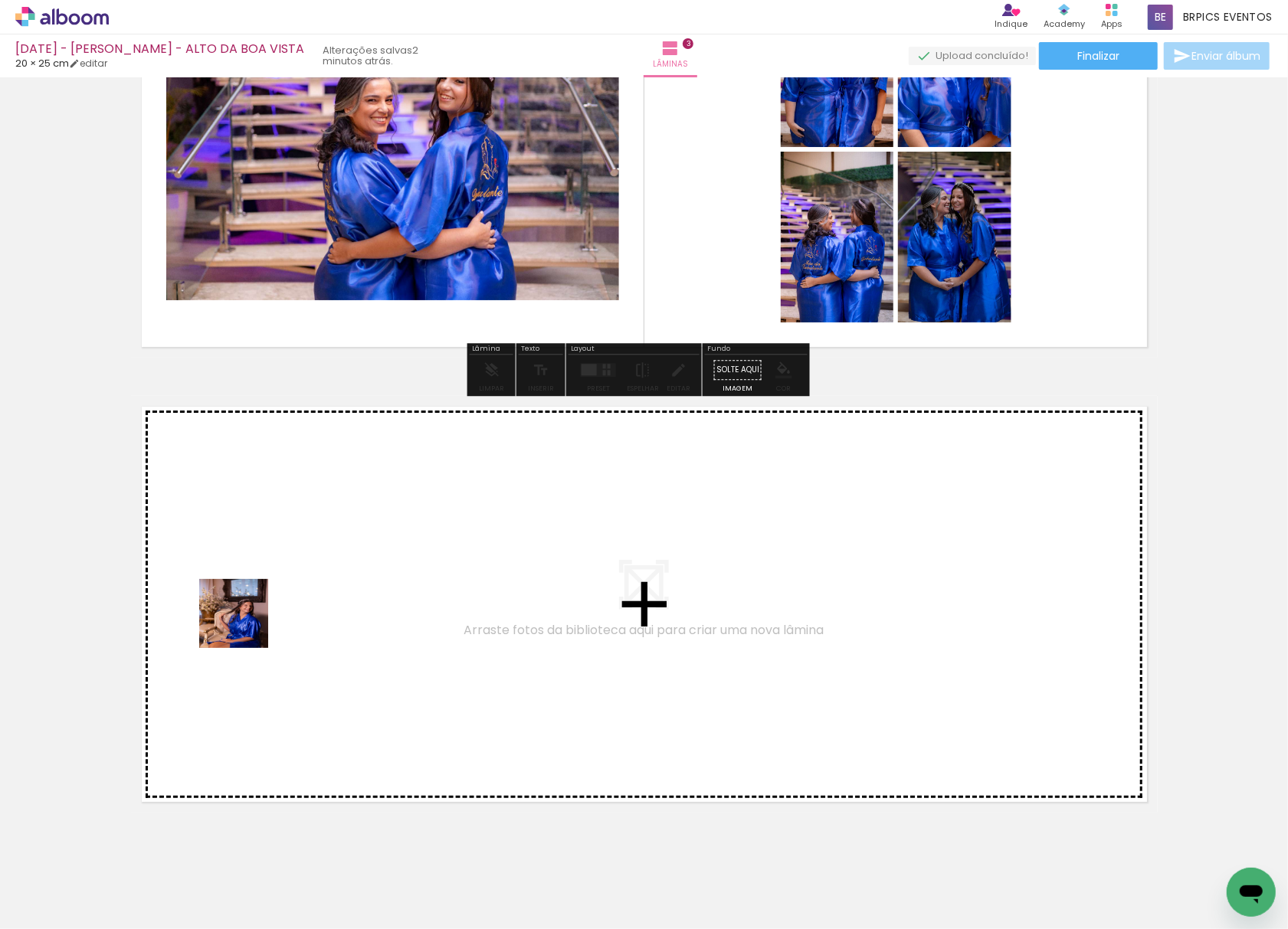
drag, startPoint x: 225, startPoint y: 689, endPoint x: 283, endPoint y: 504, distance: 193.9
click at [283, 504] on quentale-workspace at bounding box center [644, 464] width 1288 height 929
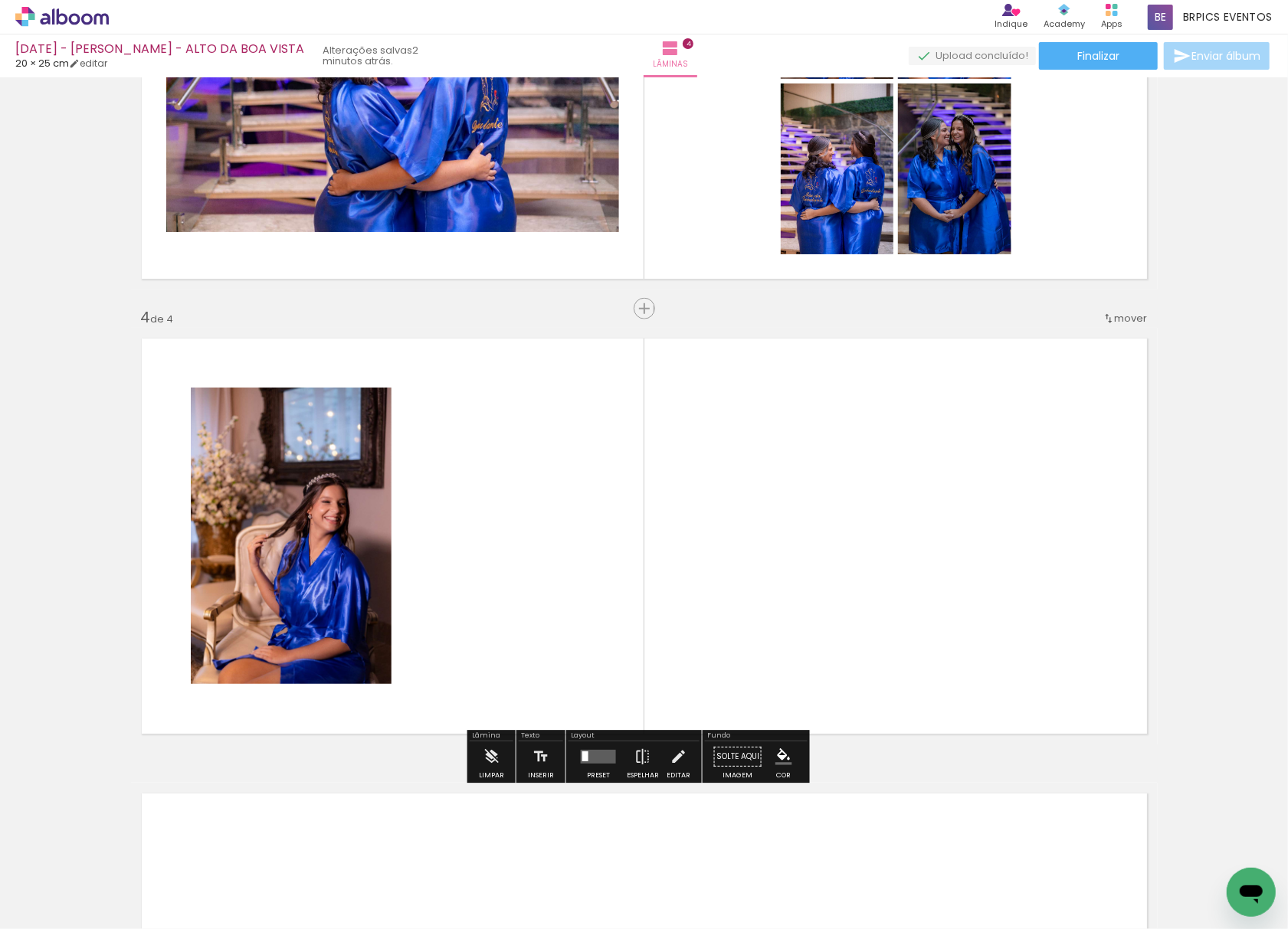
scroll to position [1239, 0]
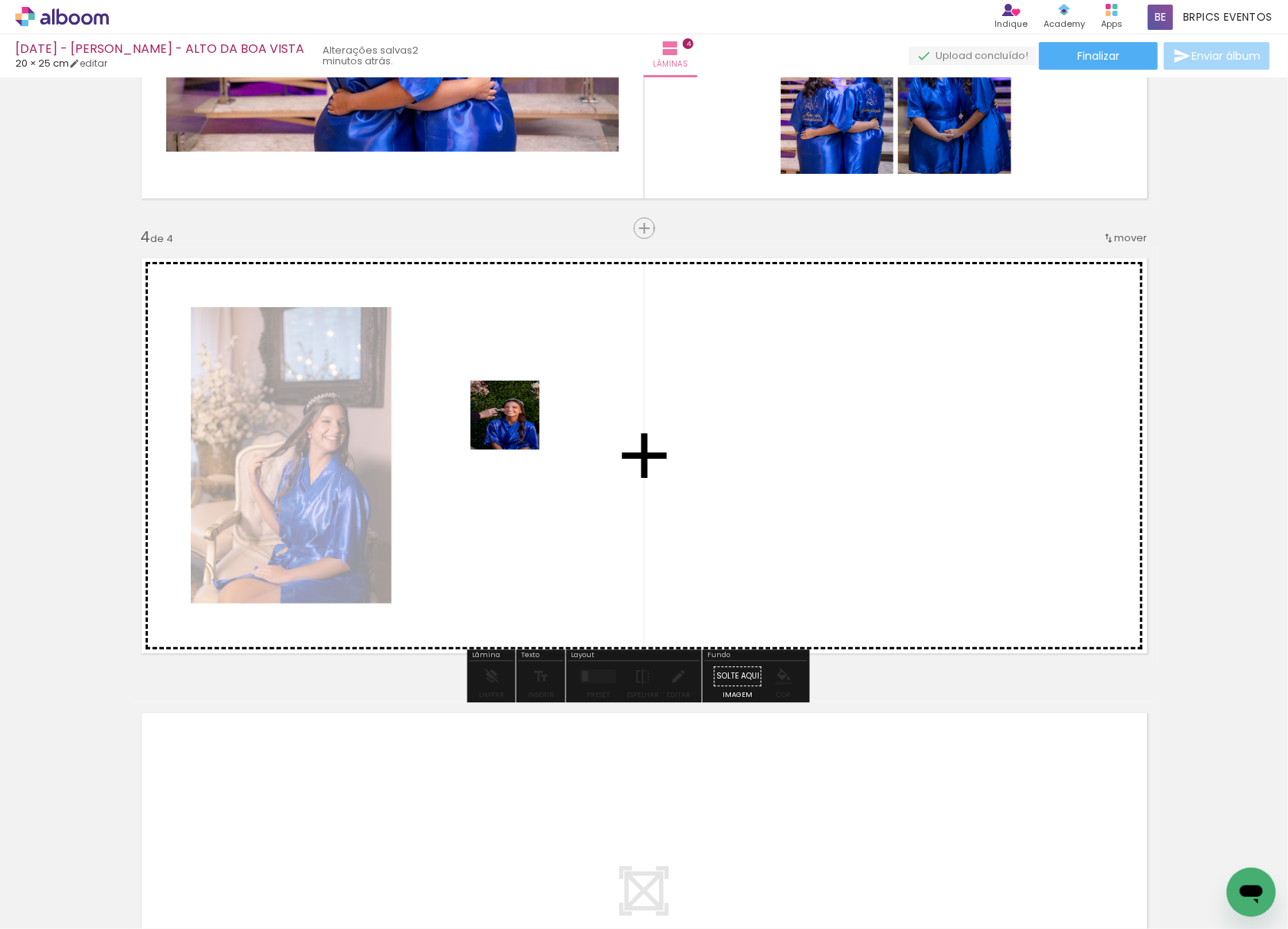
drag, startPoint x: 311, startPoint y: 737, endPoint x: 527, endPoint y: 406, distance: 395.2
click at [527, 406] on quentale-workspace at bounding box center [644, 464] width 1288 height 929
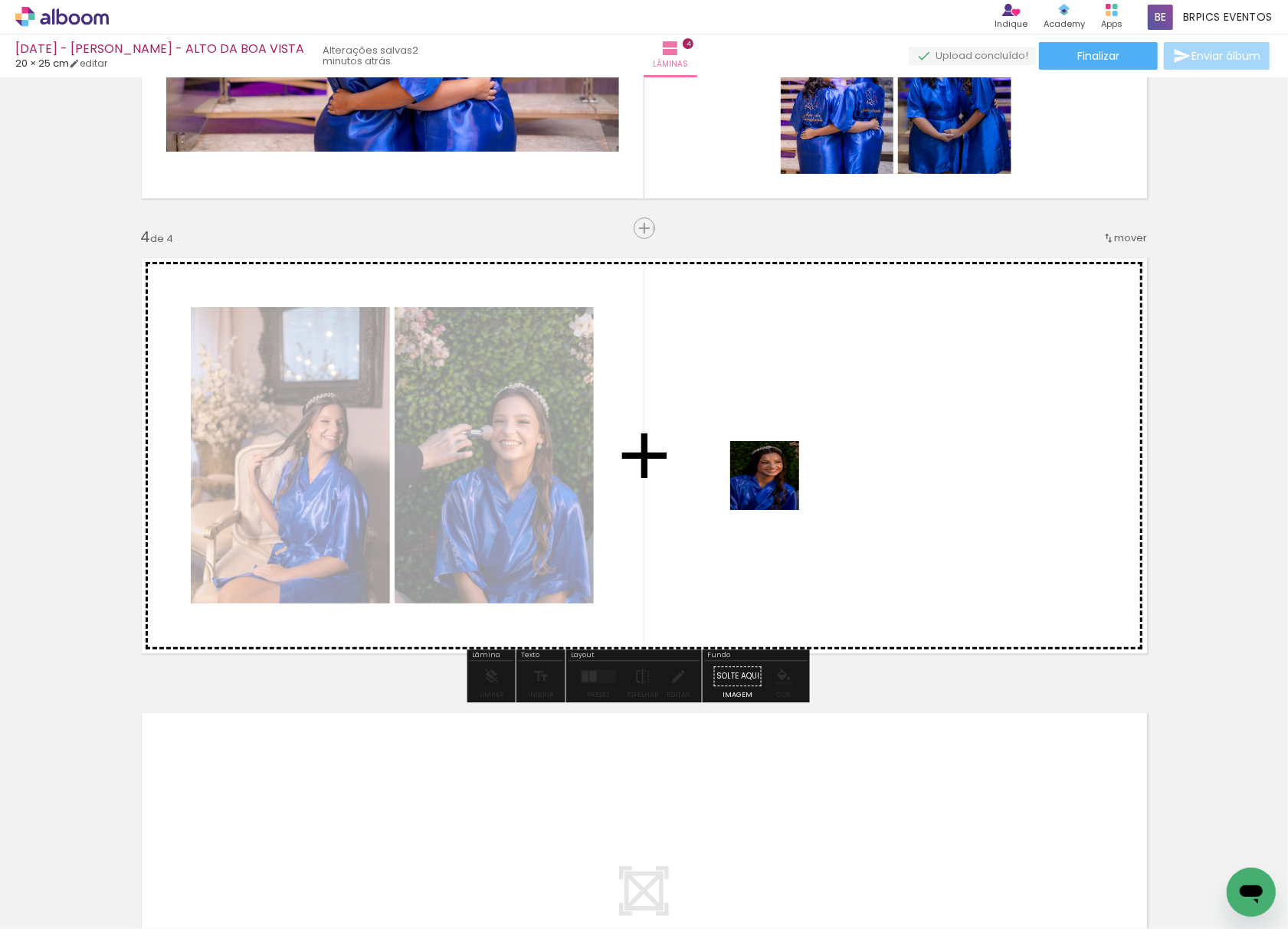
drag, startPoint x: 197, startPoint y: 877, endPoint x: 582, endPoint y: 487, distance: 548.0
click at [832, 424] on quentale-workspace at bounding box center [644, 464] width 1288 height 929
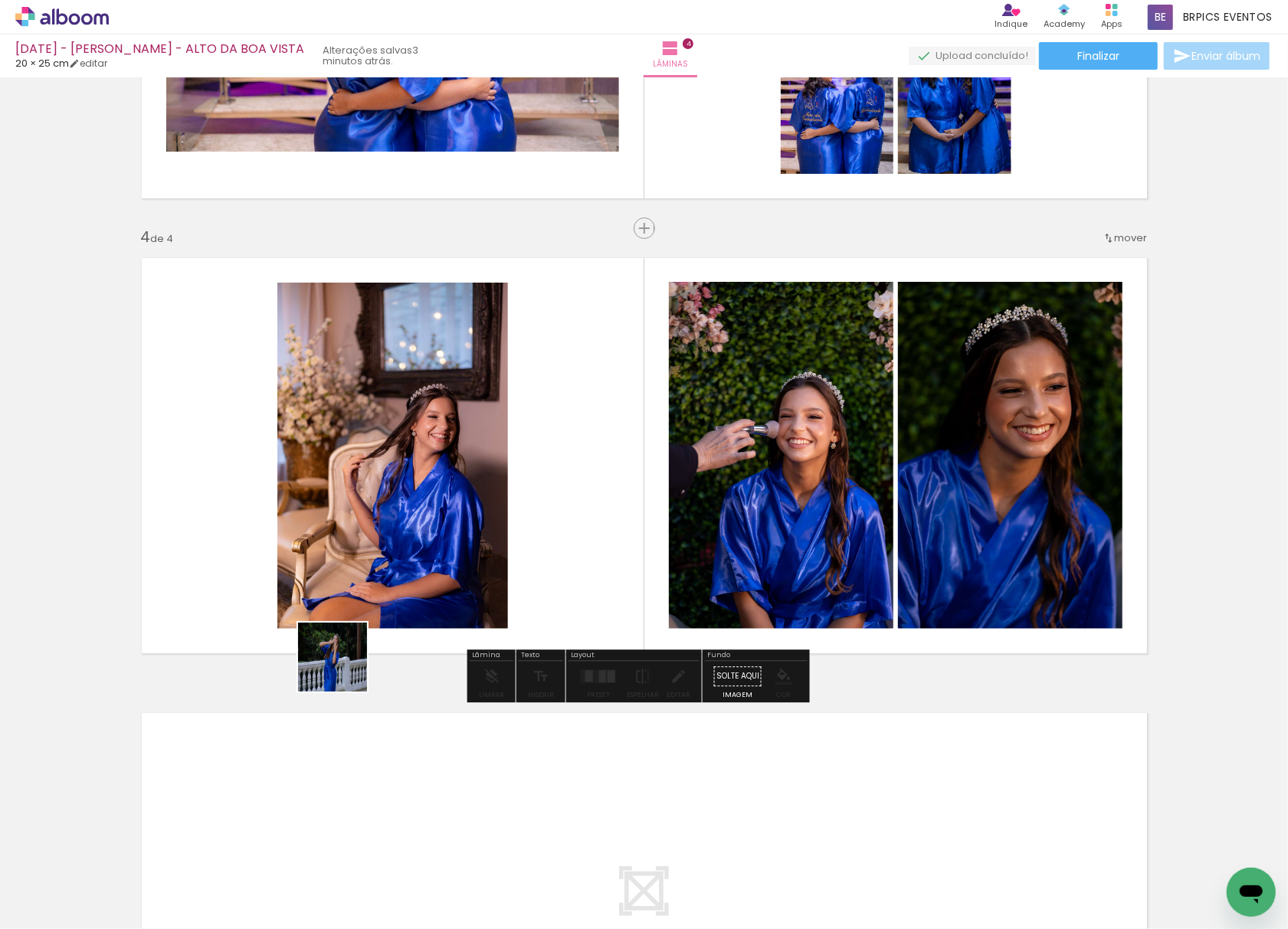
drag, startPoint x: 154, startPoint y: 892, endPoint x: 308, endPoint y: 898, distance: 154.1
click at [594, 328] on quentale-workspace at bounding box center [644, 464] width 1288 height 929
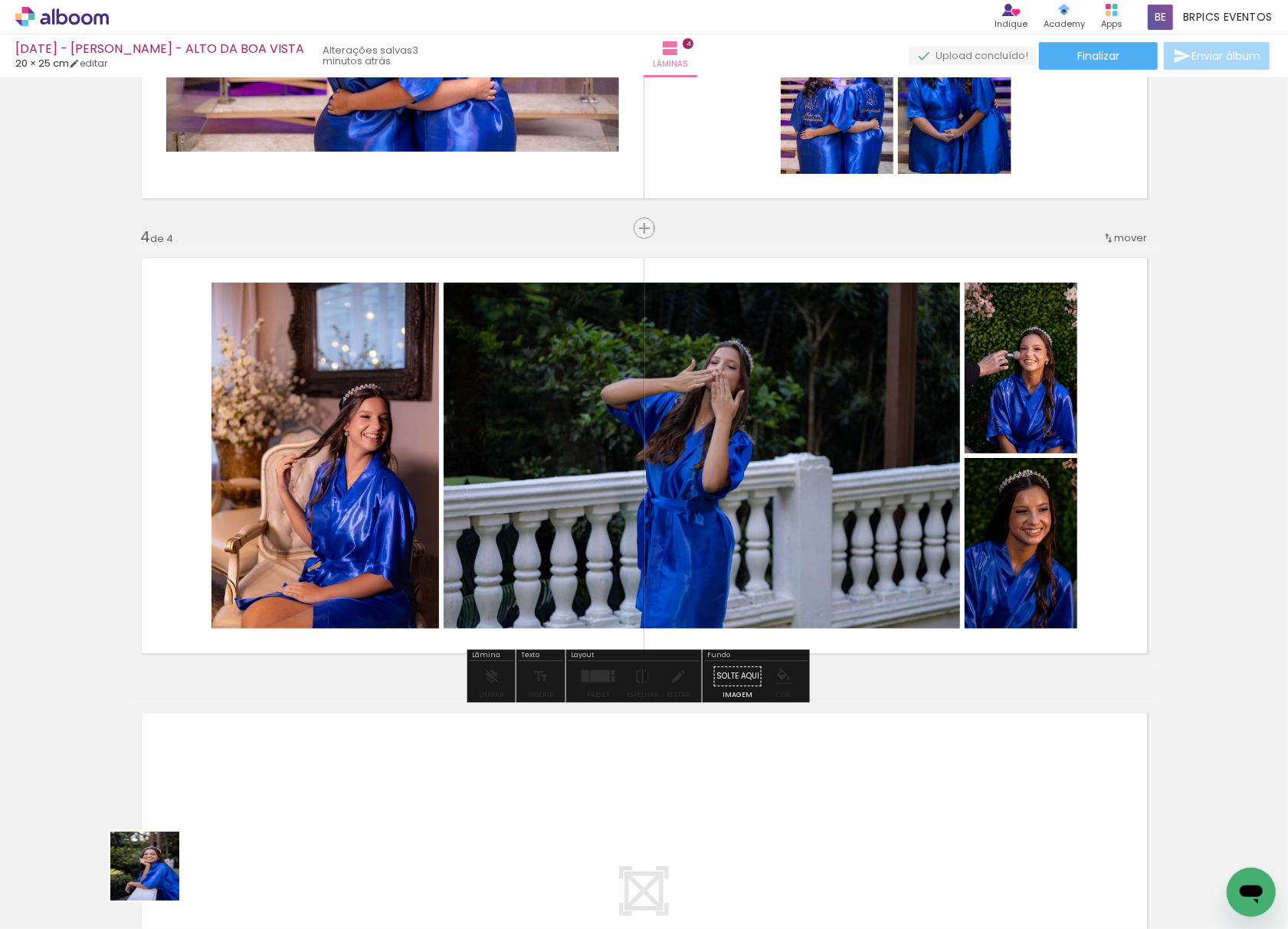
drag, startPoint x: 156, startPoint y: 878, endPoint x: 203, endPoint y: 906, distance: 54.7
click at [374, 384] on quentale-workspace at bounding box center [644, 464] width 1288 height 929
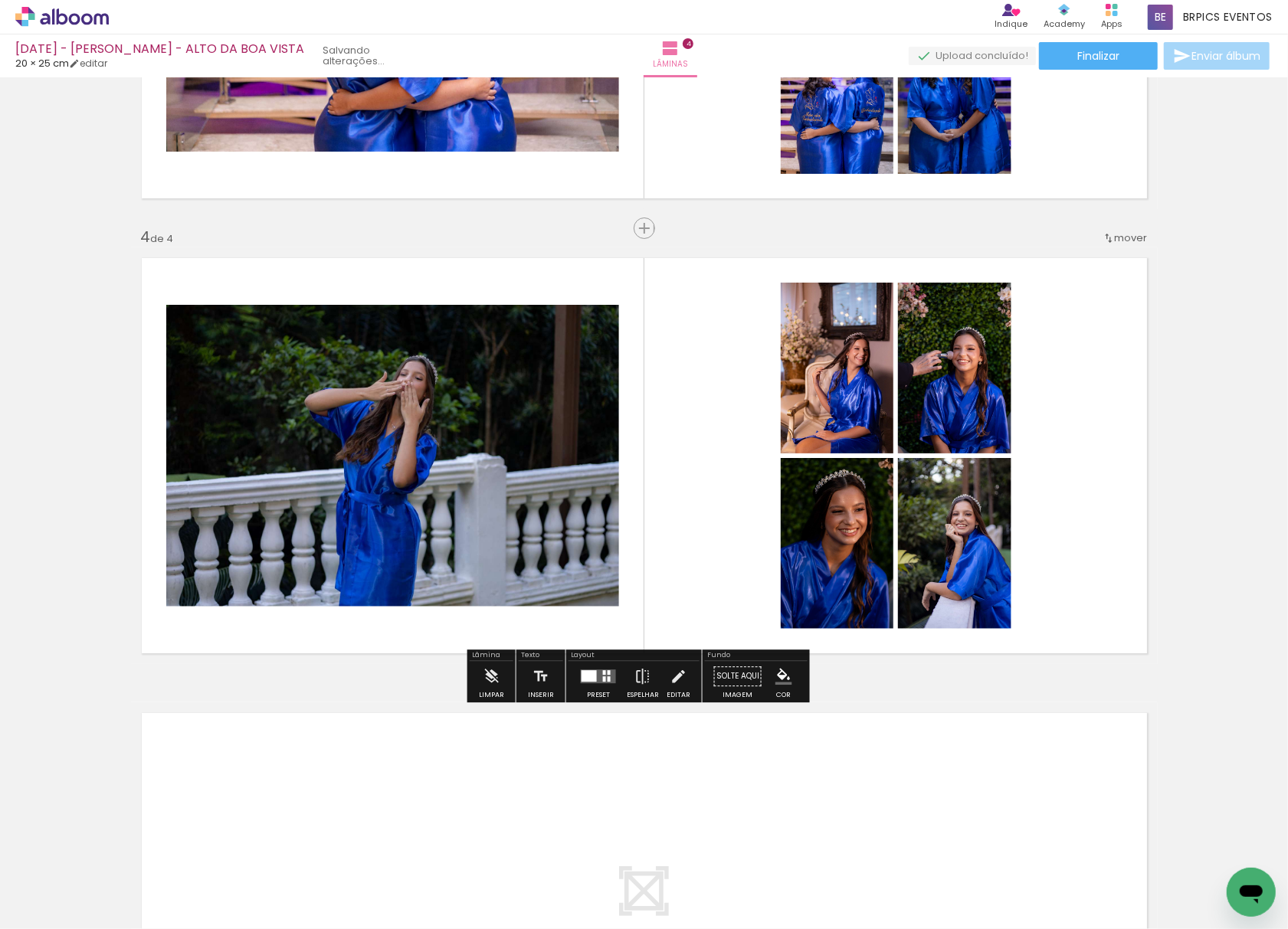
drag, startPoint x: 172, startPoint y: 868, endPoint x: 222, endPoint y: 779, distance: 102.1
click at [326, 461] on quentale-workspace at bounding box center [644, 464] width 1288 height 929
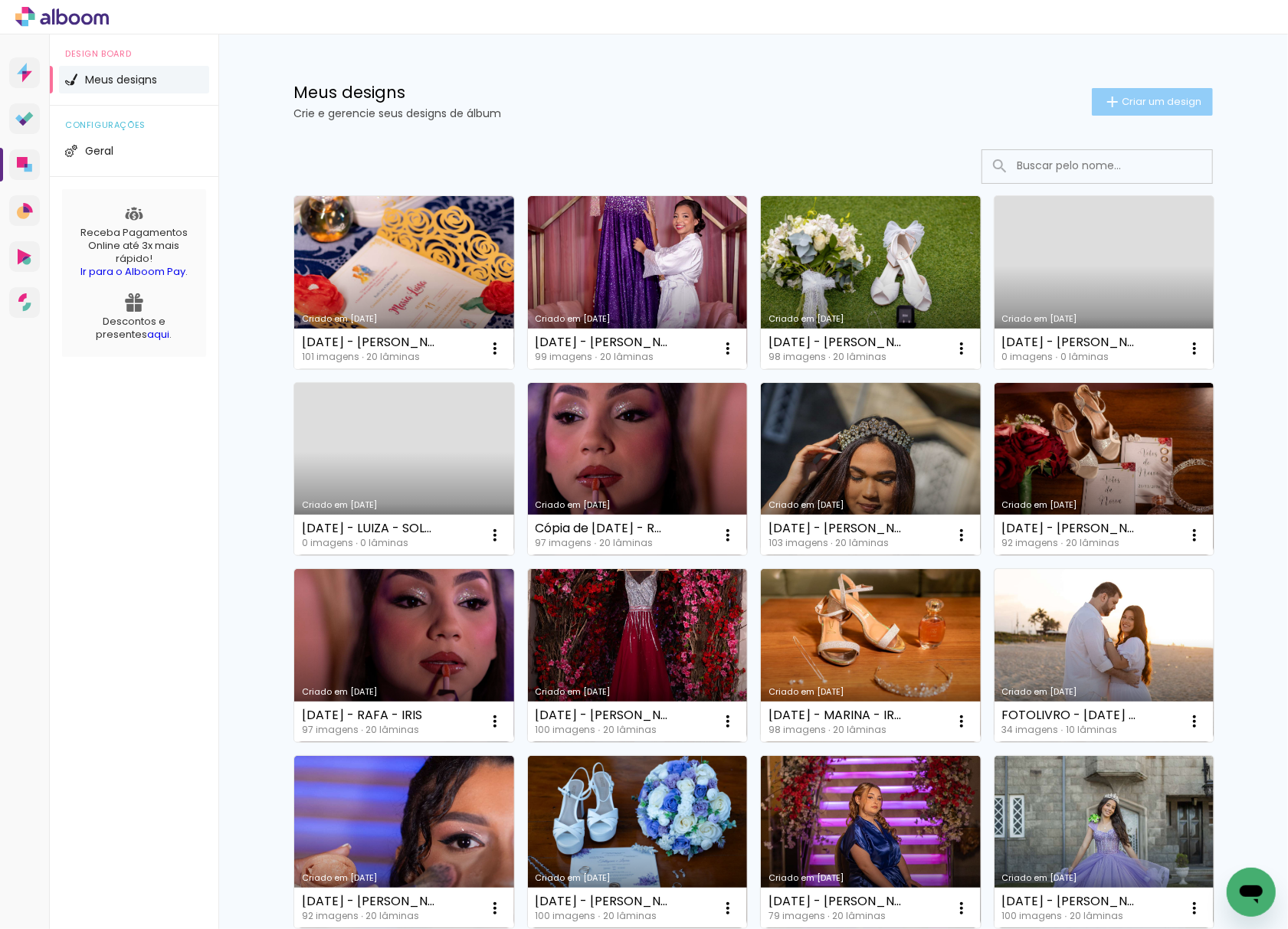
click at [1138, 101] on span "Criar um design" at bounding box center [1162, 100] width 80 height 10
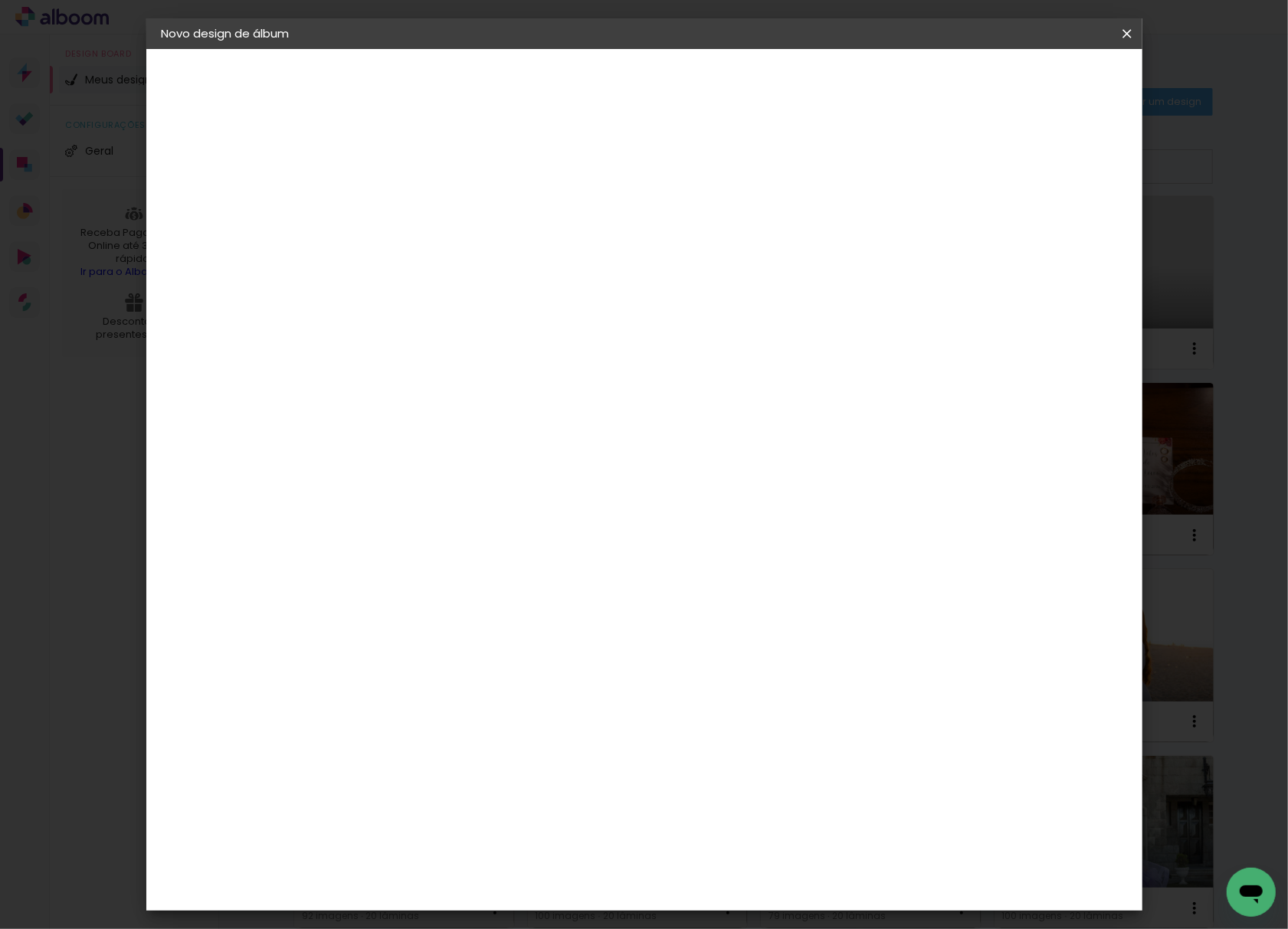
click at [412, 206] on input at bounding box center [412, 205] width 0 height 23
type input "[DATE] - JÚLIA - IRAJÁ"
type paper-input "[DATE] - JÚLIA - IRAJÁ"
click at [0, 0] on slot "Avançar" at bounding box center [0, 0] width 0 height 0
click at [699, 253] on div at bounding box center [625, 262] width 147 height 20
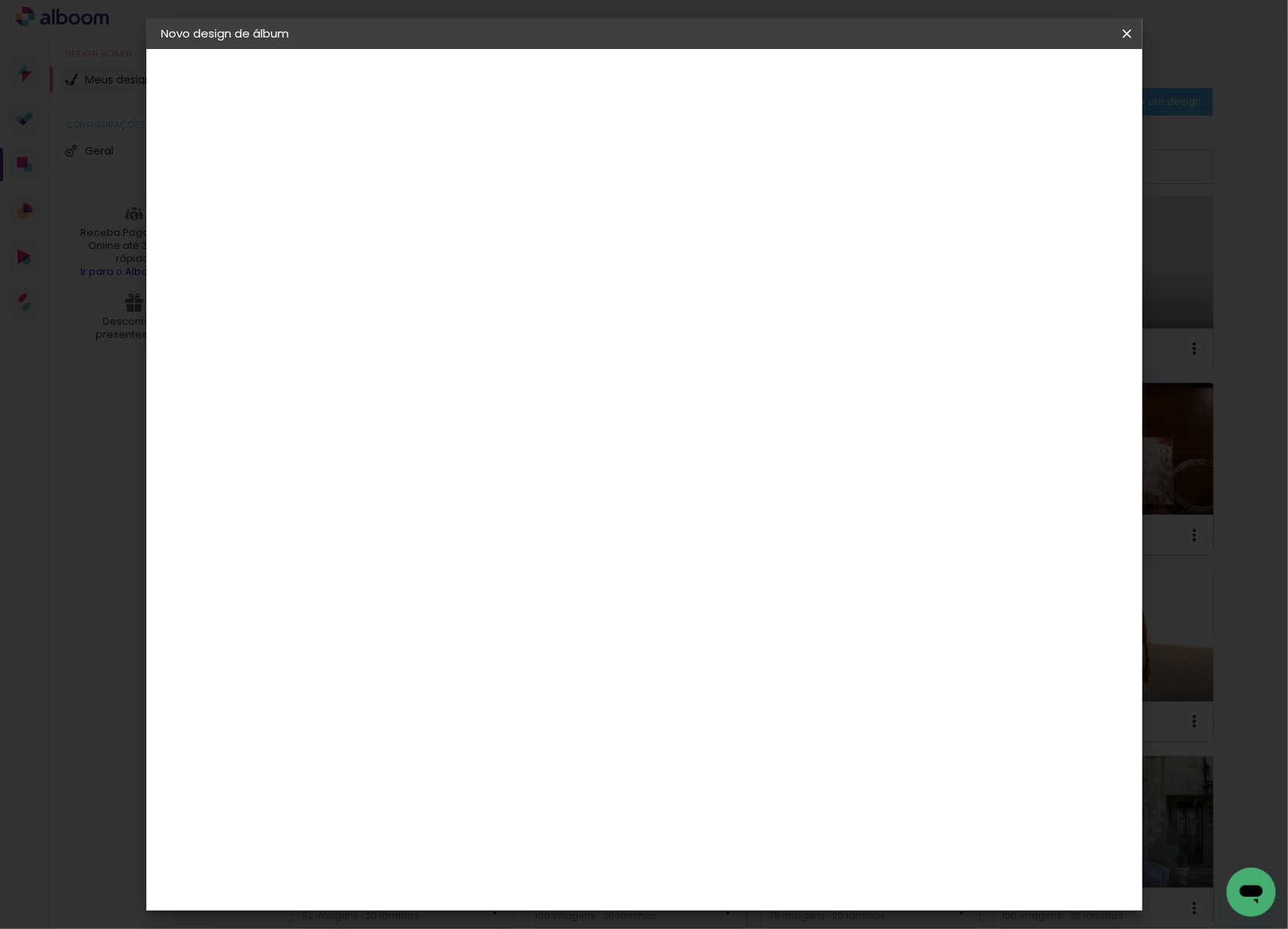
click at [699, 235] on paper-item "Tamanho Livre" at bounding box center [625, 232] width 147 height 34
click at [699, 229] on paper-item "Tamanho Livre" at bounding box center [625, 232] width 147 height 34
click at [699, 71] on paper-button "Avançar" at bounding box center [661, 81] width 75 height 26
click at [381, 430] on input "30" at bounding box center [364, 434] width 40 height 23
drag, startPoint x: 381, startPoint y: 430, endPoint x: 372, endPoint y: 429, distance: 9.1
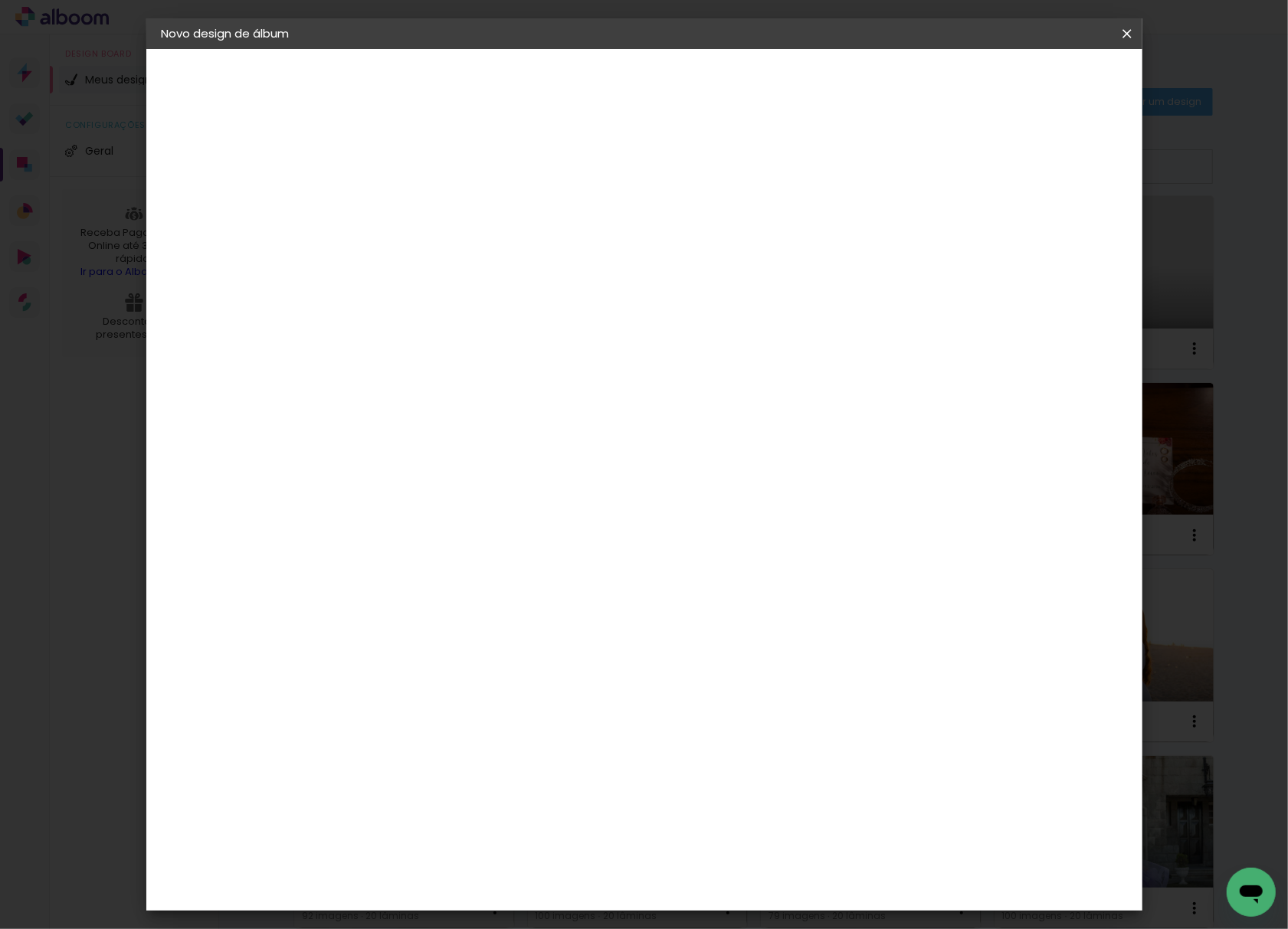
click at [381, 429] on input "30" at bounding box center [364, 434] width 40 height 23
type input "20,5"
type paper-input "20,5"
click at [733, 540] on input "60" at bounding box center [727, 542] width 40 height 23
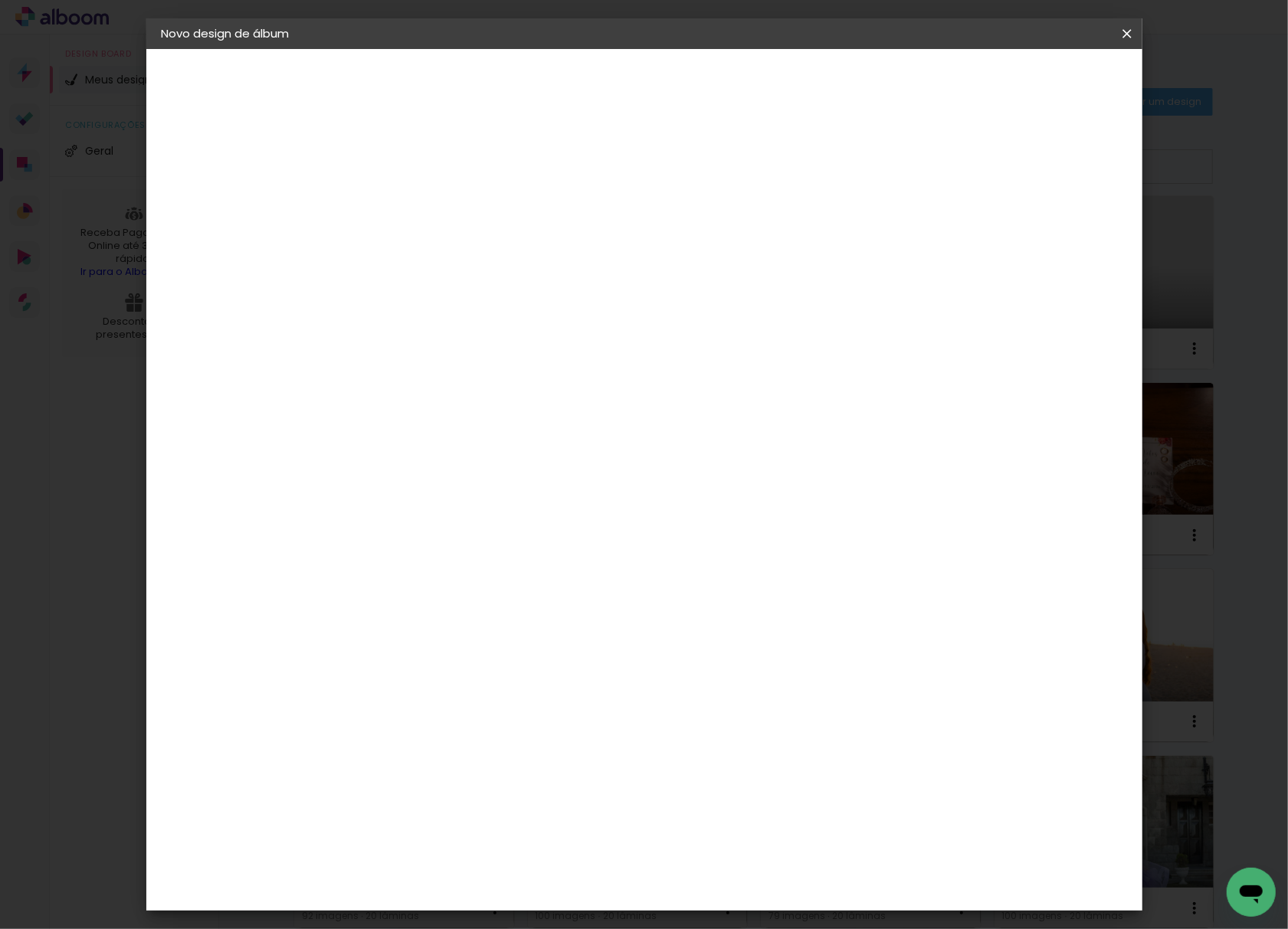
scroll to position [116, 0]
type input "50"
type paper-input "50"
click at [378, 402] on input "20,5" at bounding box center [364, 407] width 40 height 23
click at [381, 402] on input "20,5" at bounding box center [364, 407] width 40 height 23
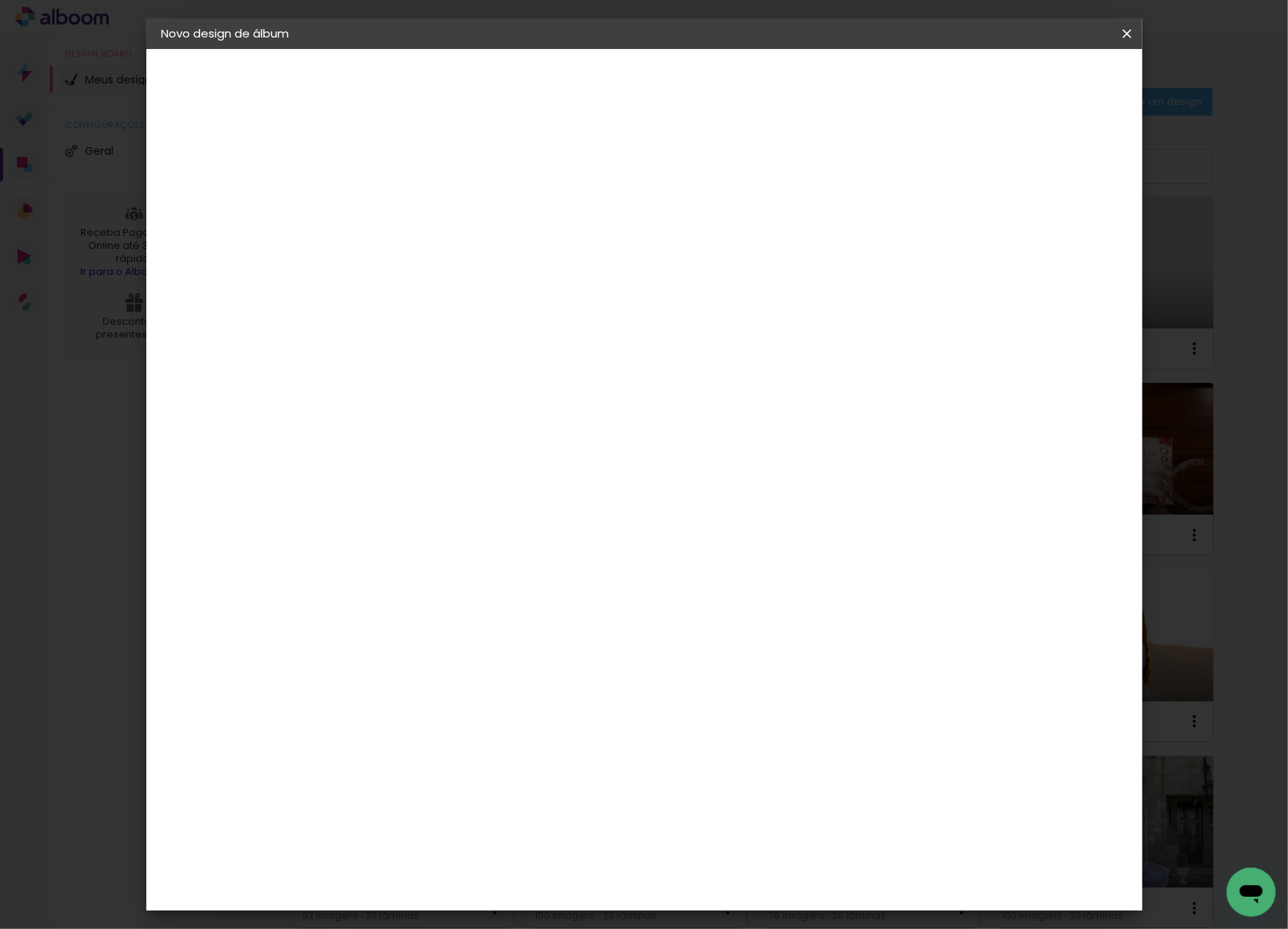
click at [377, 403] on input "20,5" at bounding box center [364, 407] width 40 height 23
type input "20,3"
type paper-input "20,3"
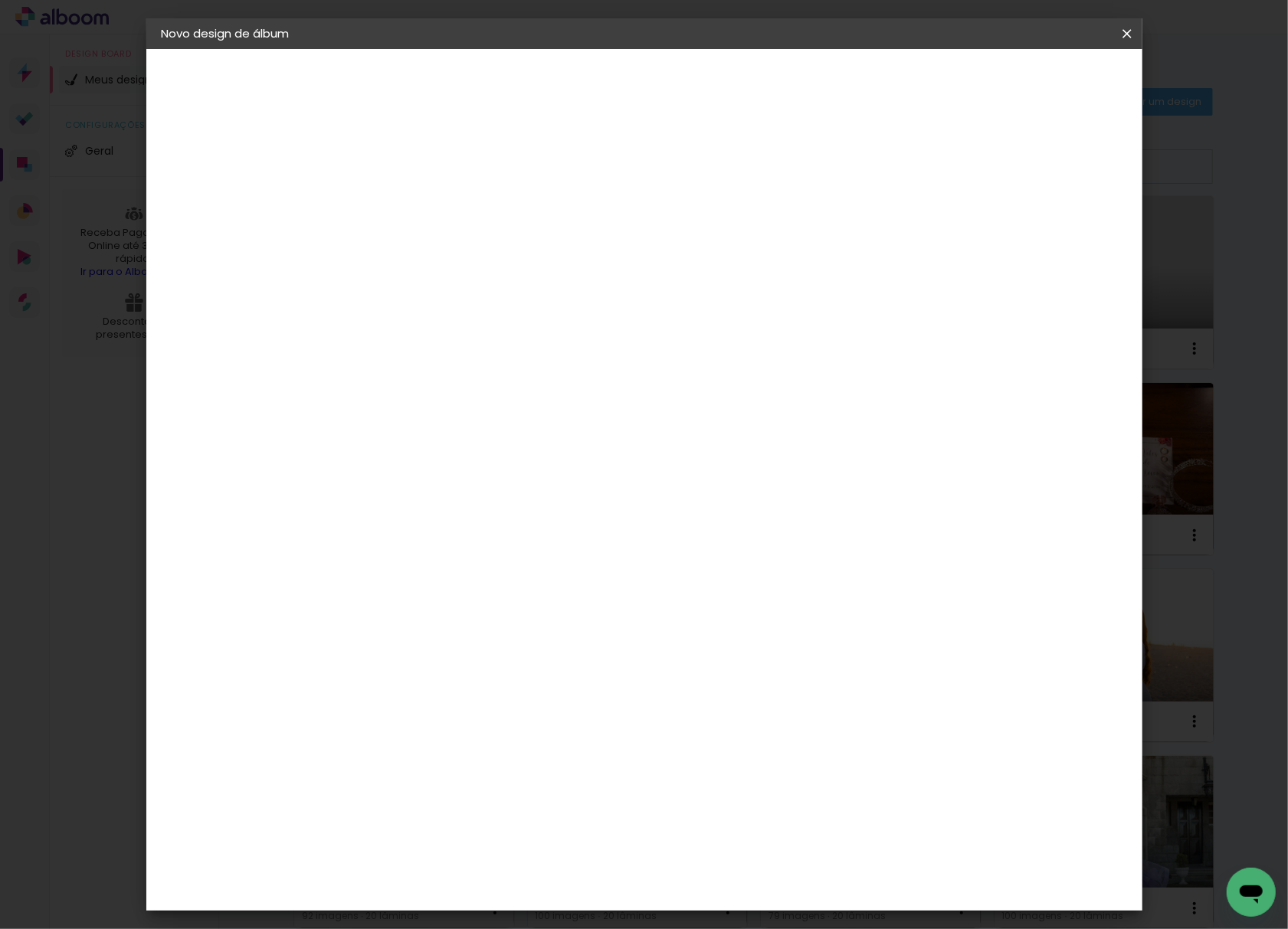
click at [1061, 96] on header "Tamanho livre Defina a largura, altura e sangria das lâminas. Voltar Iniciar de…" at bounding box center [705, 88] width 720 height 79
click at [1027, 86] on span "Iniciar design" at bounding box center [993, 81] width 69 height 10
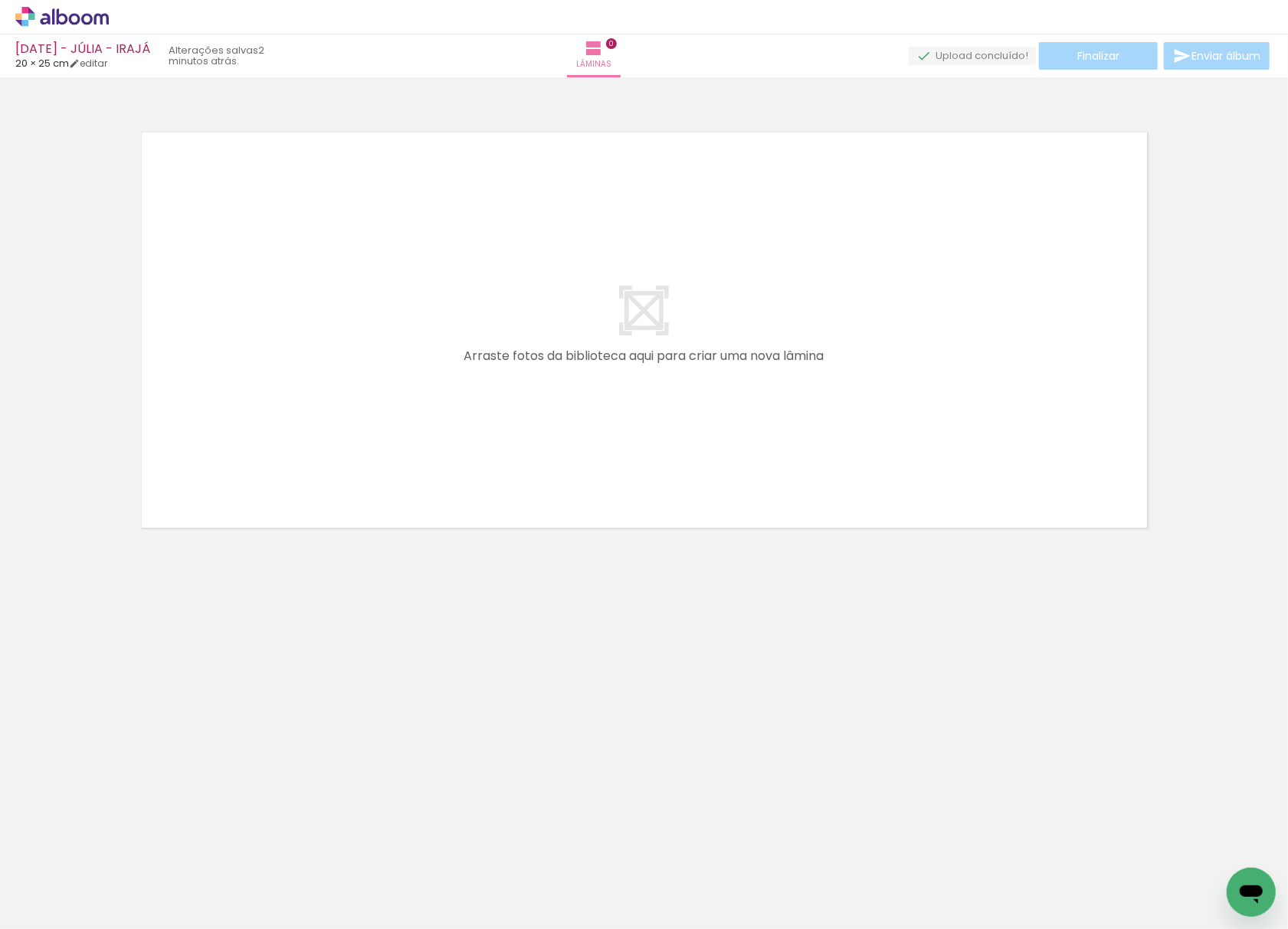
scroll to position [0, 3477]
drag, startPoint x: 720, startPoint y: 879, endPoint x: 586, endPoint y: 207, distance: 685.2
click at [578, 161] on quentale-workspace at bounding box center [644, 464] width 1288 height 929
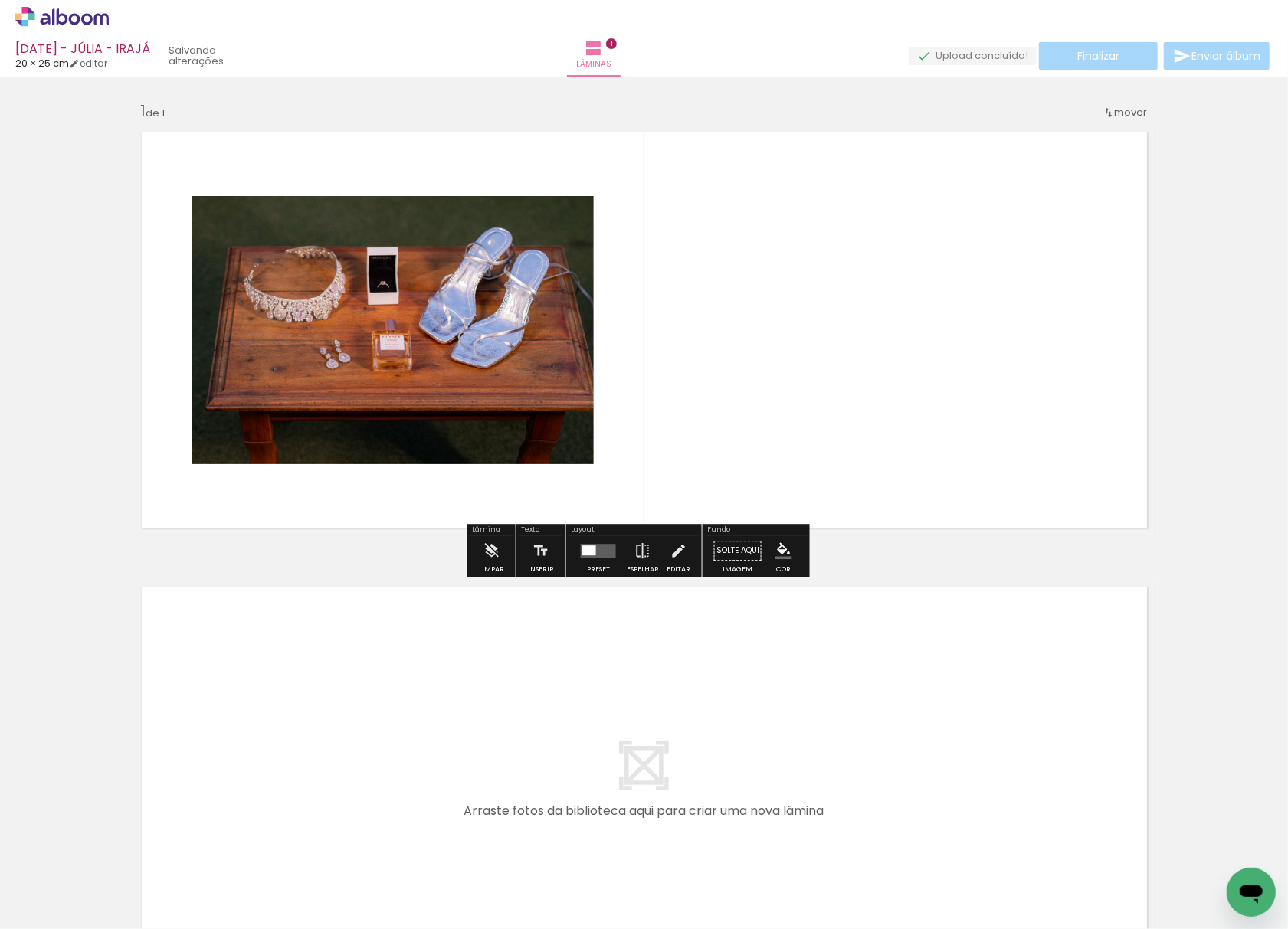
drag, startPoint x: 611, startPoint y: 883, endPoint x: 865, endPoint y: 188, distance: 740.0
click at [865, 188] on quentale-workspace at bounding box center [644, 464] width 1288 height 929
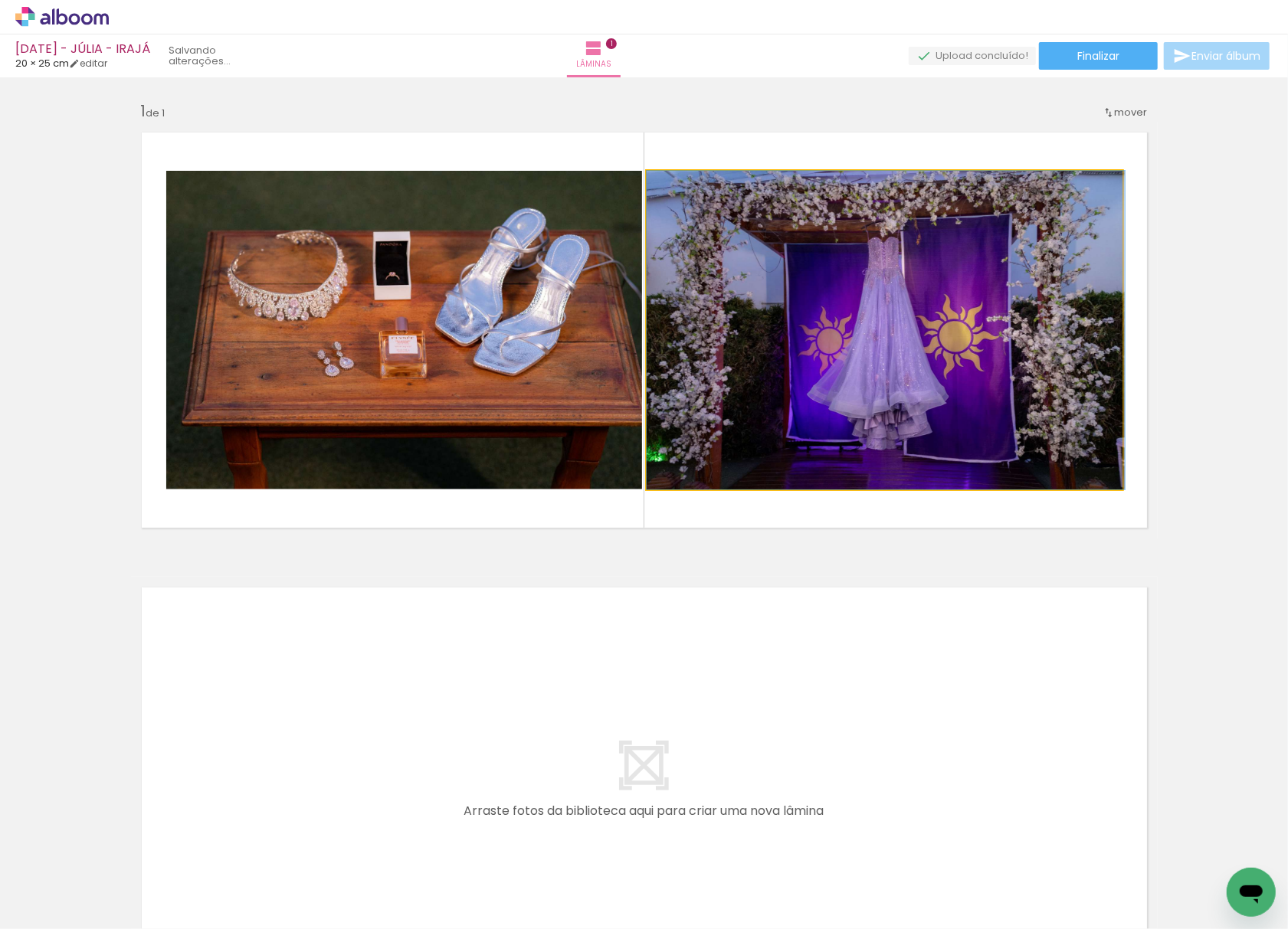
drag, startPoint x: 825, startPoint y: 377, endPoint x: 801, endPoint y: 721, distance: 344.8
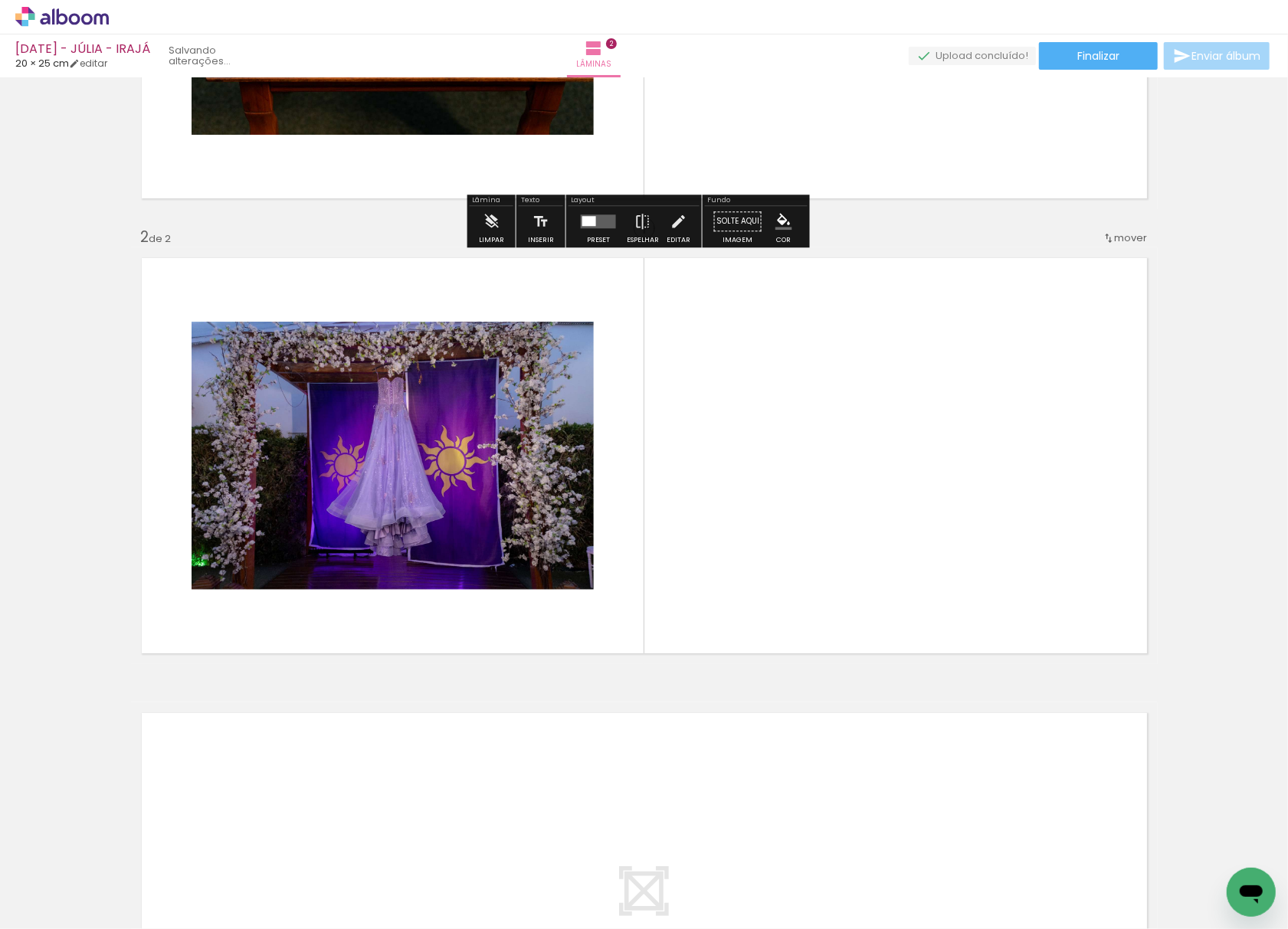
scroll to position [126, 0]
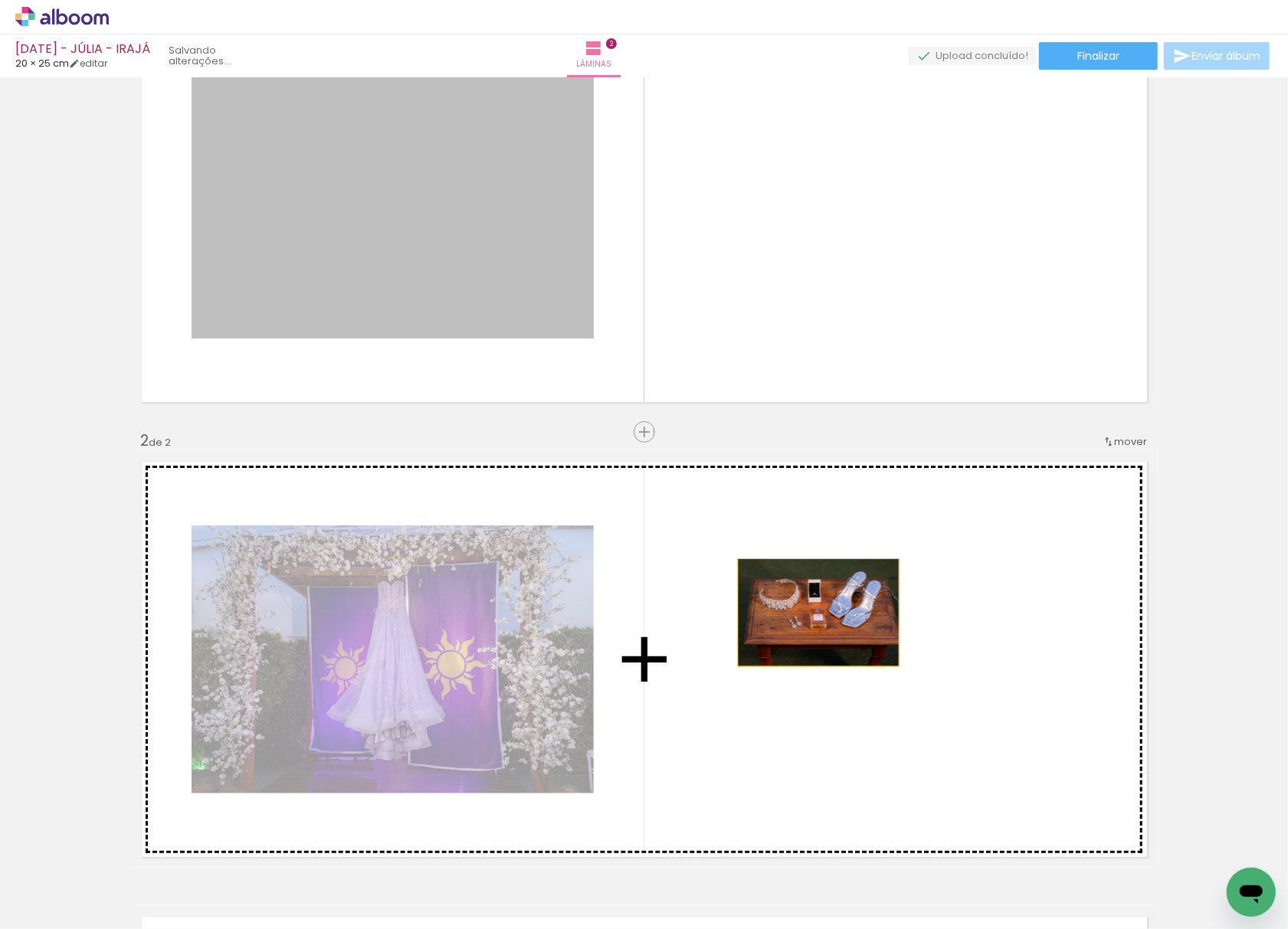
drag, startPoint x: 733, startPoint y: 494, endPoint x: 604, endPoint y: 16, distance: 495.1
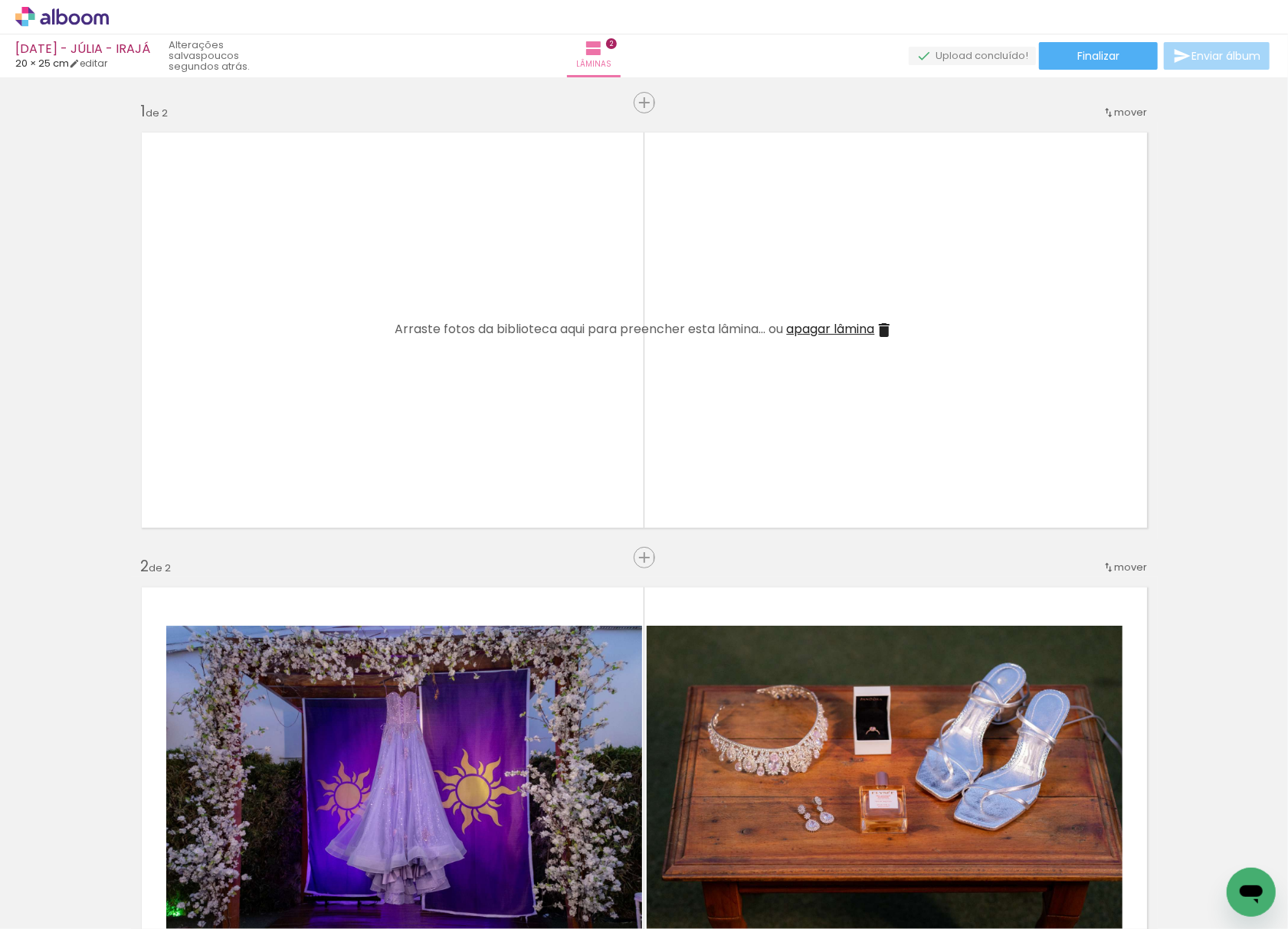
scroll to position [0, 2051]
drag, startPoint x: 445, startPoint y: 813, endPoint x: 427, endPoint y: 461, distance: 352.5
click at [430, 469] on quentale-workspace at bounding box center [644, 464] width 1288 height 929
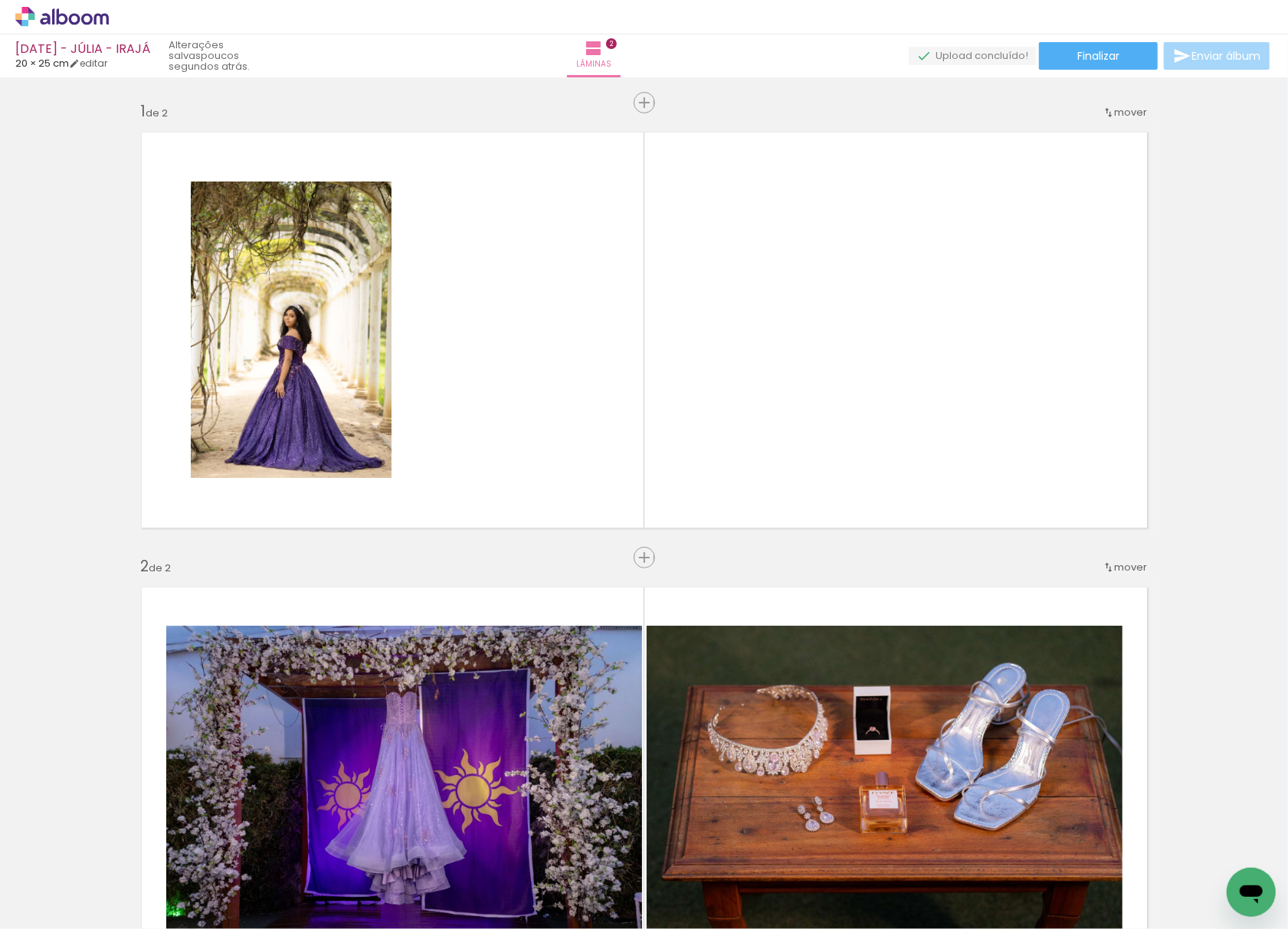
scroll to position [0, 2127]
drag, startPoint x: 587, startPoint y: 883, endPoint x: 592, endPoint y: 287, distance: 596.0
click at [611, 248] on quentale-workspace at bounding box center [644, 464] width 1288 height 929
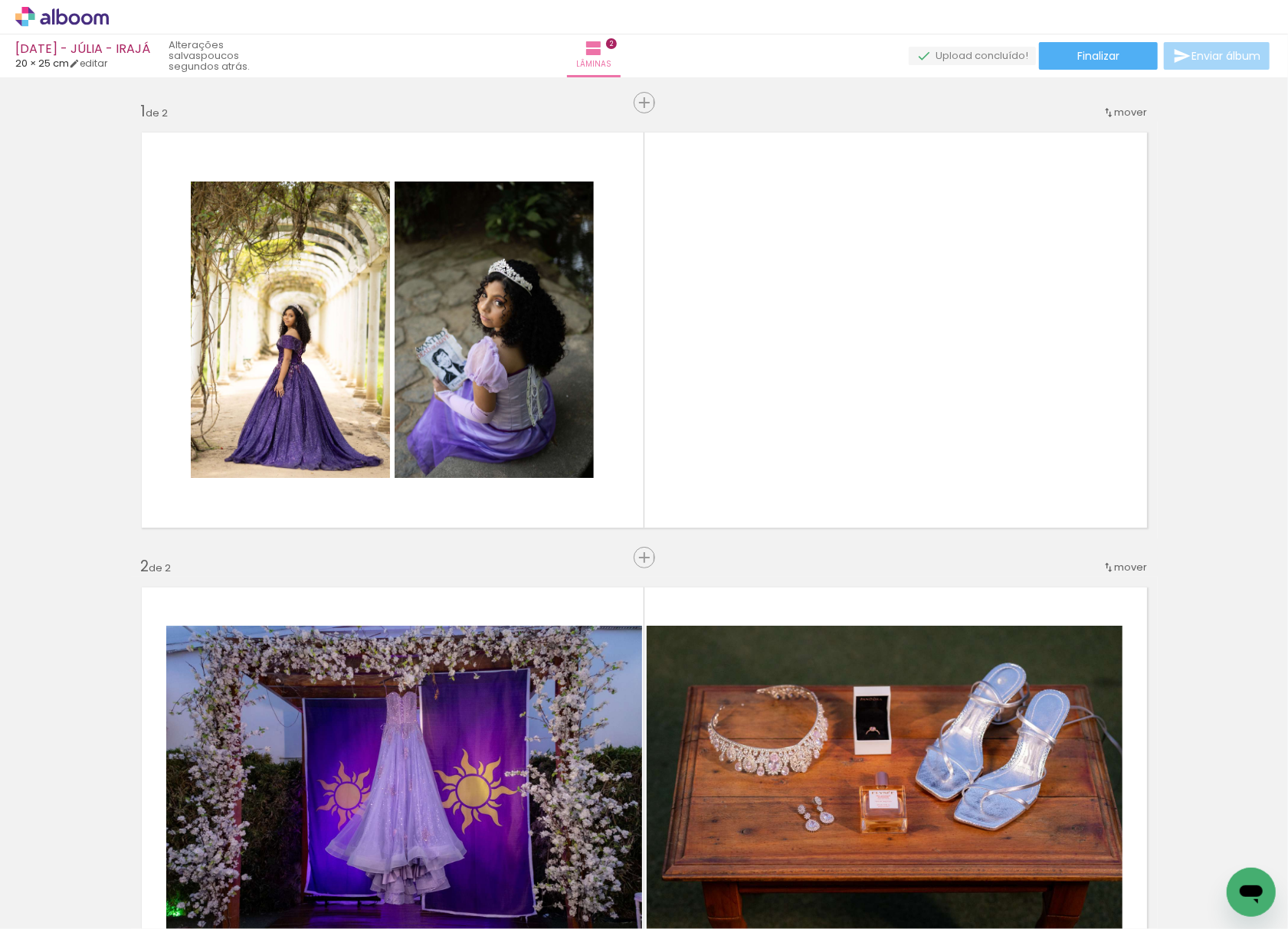
scroll to position [0, 2670]
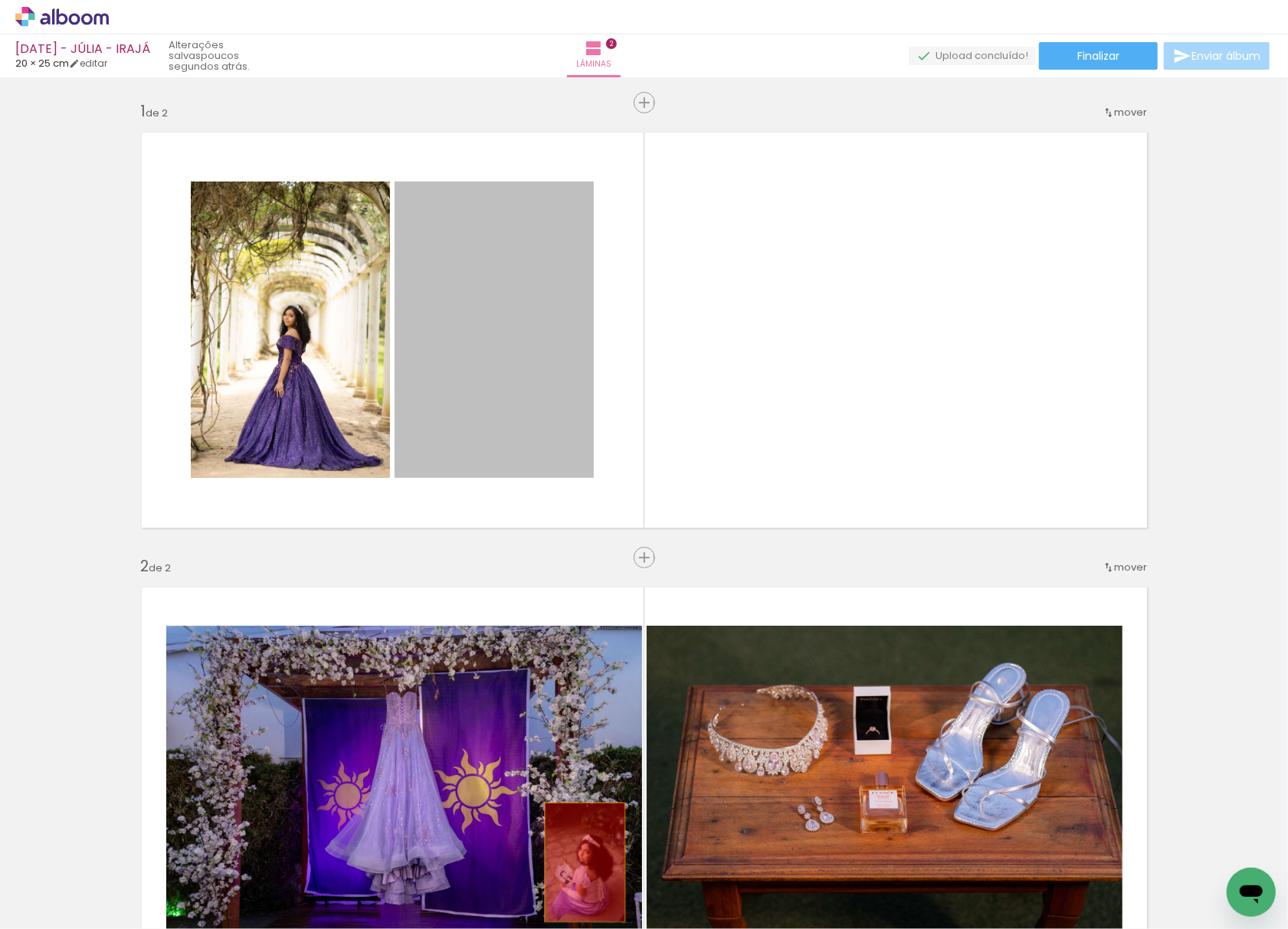
drag, startPoint x: 501, startPoint y: 381, endPoint x: 567, endPoint y: 893, distance: 516.2
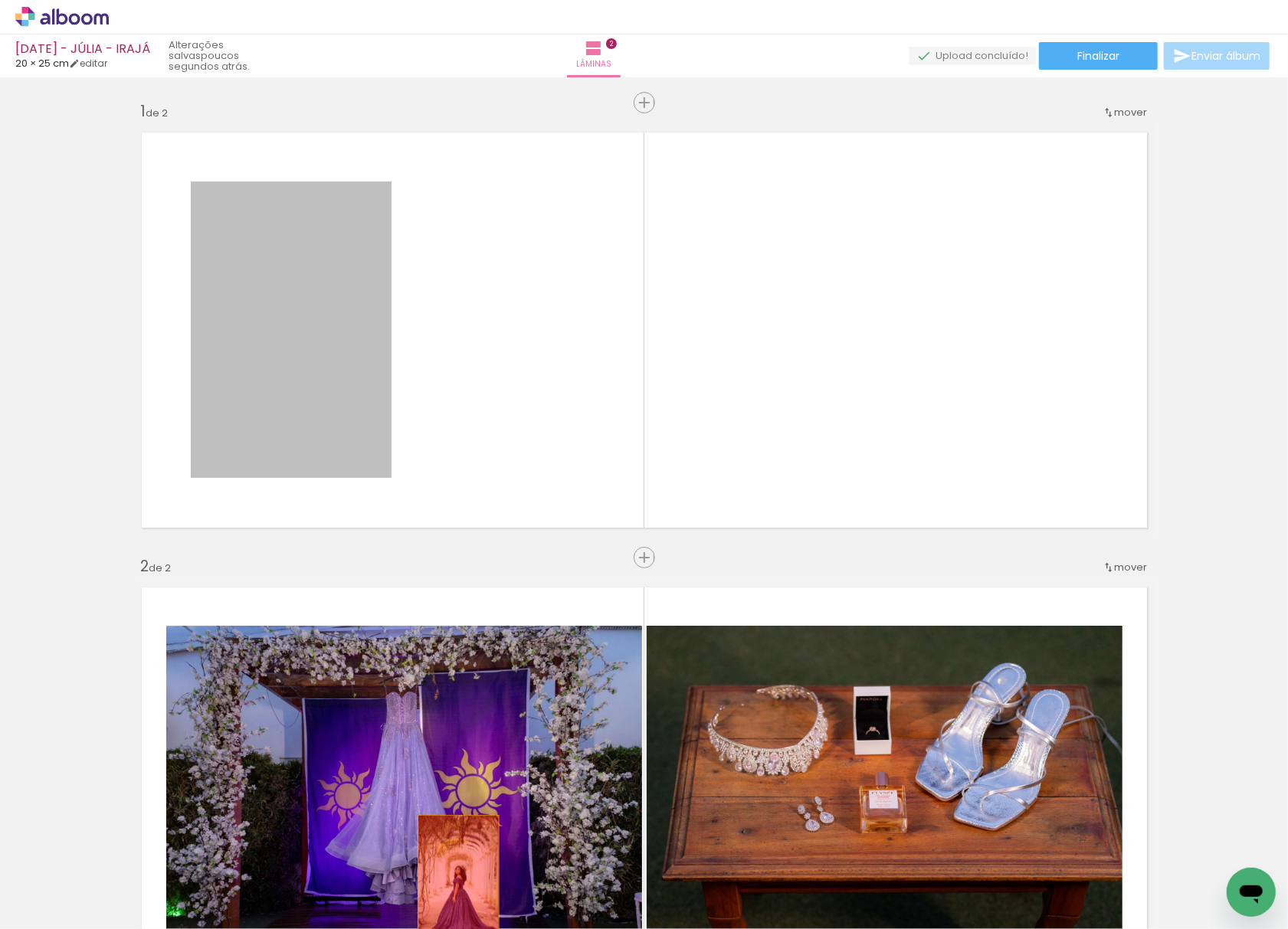
drag, startPoint x: 322, startPoint y: 410, endPoint x: 450, endPoint y: 874, distance: 481.3
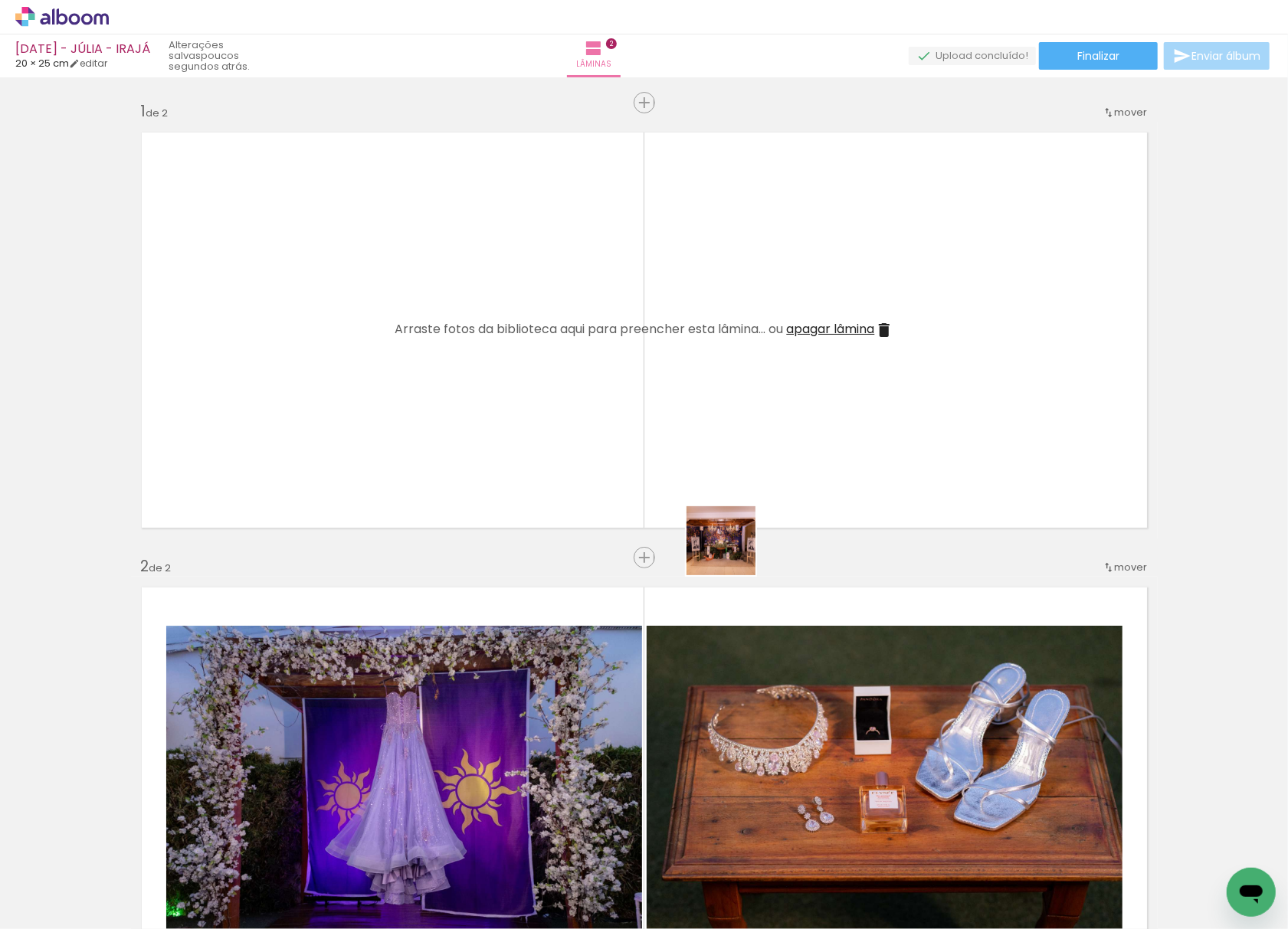
drag, startPoint x: 769, startPoint y: 797, endPoint x: 650, endPoint y: 203, distance: 605.8
click at [644, 185] on quentale-workspace at bounding box center [644, 464] width 1288 height 929
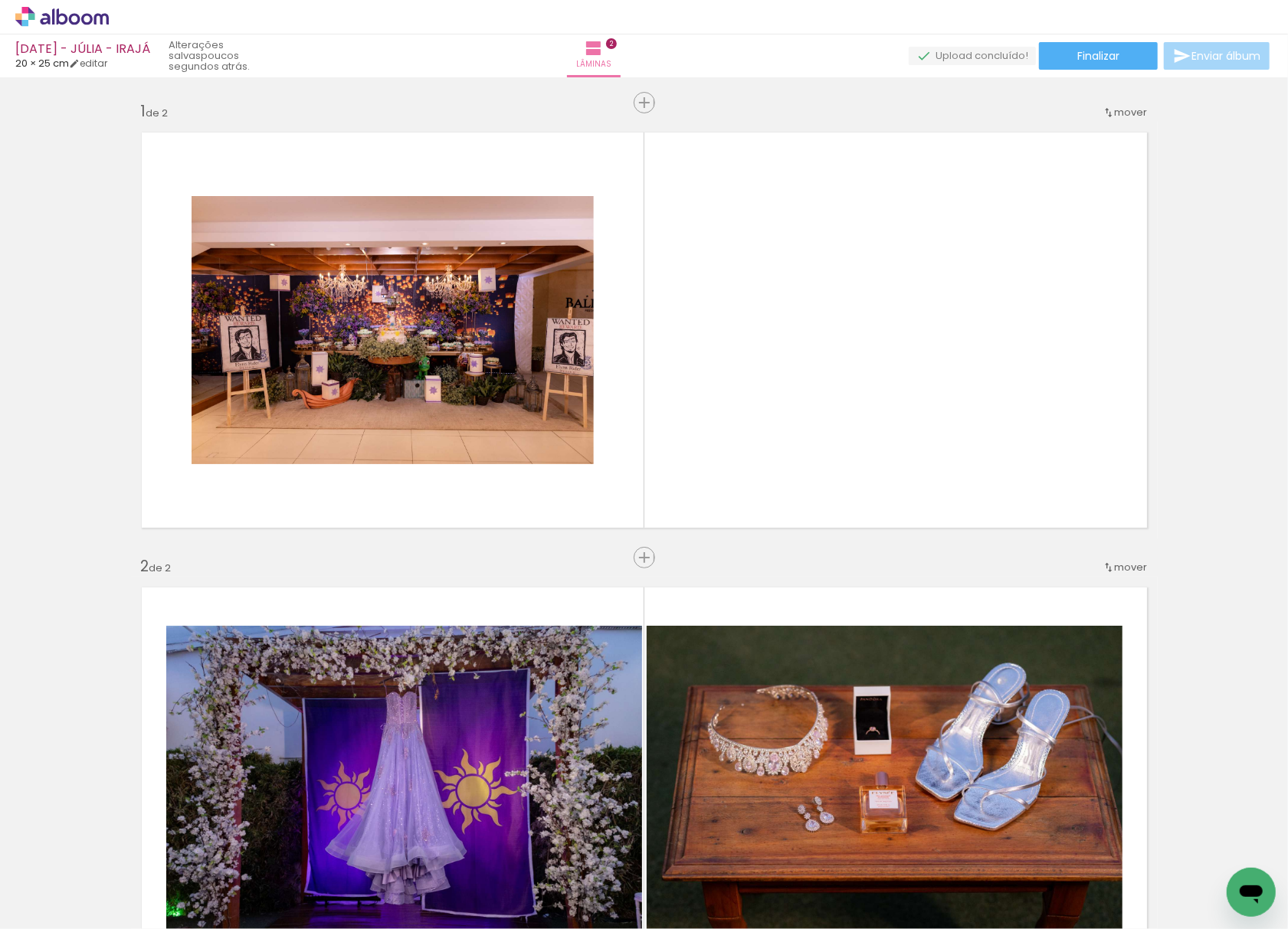
drag, startPoint x: 673, startPoint y: 871, endPoint x: 706, endPoint y: 240, distance: 631.9
click at [706, 240] on quentale-workspace at bounding box center [644, 464] width 1288 height 929
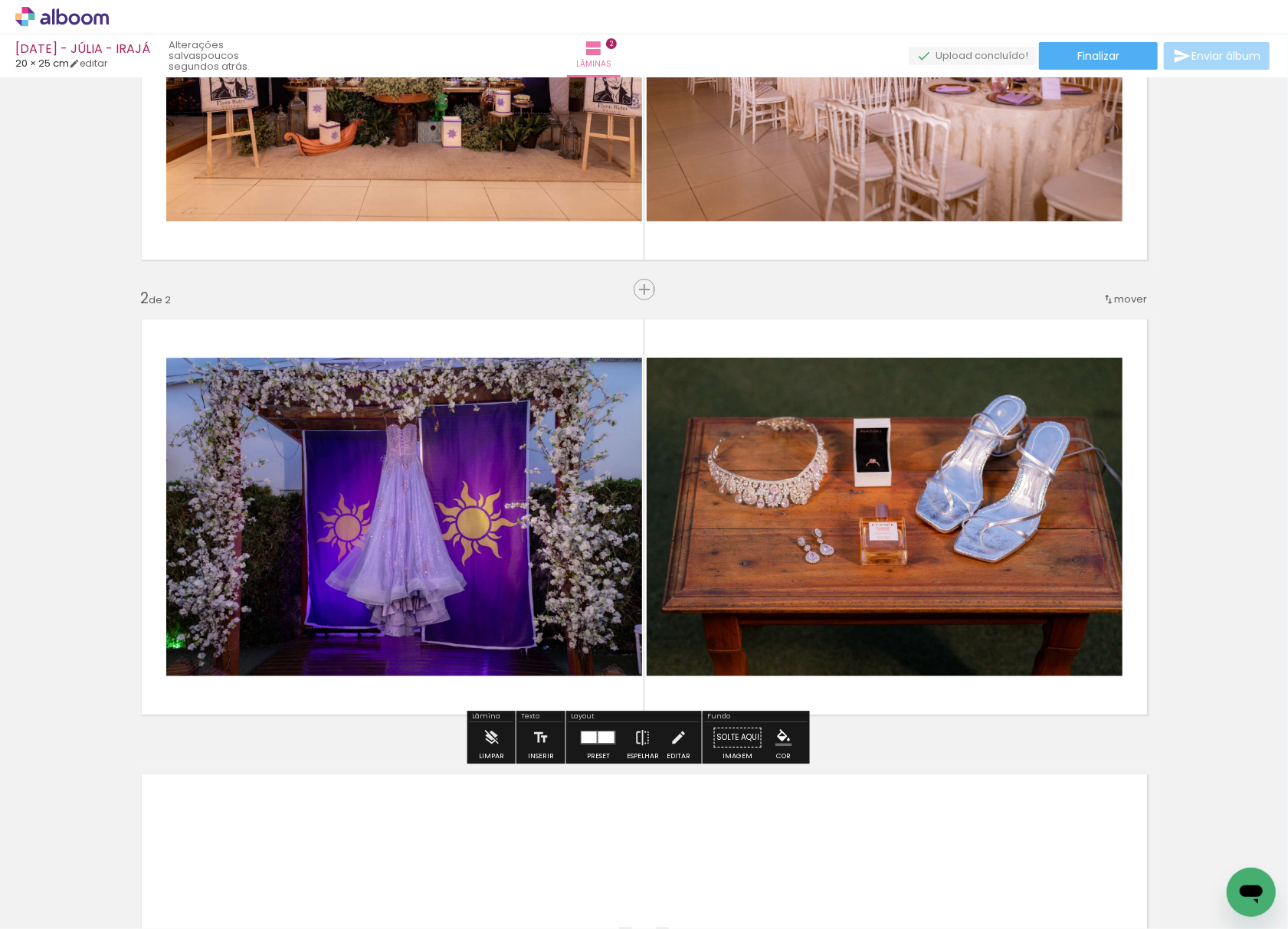
scroll to position [306, 0]
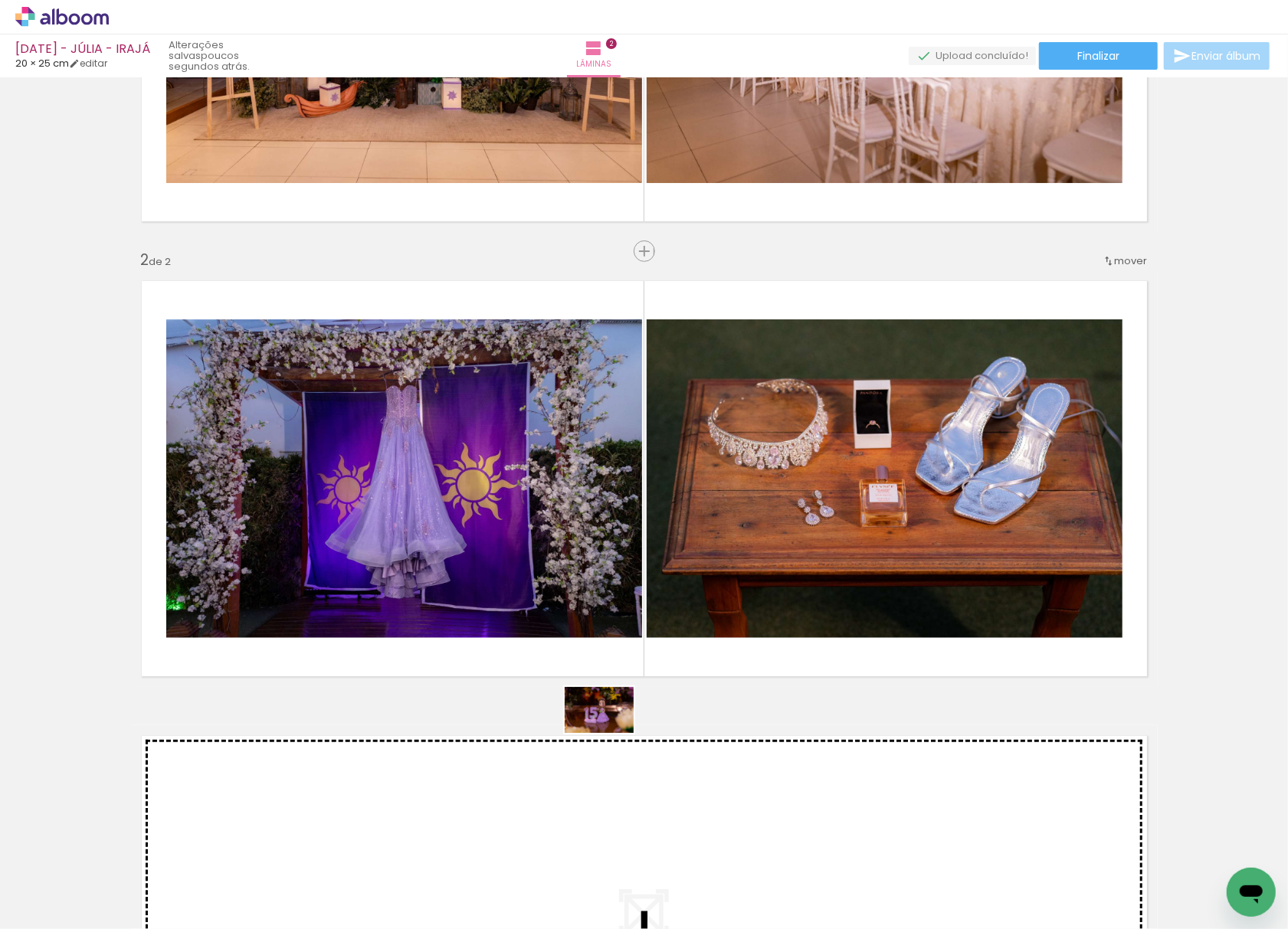
drag, startPoint x: 506, startPoint y: 819, endPoint x: 608, endPoint y: 733, distance: 133.4
click at [608, 733] on quentale-workspace at bounding box center [644, 464] width 1288 height 929
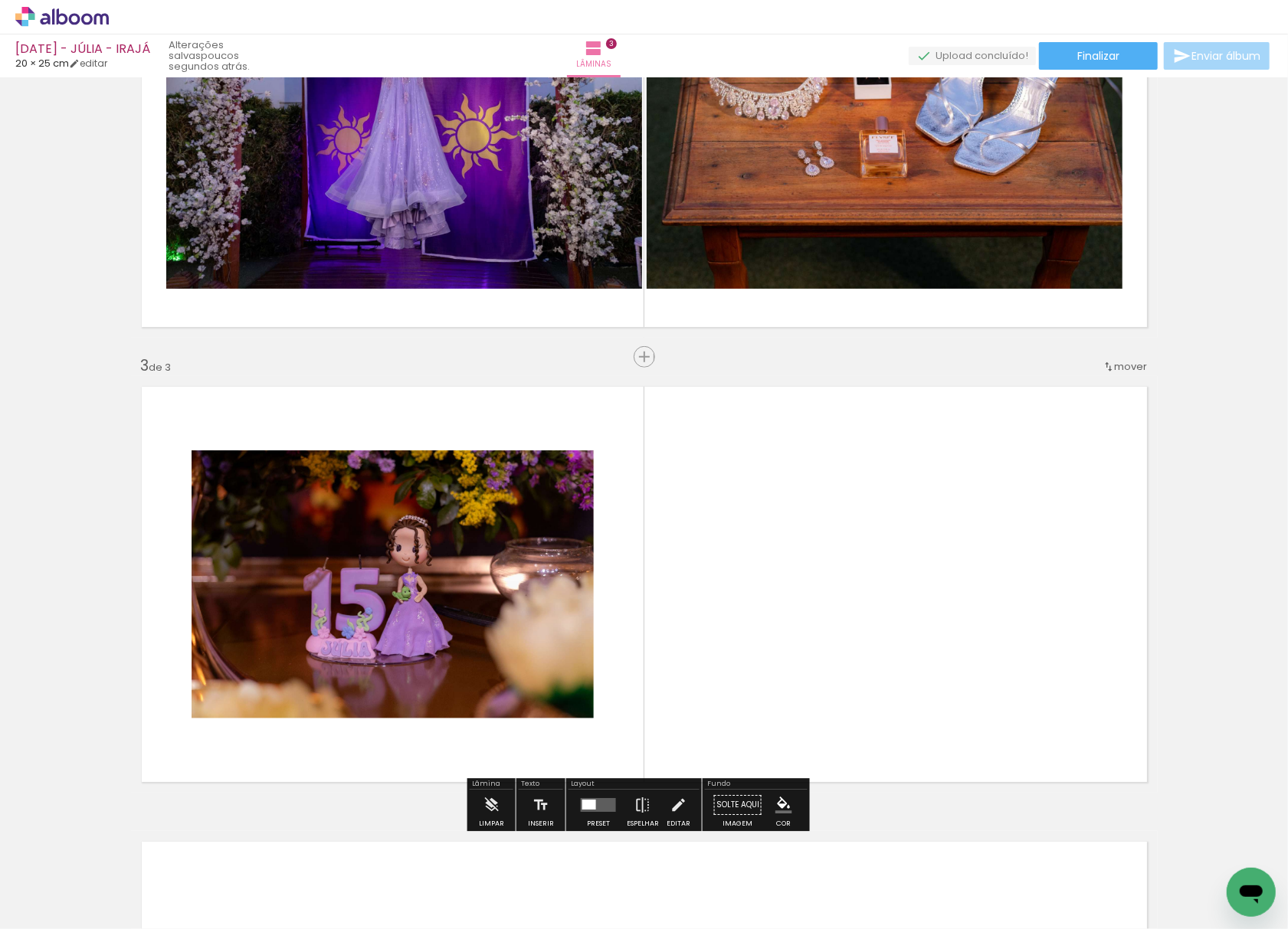
scroll to position [784, 0]
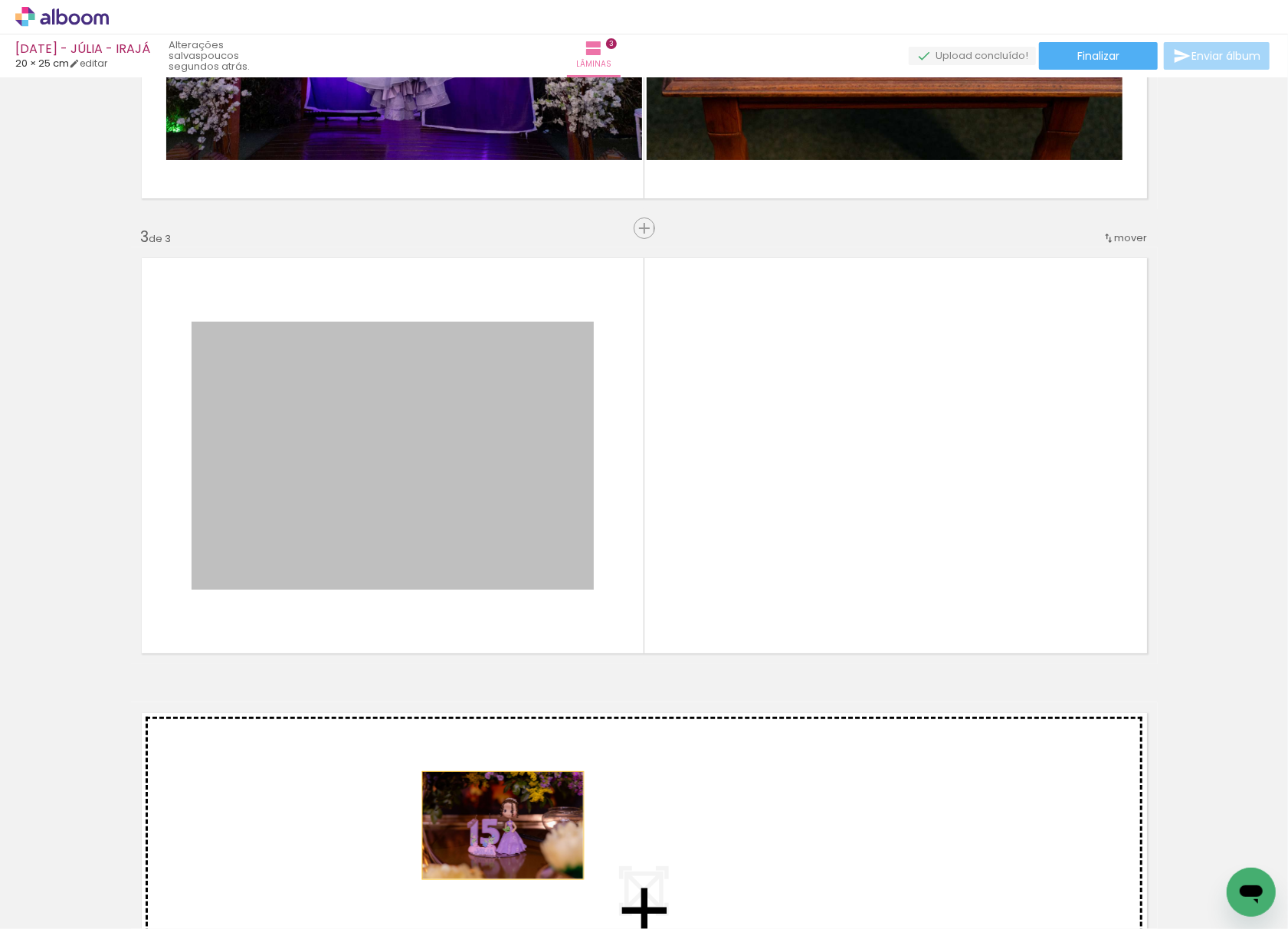
drag, startPoint x: 464, startPoint y: 488, endPoint x: 482, endPoint y: 859, distance: 371.4
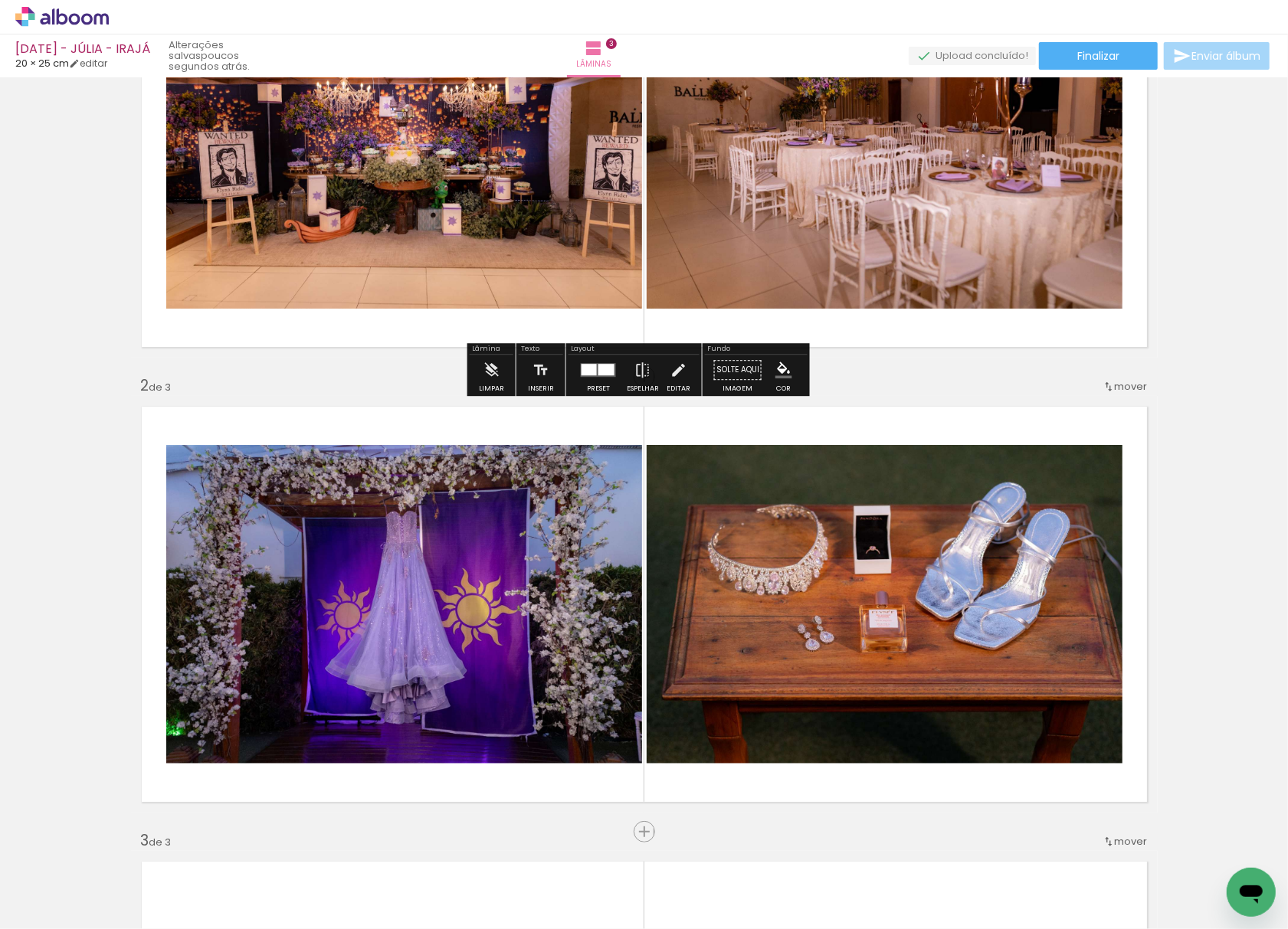
scroll to position [0, 0]
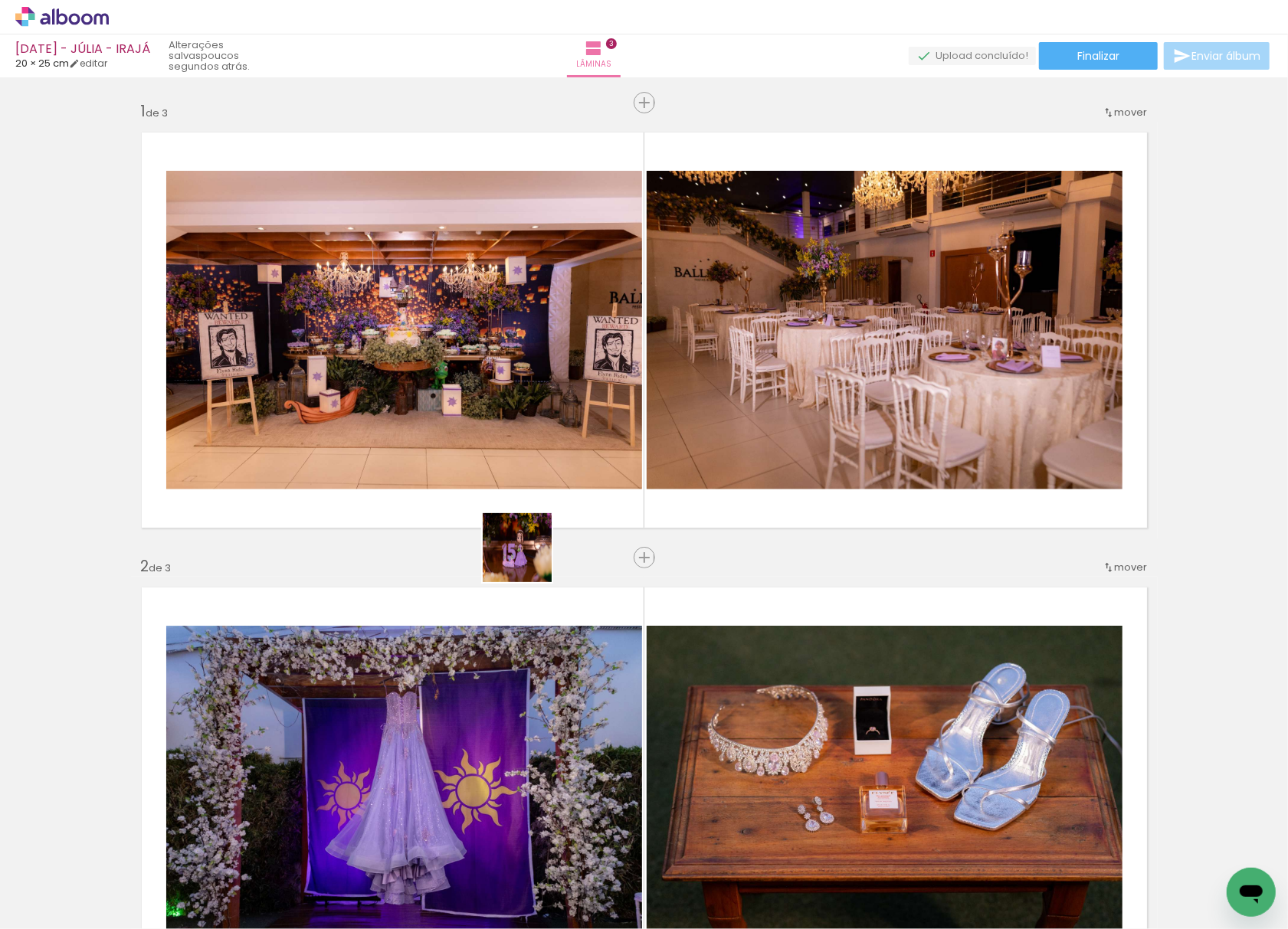
drag, startPoint x: 492, startPoint y: 671, endPoint x: 568, endPoint y: 365, distance: 315.3
click at [564, 383] on quentale-workspace at bounding box center [644, 464] width 1288 height 929
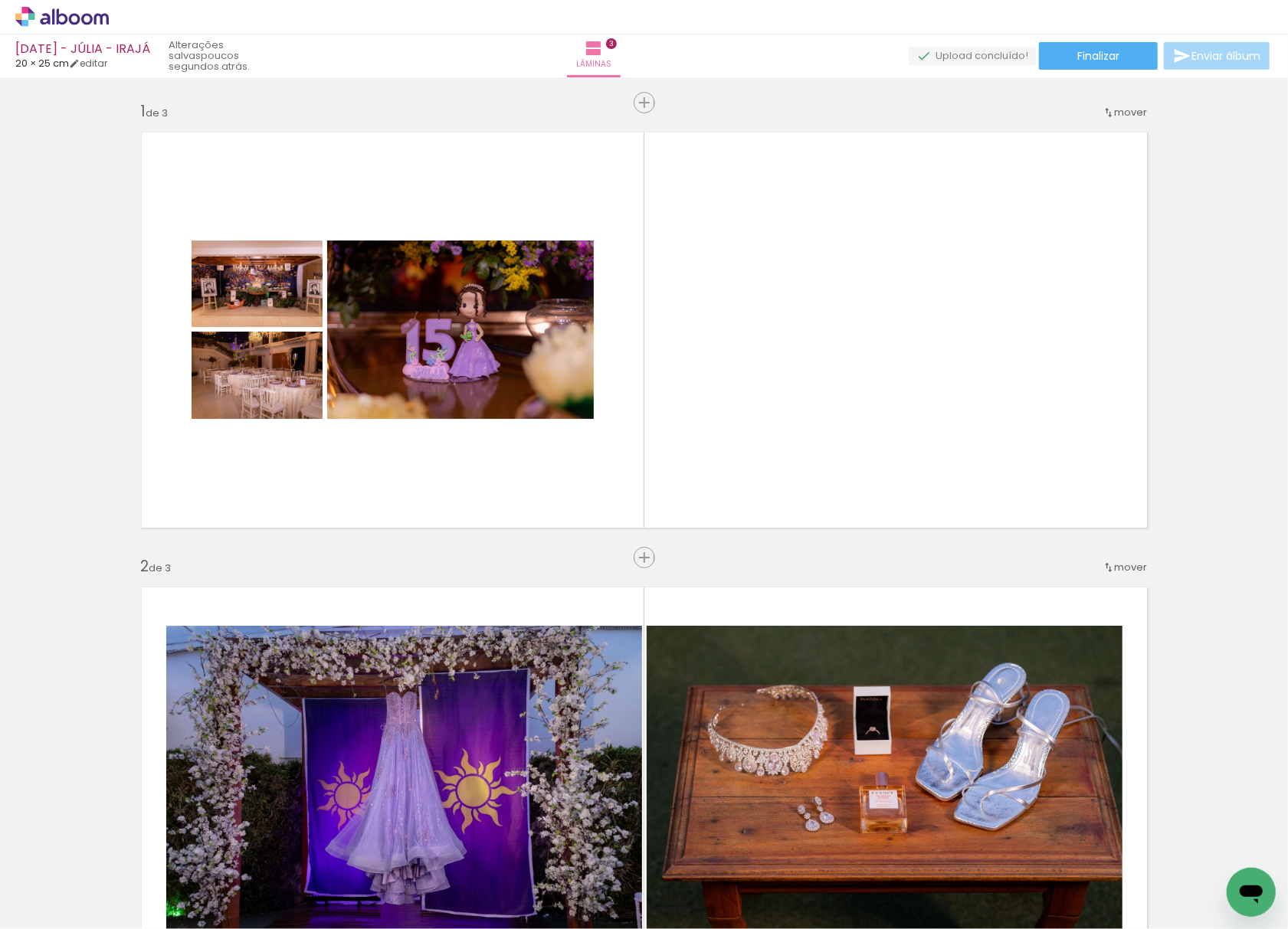
click at [83, 871] on div "Biblioteca 92 fotos Todas as fotos Não utilizadas Adicionar Fotos" at bounding box center [48, 881] width 95 height 76
click at [72, 880] on input "Todas as fotos" at bounding box center [42, 882] width 58 height 13
click at [0, 0] on slot "Não utilizadas" at bounding box center [0, 0] width 0 height 0
type input "Não utilizadas"
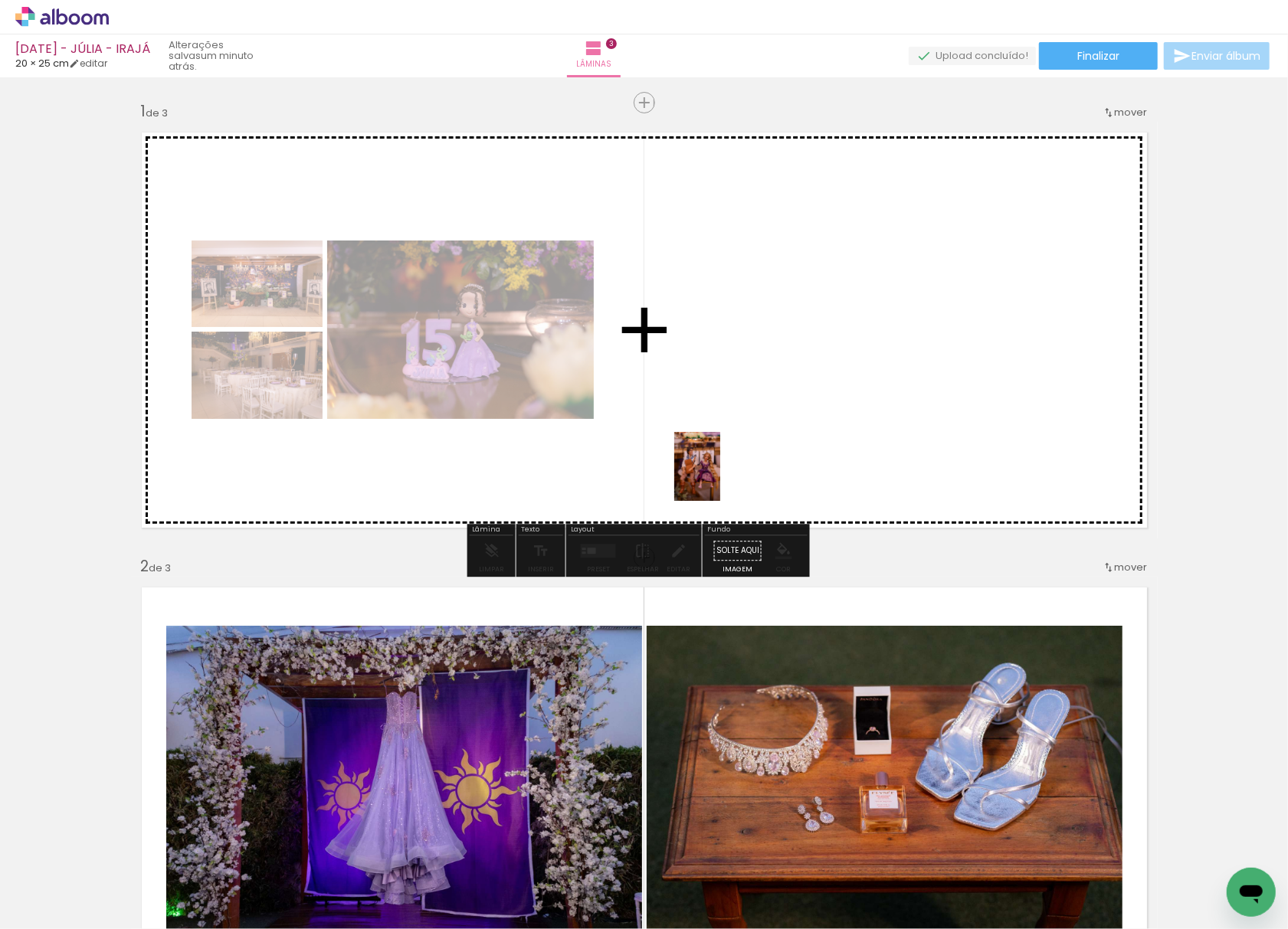
drag, startPoint x: 547, startPoint y: 876, endPoint x: 751, endPoint y: 418, distance: 501.4
click at [748, 421] on quentale-workspace at bounding box center [644, 464] width 1288 height 929
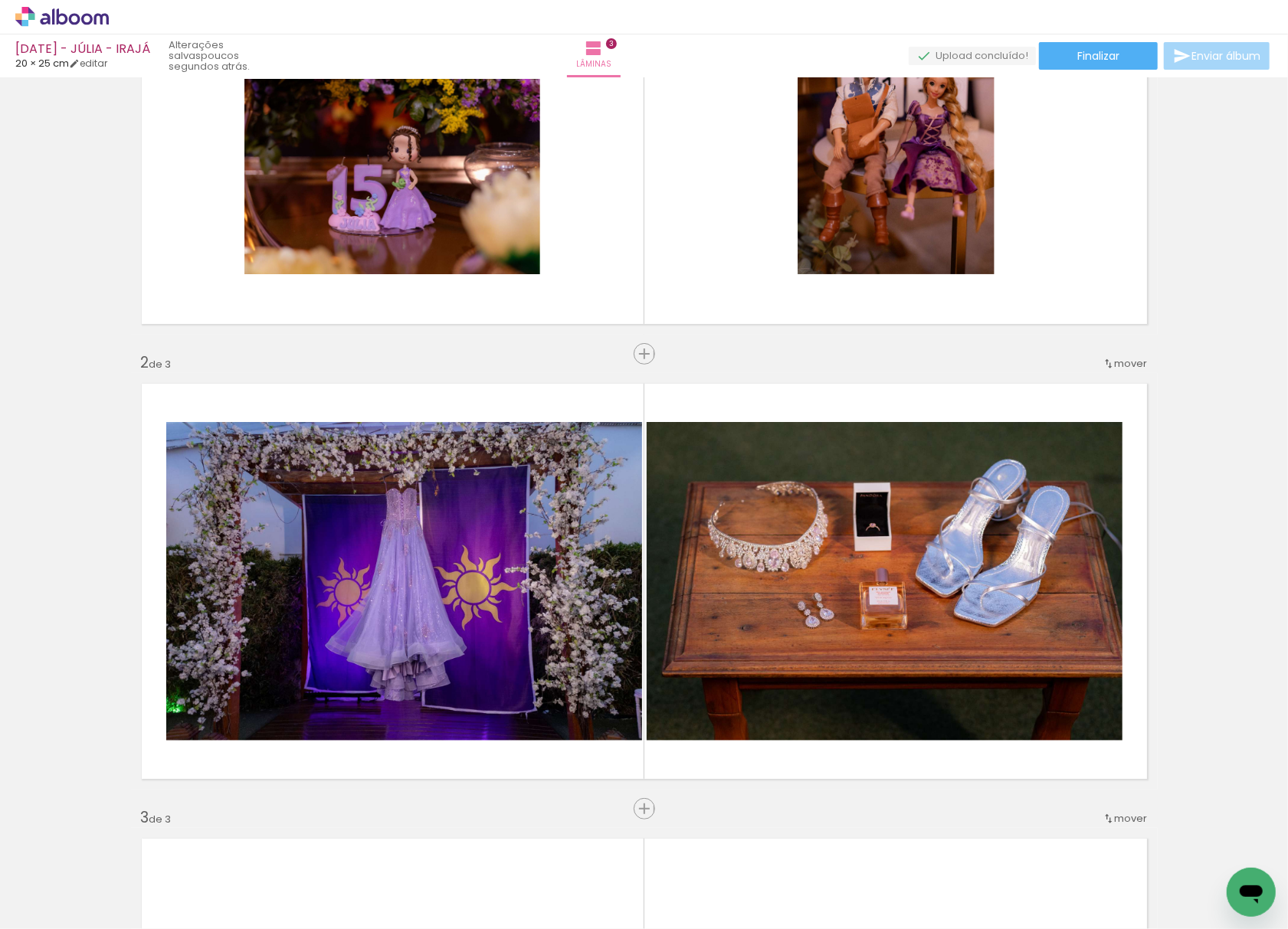
scroll to position [0, 2476]
drag, startPoint x: 1038, startPoint y: 887, endPoint x: 944, endPoint y: 800, distance: 128.1
click at [972, 534] on quentale-workspace at bounding box center [644, 464] width 1288 height 929
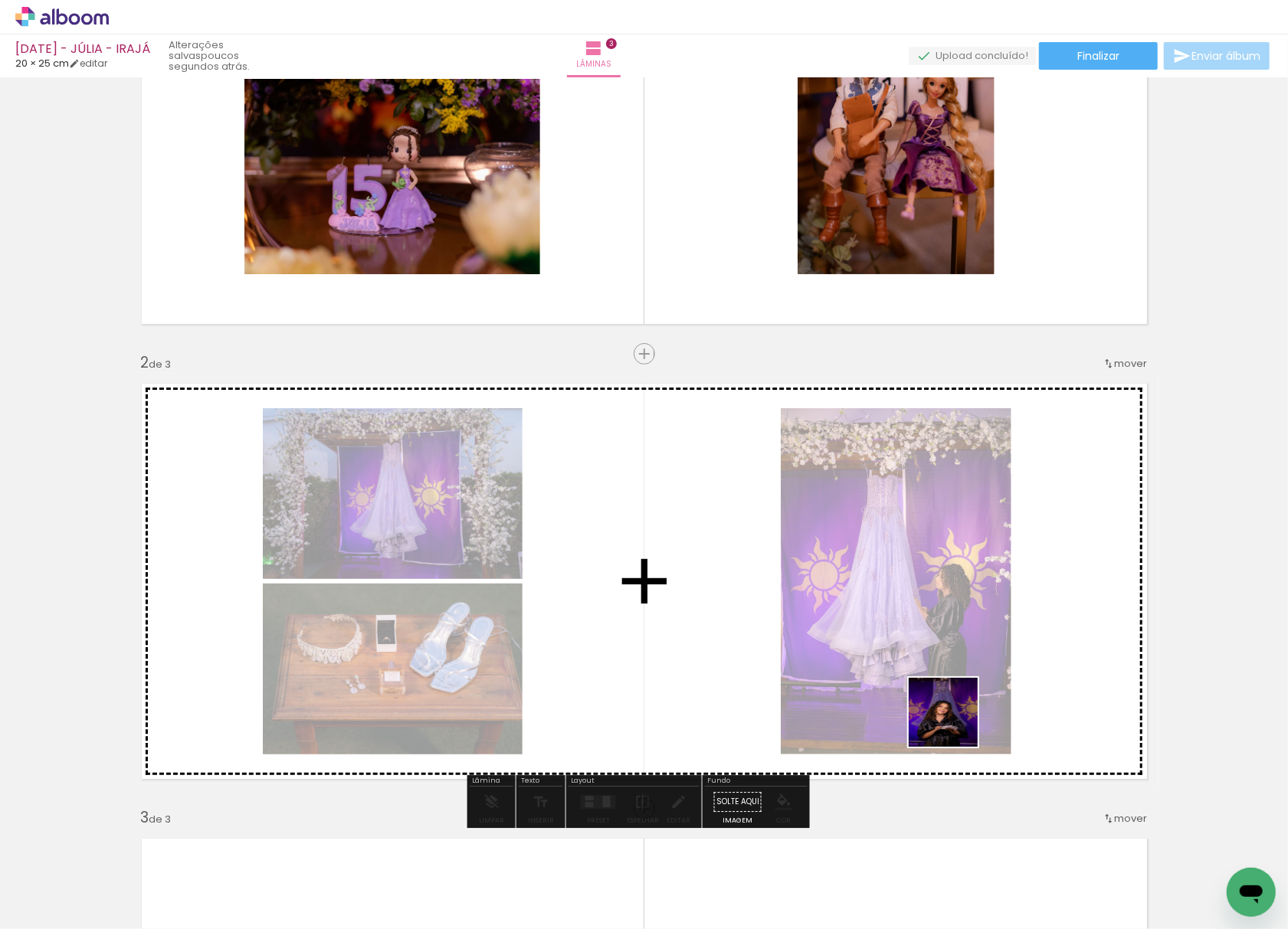
drag, startPoint x: 945, startPoint y: 849, endPoint x: 892, endPoint y: 926, distance: 93.5
click at [939, 491] on quentale-workspace at bounding box center [644, 464] width 1288 height 929
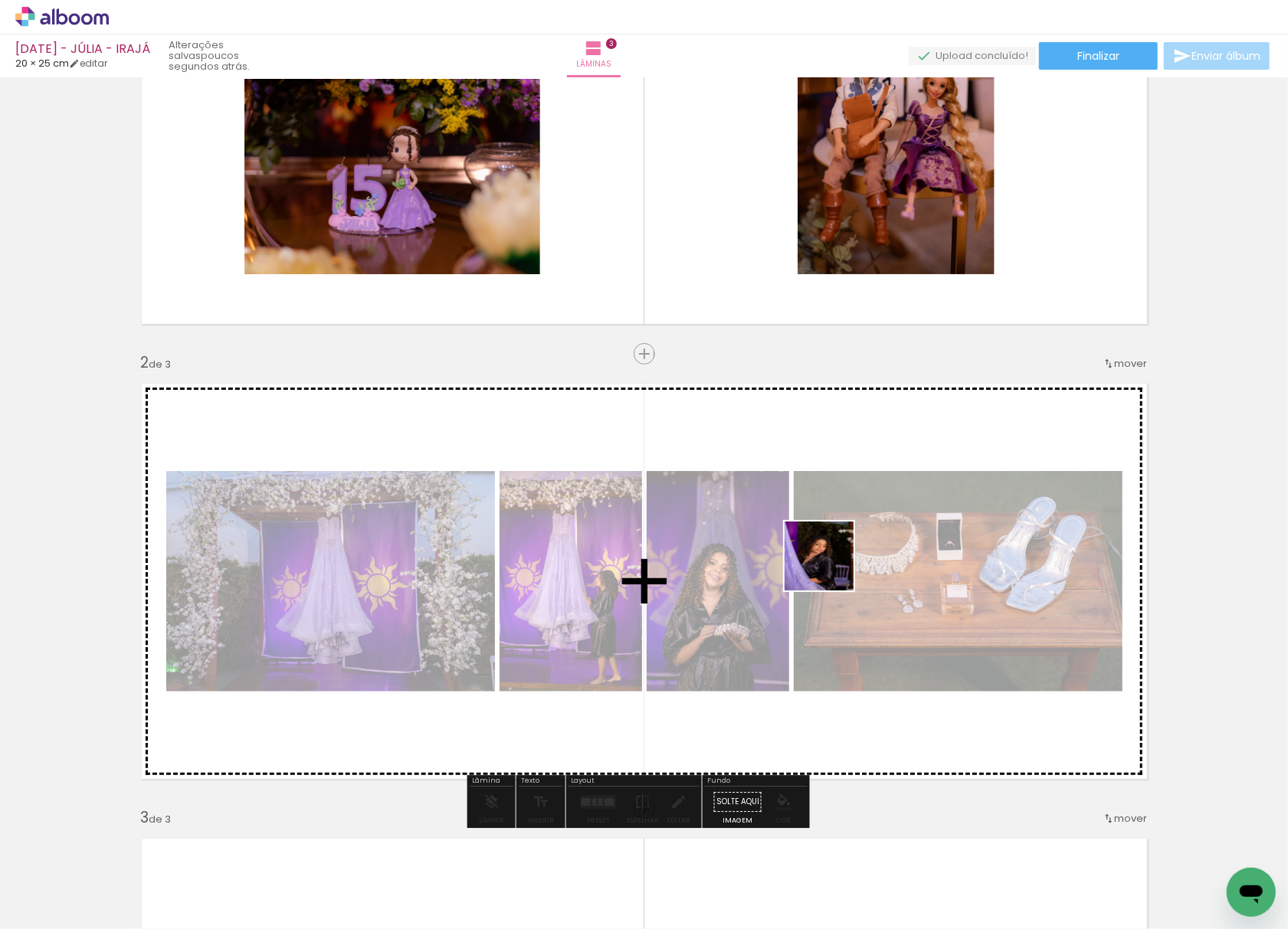
drag, startPoint x: 859, startPoint y: 886, endPoint x: 624, endPoint y: 913, distance: 236.5
click at [819, 522] on quentale-workspace at bounding box center [644, 464] width 1288 height 929
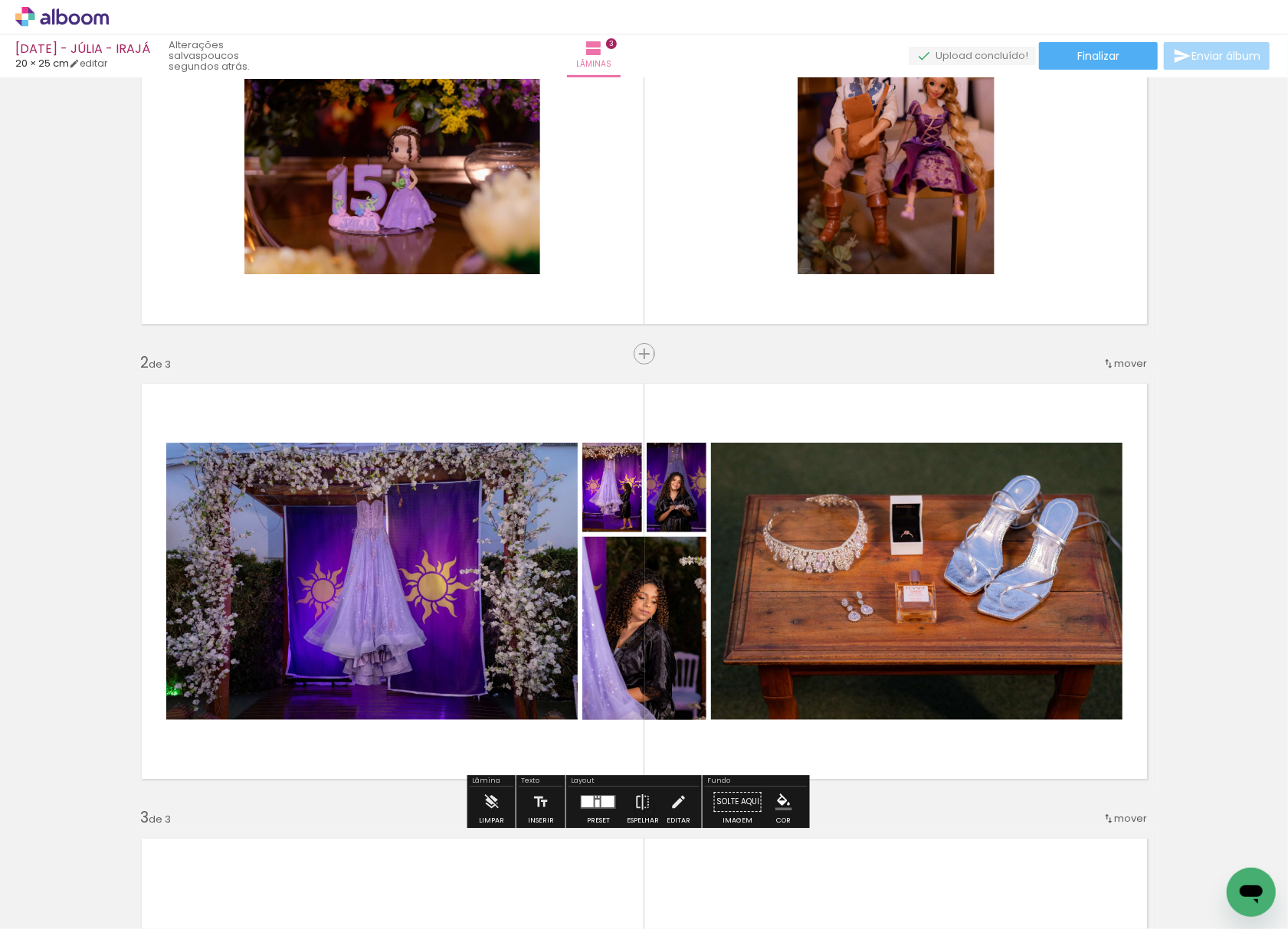
scroll to position [0, 2786]
drag, startPoint x: 642, startPoint y: 896, endPoint x: 659, endPoint y: 895, distance: 17.0
click at [729, 567] on quentale-workspace at bounding box center [644, 464] width 1288 height 929
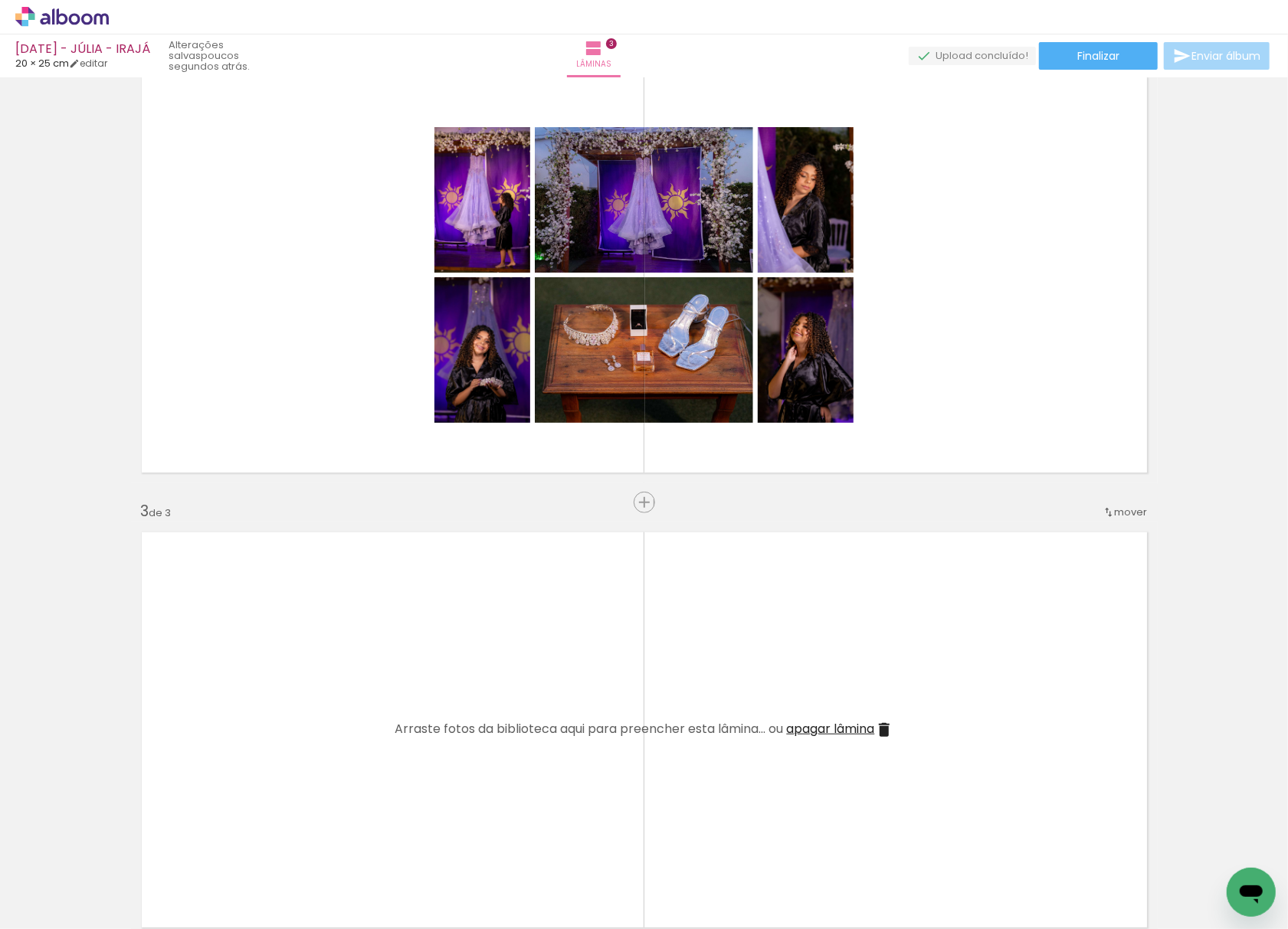
scroll to position [0, 1285]
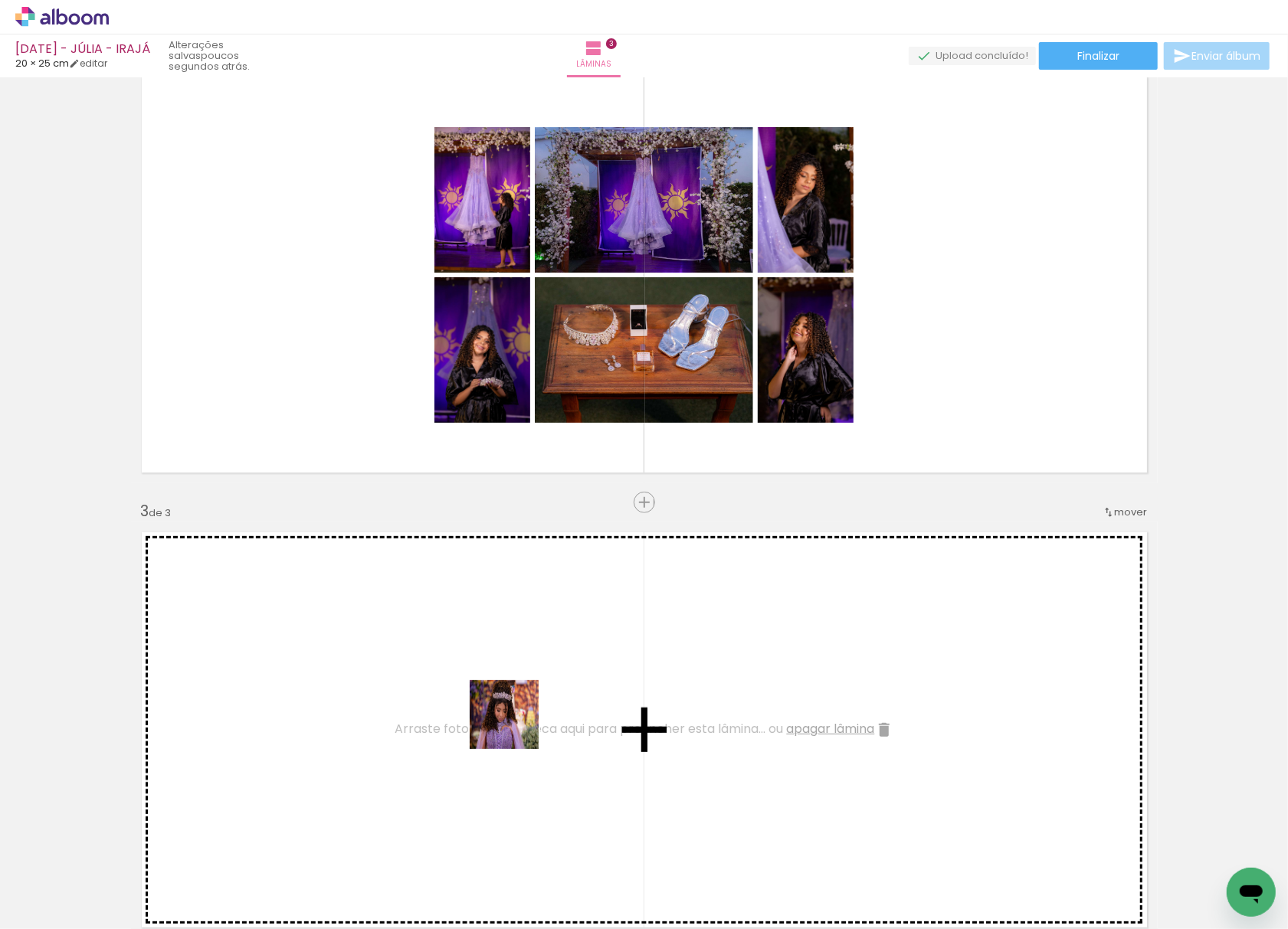
drag, startPoint x: 521, startPoint y: 797, endPoint x: 506, endPoint y: 667, distance: 130.9
click at [506, 667] on quentale-workspace at bounding box center [644, 464] width 1288 height 929
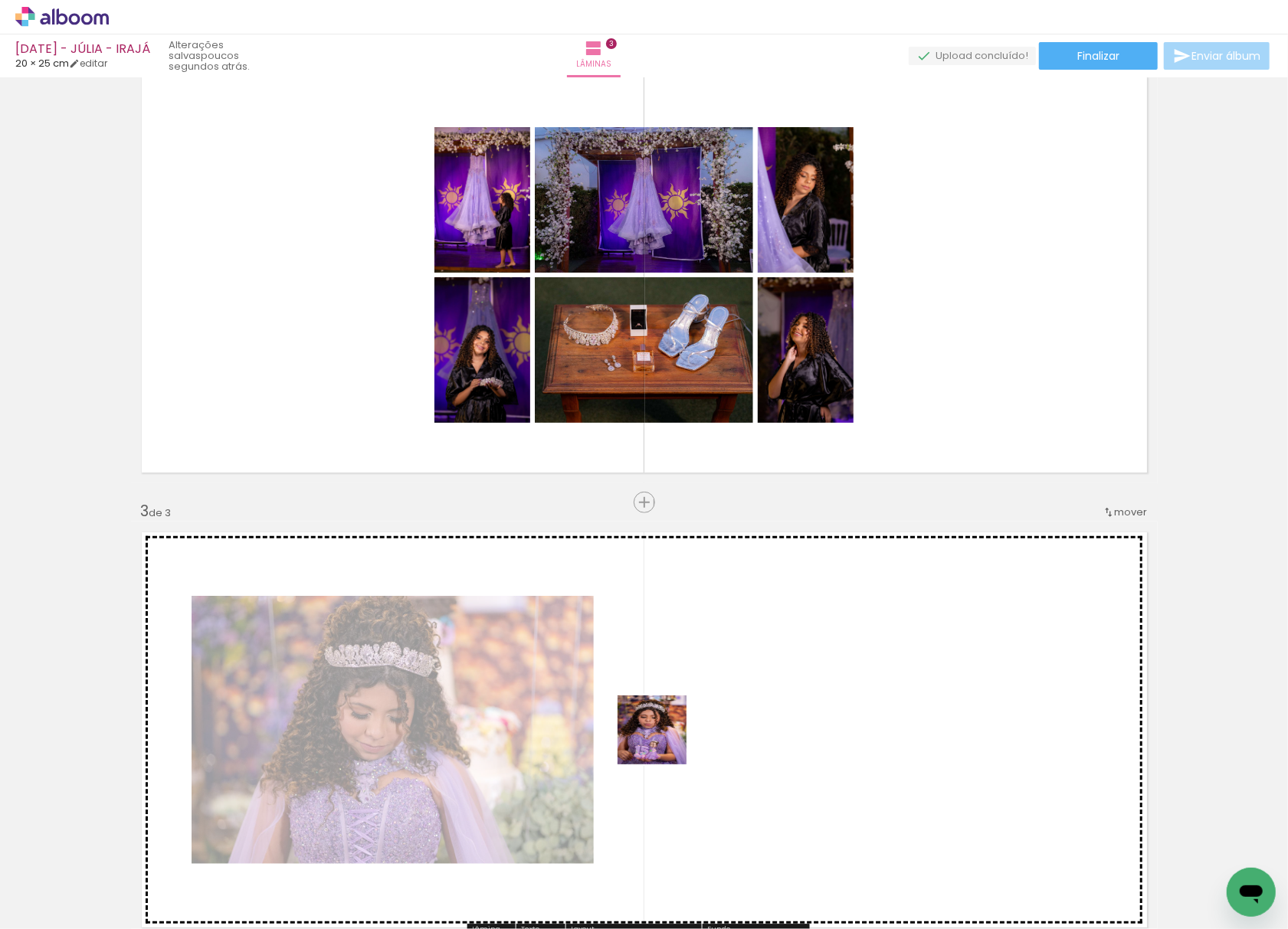
drag, startPoint x: 508, startPoint y: 884, endPoint x: 761, endPoint y: 645, distance: 348.0
click at [806, 623] on quentale-workspace at bounding box center [644, 464] width 1288 height 929
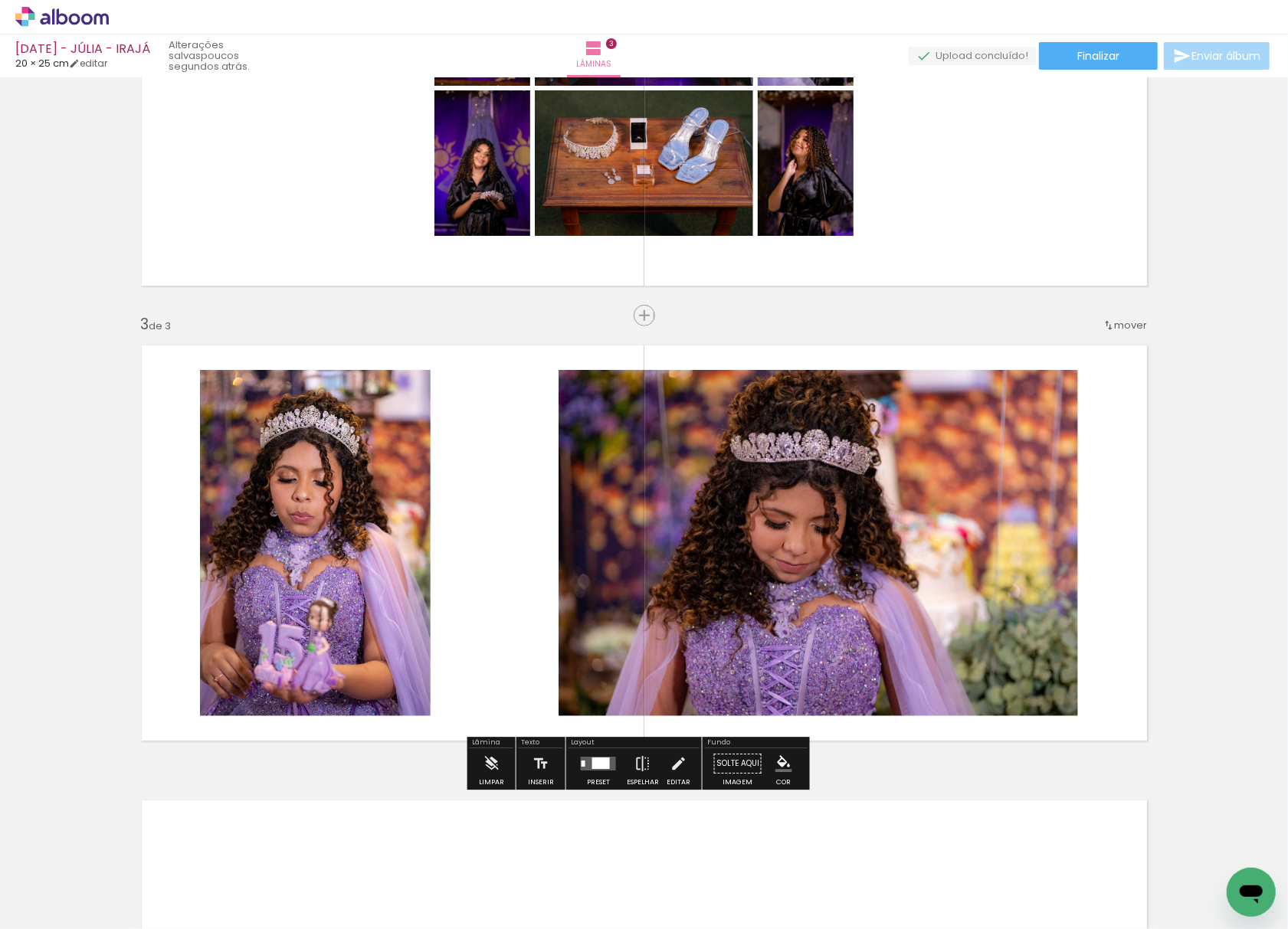
scroll to position [714, 0]
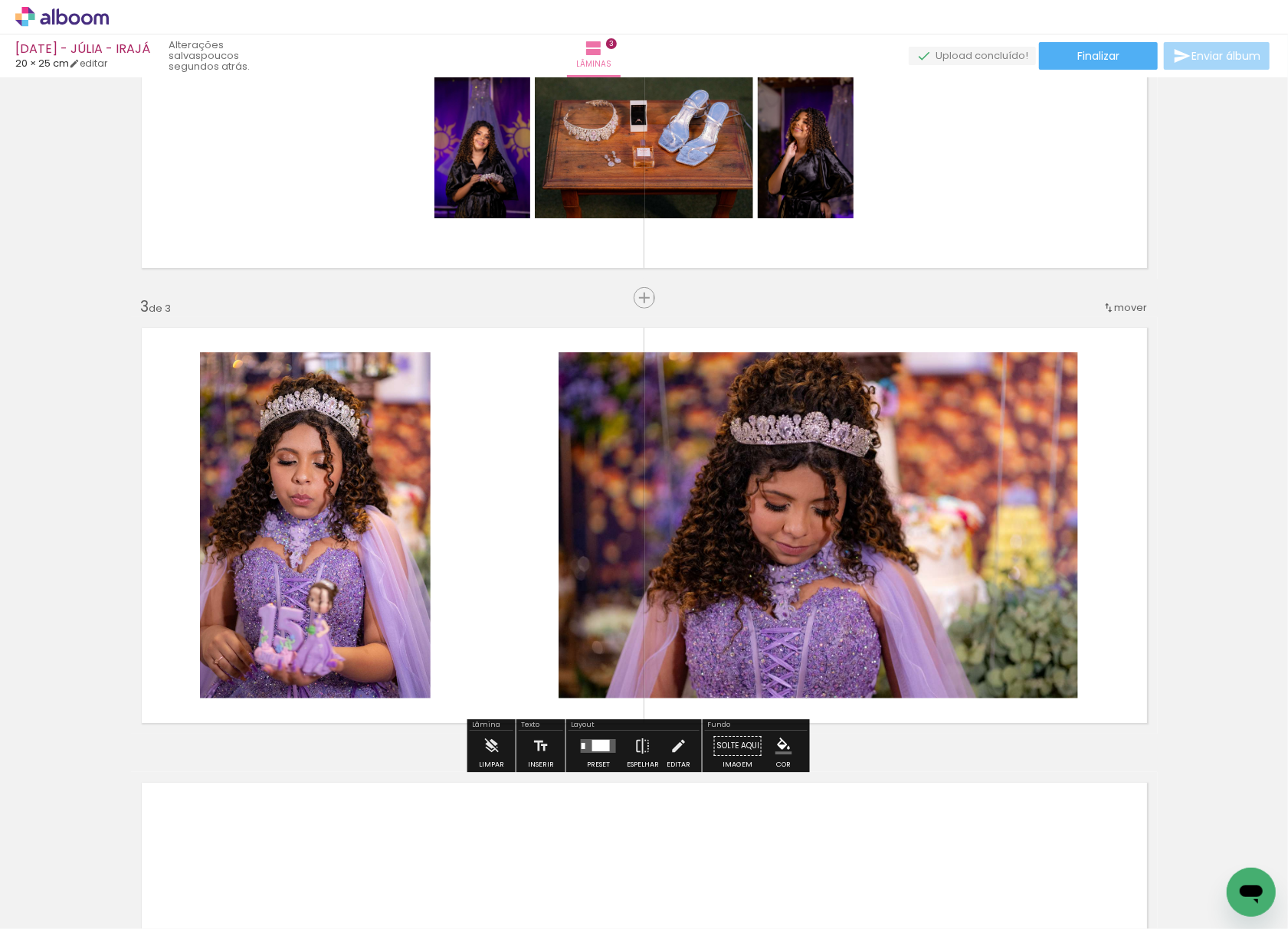
drag, startPoint x: 503, startPoint y: 896, endPoint x: 503, endPoint y: 525, distance: 371.0
click at [503, 525] on quentale-workspace at bounding box center [644, 464] width 1288 height 929
